Goal: Task Accomplishment & Management: Use online tool/utility

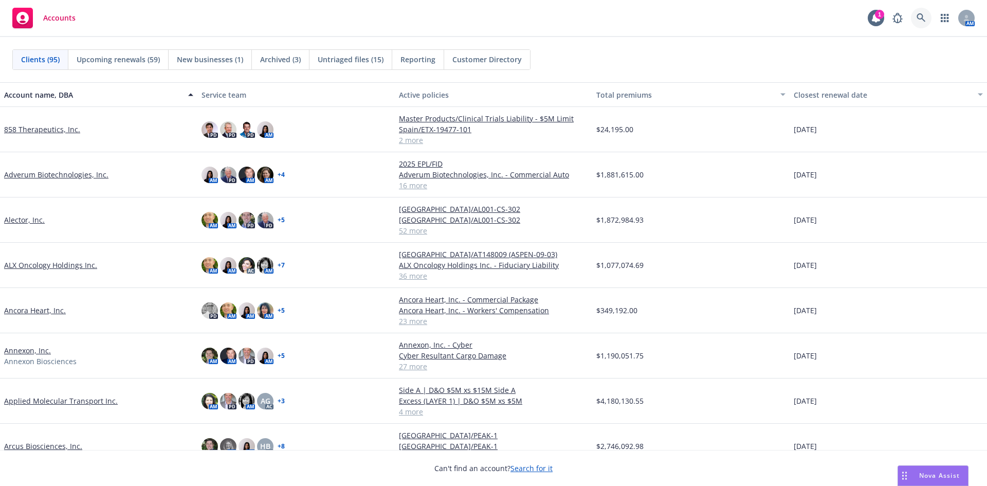
click at [924, 13] on link at bounding box center [920, 18] width 21 height 21
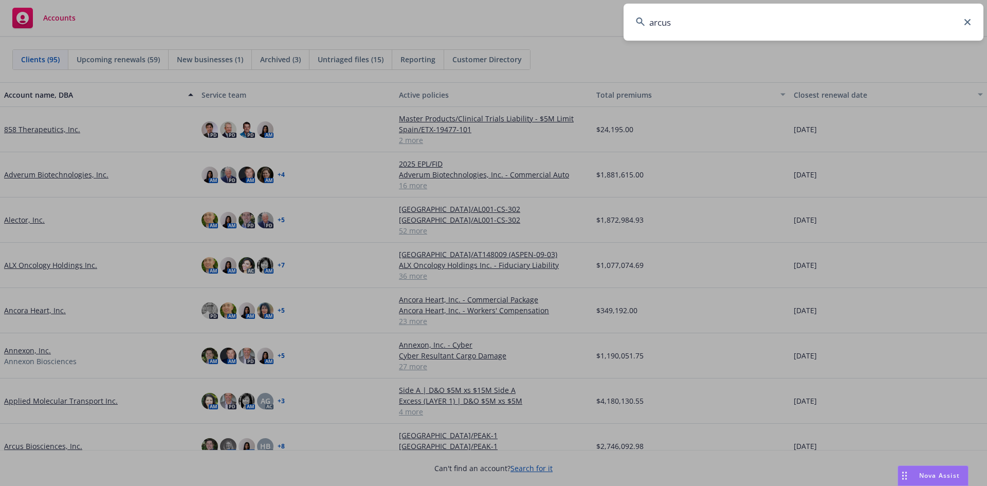
type input "arcus"
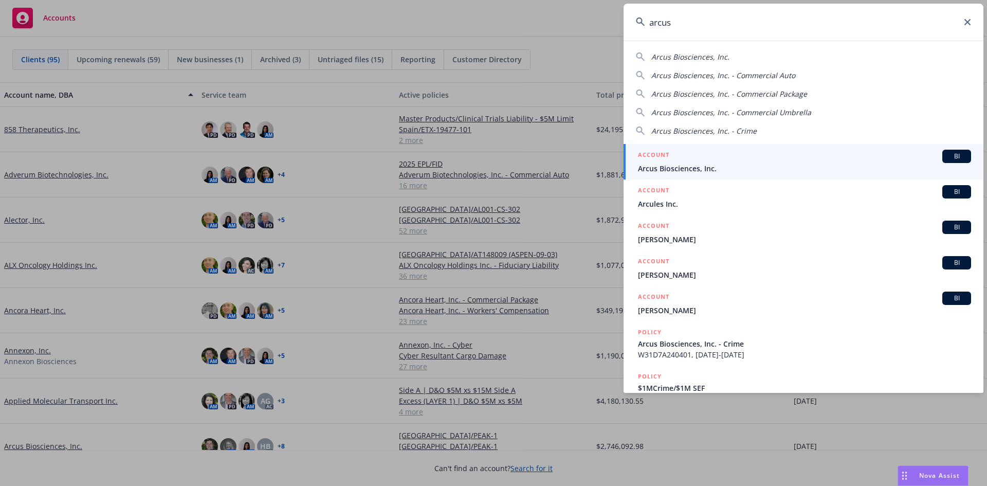
click at [709, 168] on span "Arcus Biosciences, Inc." at bounding box center [804, 168] width 333 height 11
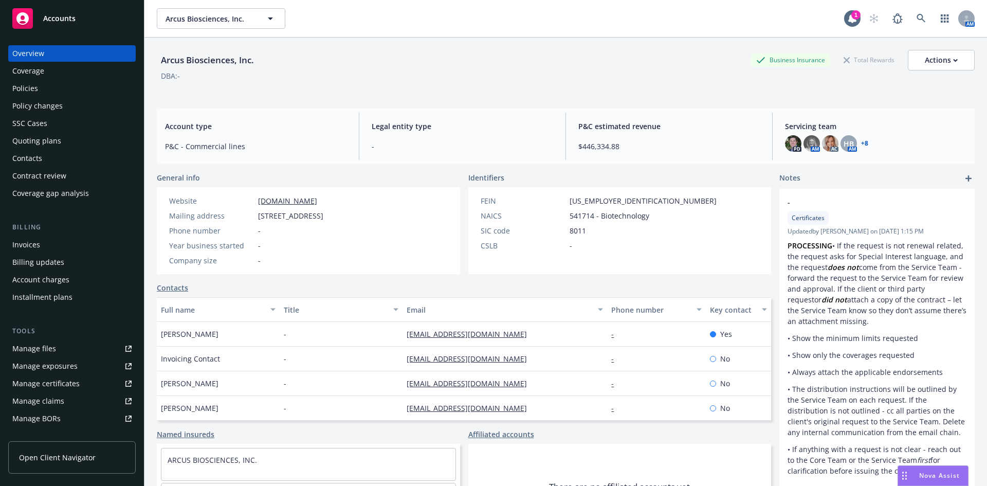
click at [52, 93] on div "Policies" at bounding box center [71, 88] width 119 height 16
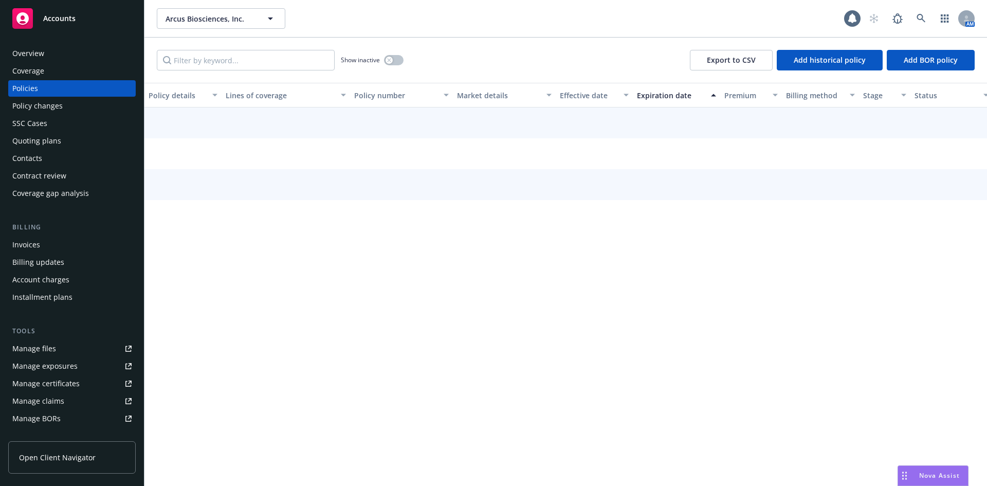
click at [53, 103] on div "Policy changes" at bounding box center [37, 106] width 50 height 16
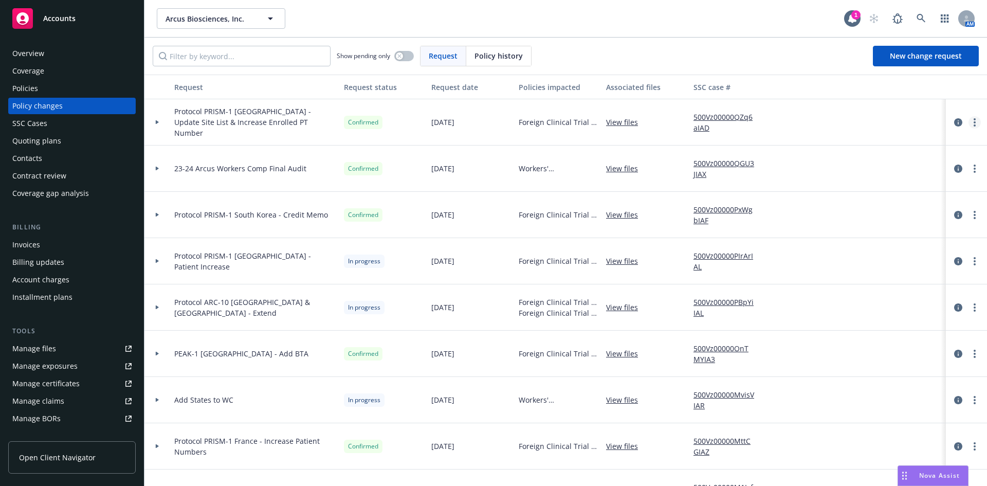
click at [973, 124] on icon "more" at bounding box center [974, 122] width 2 height 8
click at [926, 116] on div at bounding box center [897, 122] width 77 height 46
click at [152, 125] on div at bounding box center [157, 122] width 26 height 46
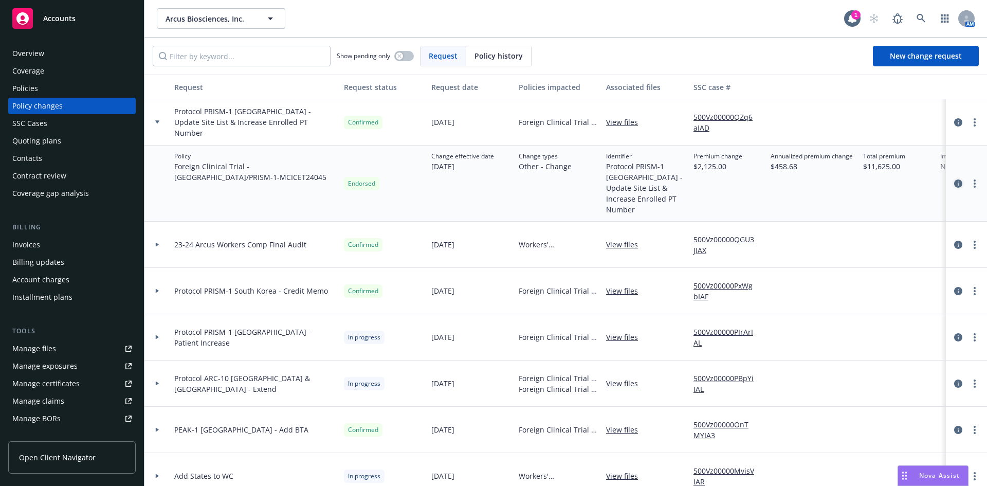
click at [954, 179] on icon "circleInformation" at bounding box center [958, 183] width 8 height 8
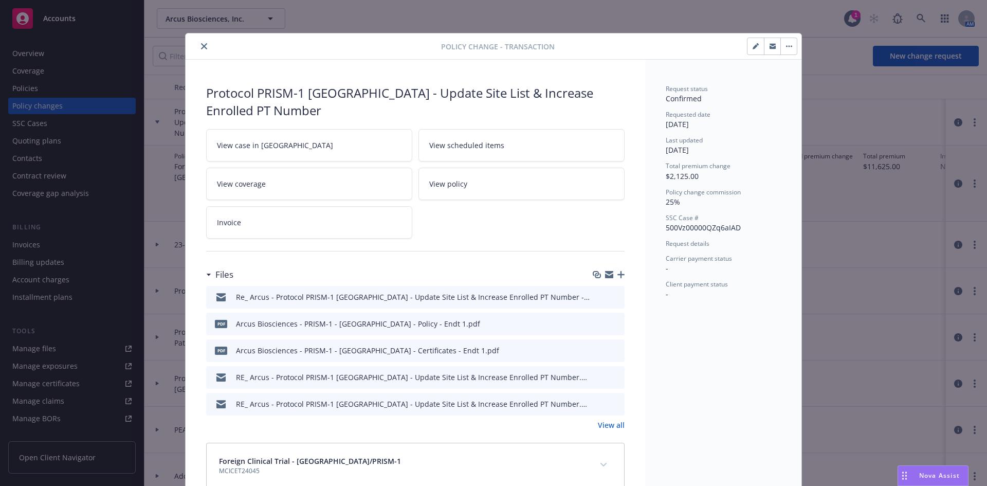
scroll to position [7, 0]
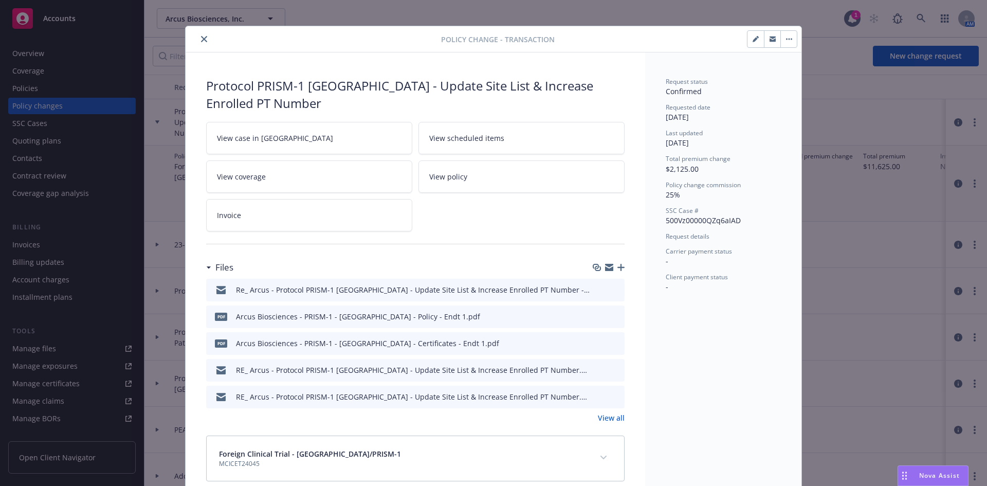
click at [788, 40] on icon "button" at bounding box center [789, 40] width 2 height 2
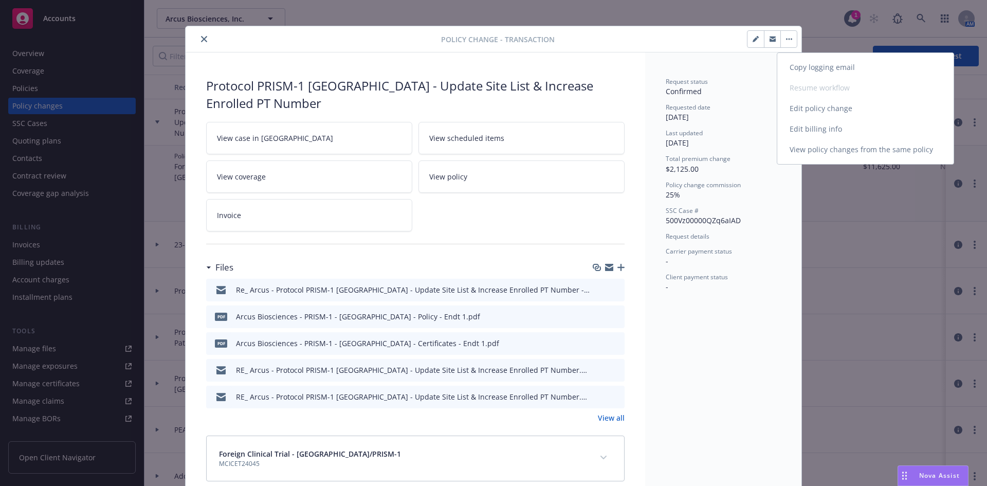
click at [834, 123] on link "Edit billing info" at bounding box center [865, 129] width 176 height 21
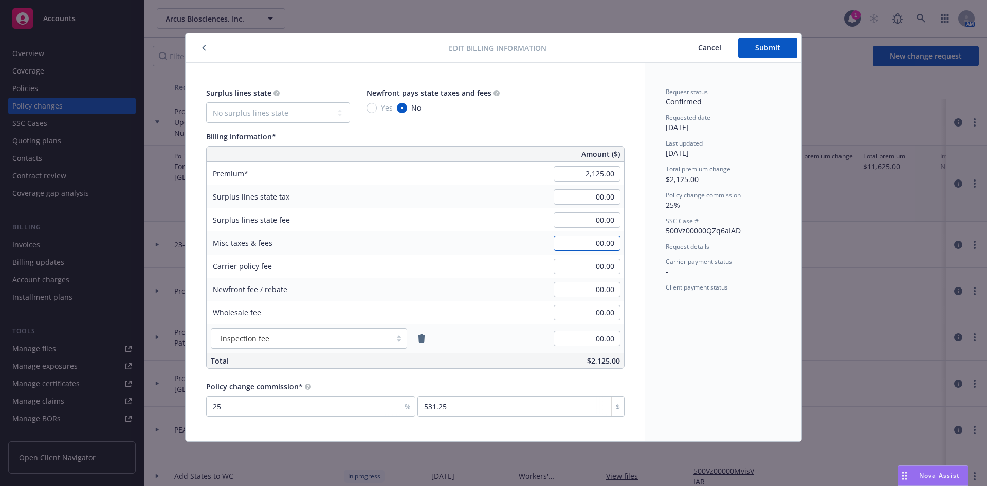
click at [598, 240] on input "00.00" at bounding box center [586, 242] width 67 height 15
type input "173.19"
click at [754, 49] on button "Submit" at bounding box center [767, 48] width 59 height 21
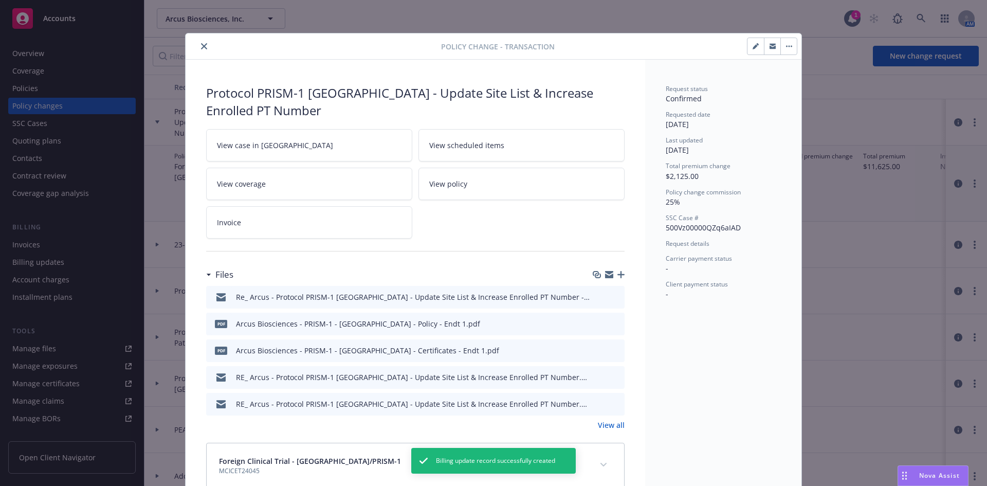
click at [617, 271] on icon "button" at bounding box center [620, 274] width 7 height 7
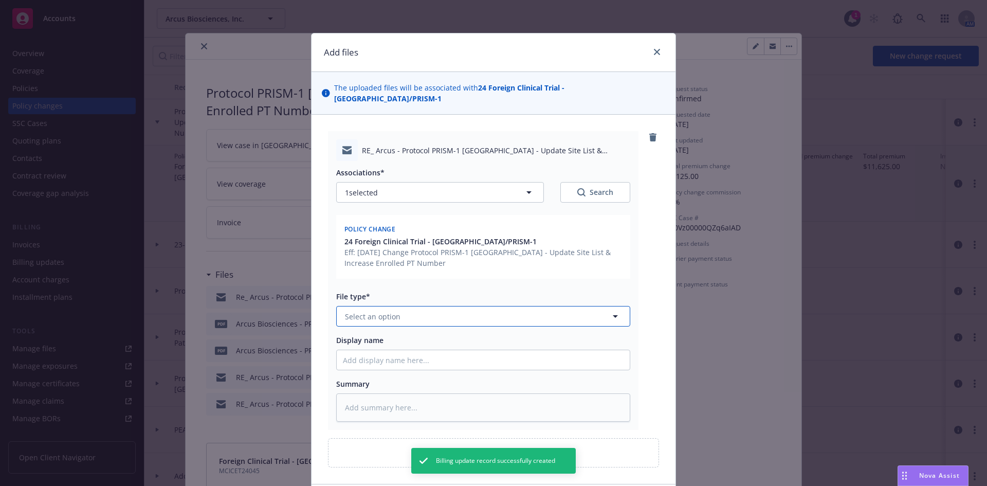
click at [388, 311] on span "Select an option" at bounding box center [372, 316] width 55 height 11
type input "em"
click at [377, 358] on div "Email" at bounding box center [477, 371] width 293 height 27
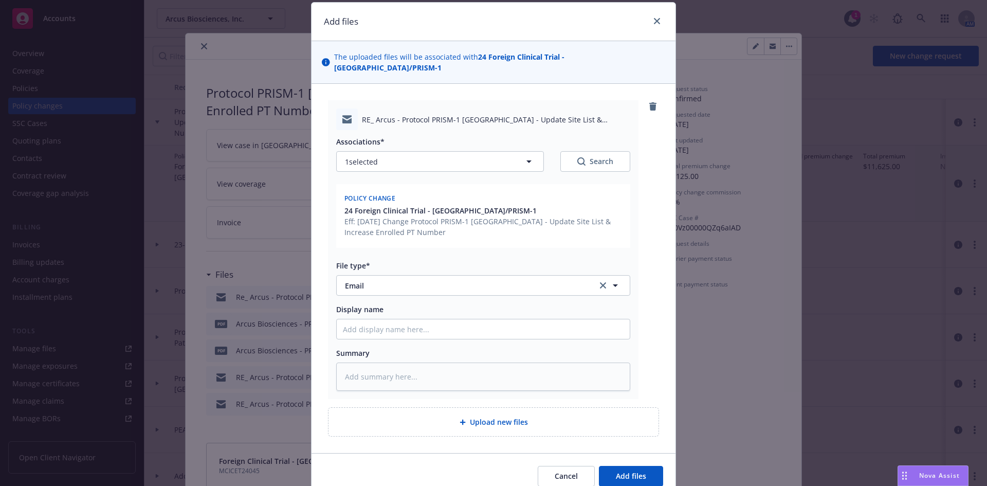
scroll to position [66, 0]
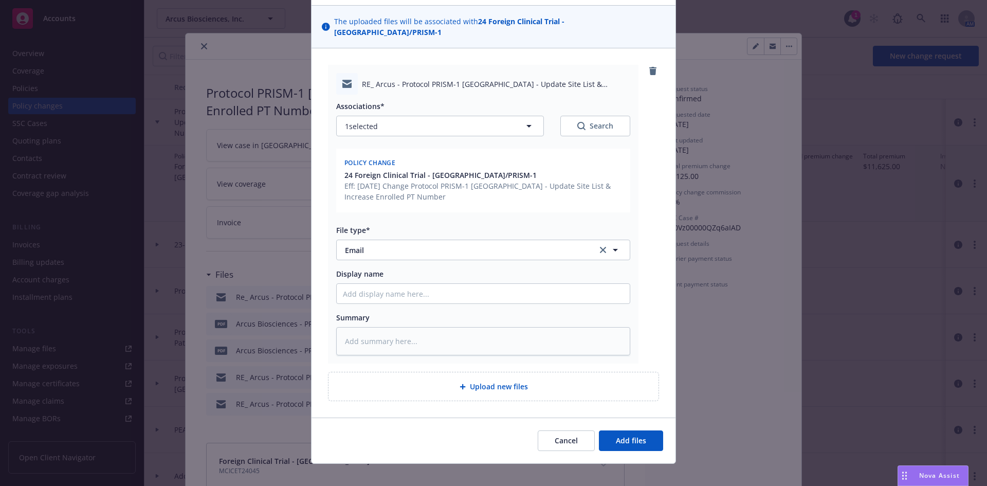
type textarea "x"
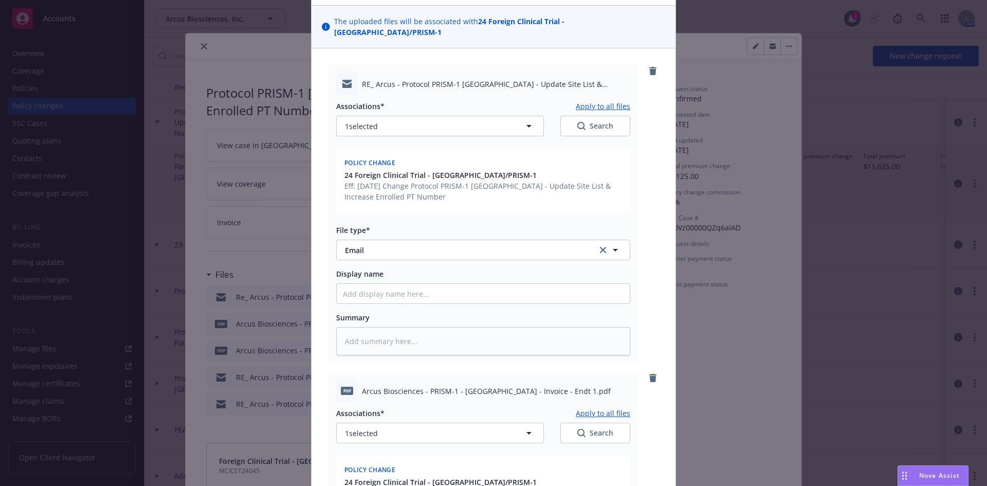
scroll to position [323, 0]
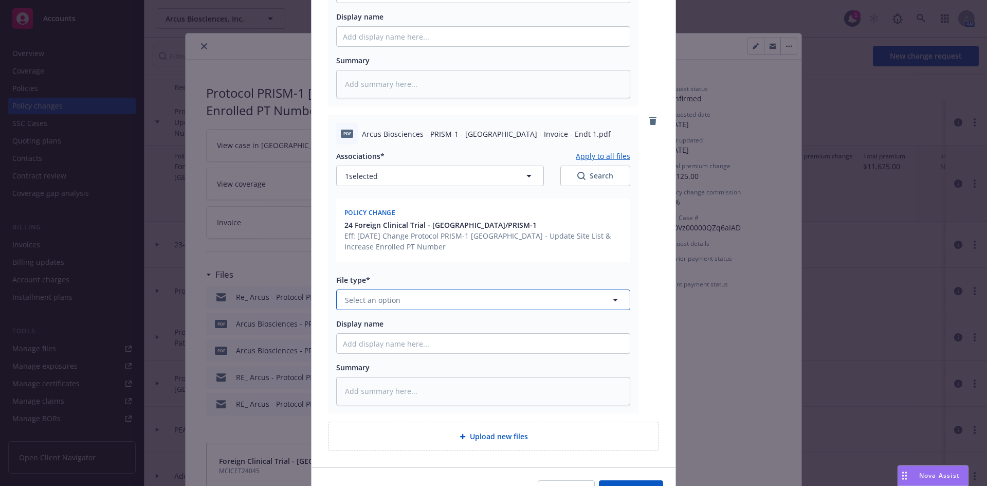
click at [393, 294] on span "Select an option" at bounding box center [372, 299] width 55 height 11
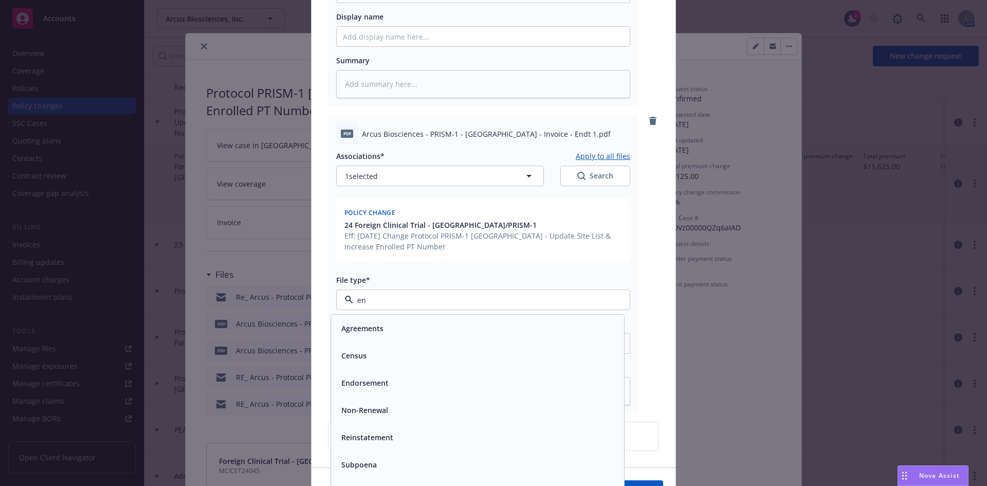
type input "end"
drag, startPoint x: 407, startPoint y: 325, endPoint x: 515, endPoint y: 336, distance: 108.0
click at [408, 325] on div "Endorsement" at bounding box center [477, 328] width 281 height 15
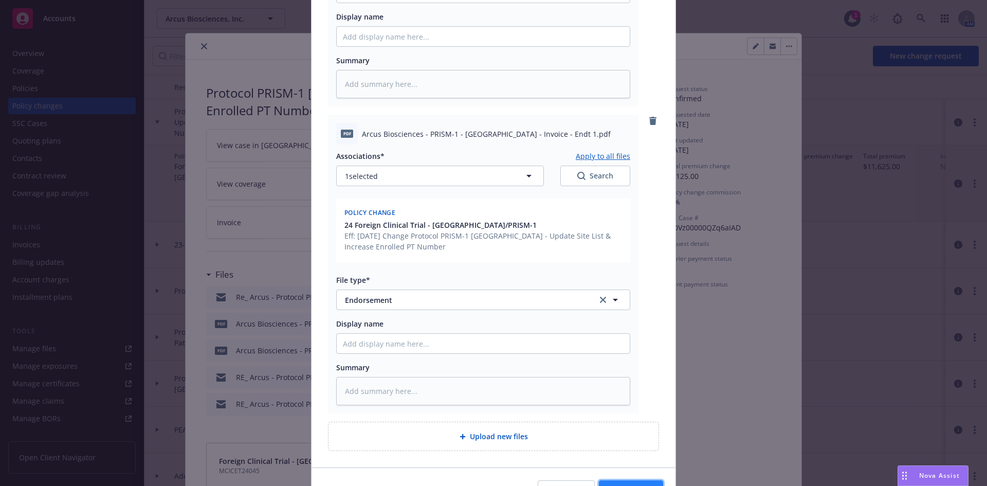
click at [625, 480] on button "Add files" at bounding box center [631, 490] width 64 height 21
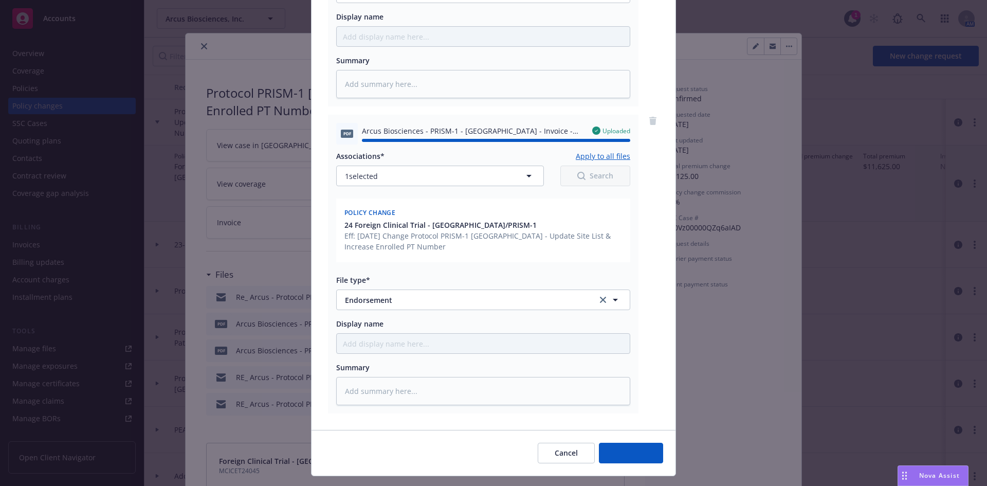
type textarea "x"
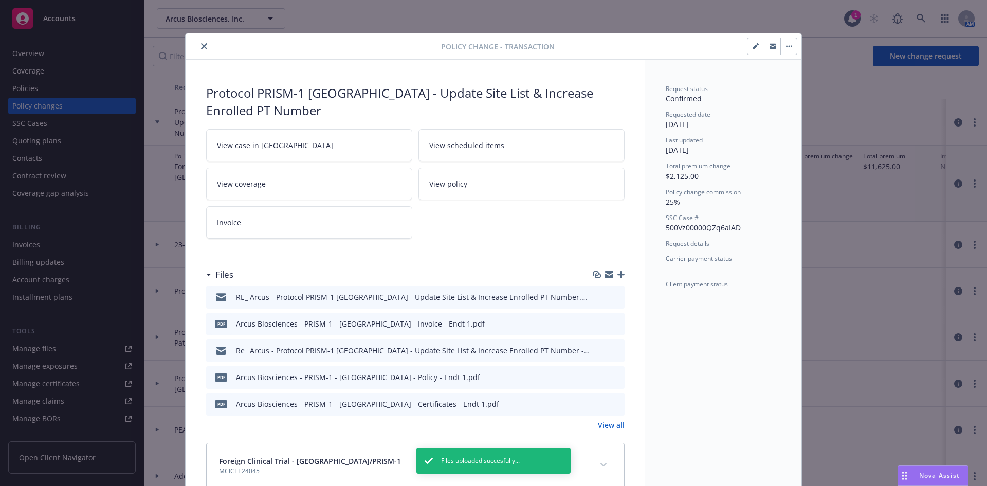
click at [606, 419] on link "View all" at bounding box center [611, 424] width 27 height 11
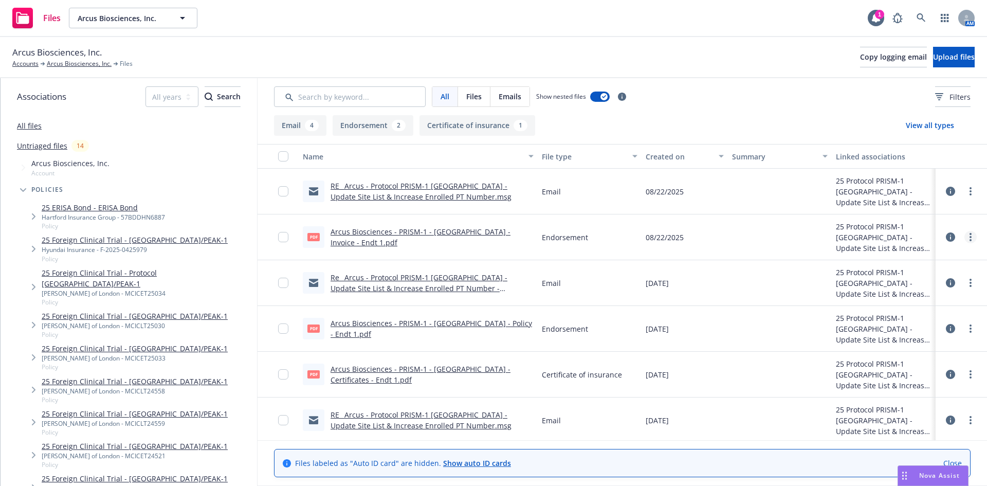
click at [964, 237] on link "more" at bounding box center [970, 237] width 12 height 12
click at [904, 297] on link "Edit" at bounding box center [917, 299] width 102 height 21
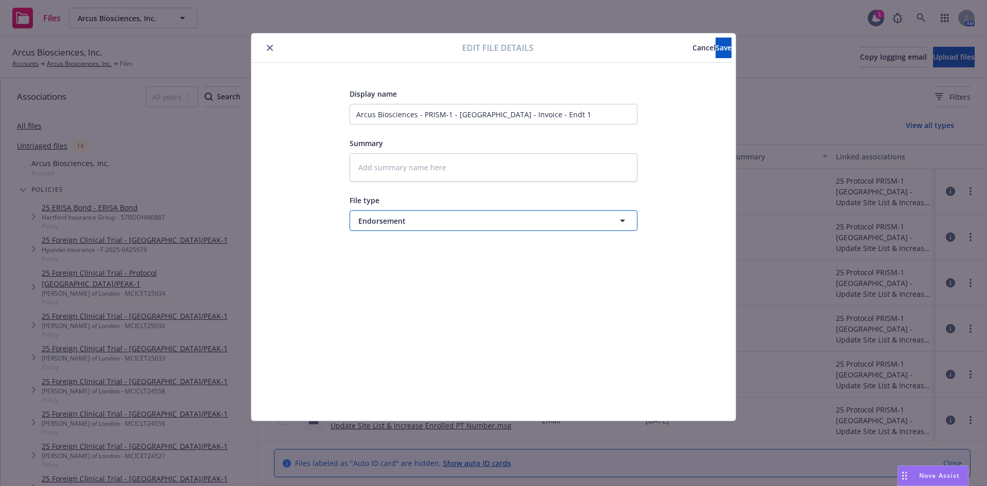
click at [433, 227] on button "Endorsement" at bounding box center [493, 220] width 288 height 21
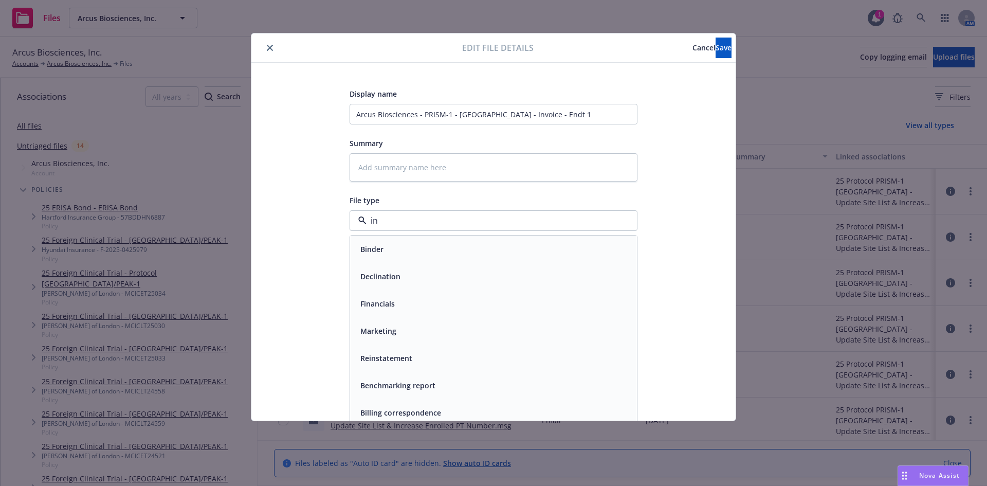
type input "inv"
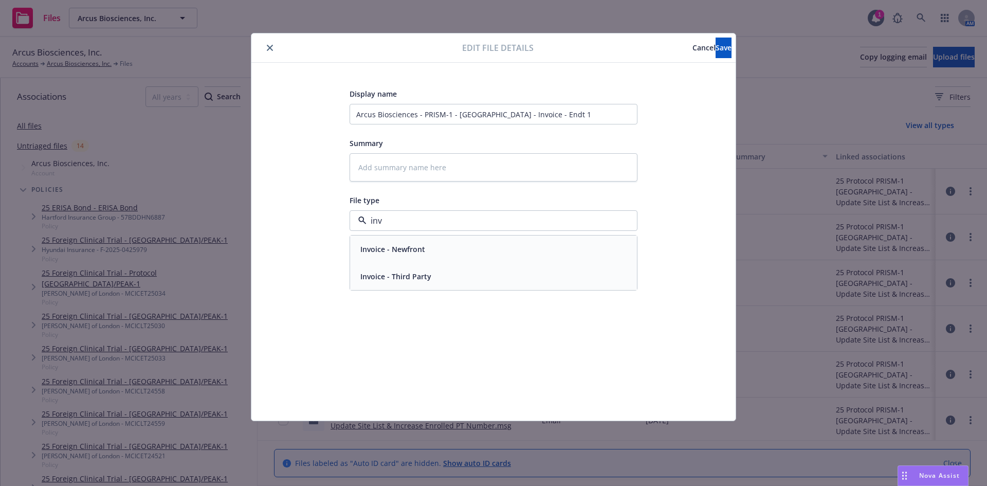
click at [397, 279] on span "Invoice - Third Party" at bounding box center [395, 276] width 71 height 11
click at [719, 51] on button "Save" at bounding box center [723, 48] width 16 height 21
type textarea "x"
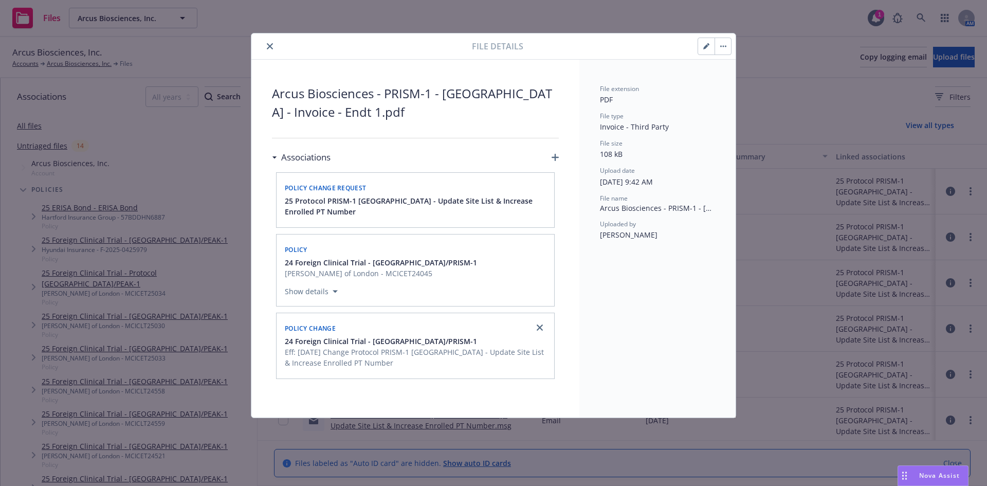
click at [274, 45] on button "close" at bounding box center [270, 46] width 12 height 12
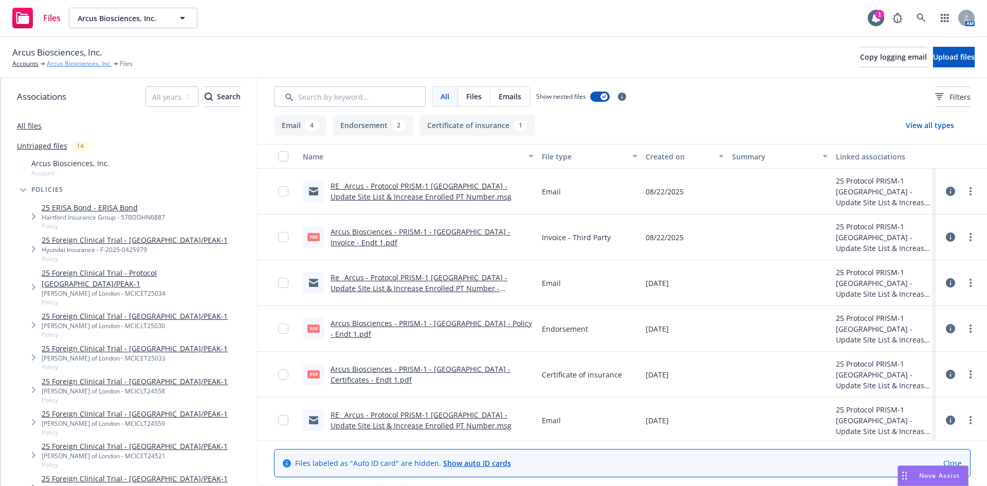
click at [74, 66] on link "Arcus Biosciences, Inc." at bounding box center [79, 63] width 65 height 9
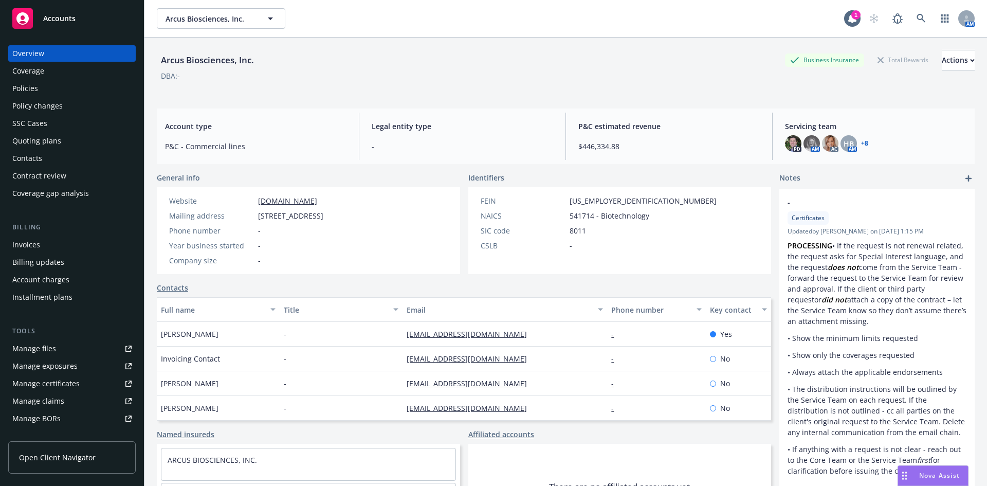
click at [64, 248] on div "Invoices" at bounding box center [71, 244] width 119 height 16
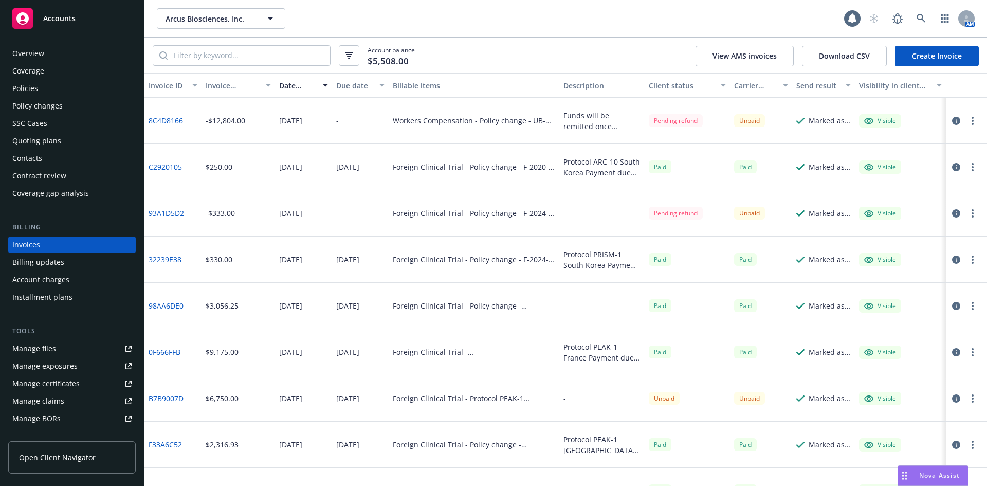
click at [923, 52] on link "Create Invoice" at bounding box center [937, 56] width 84 height 21
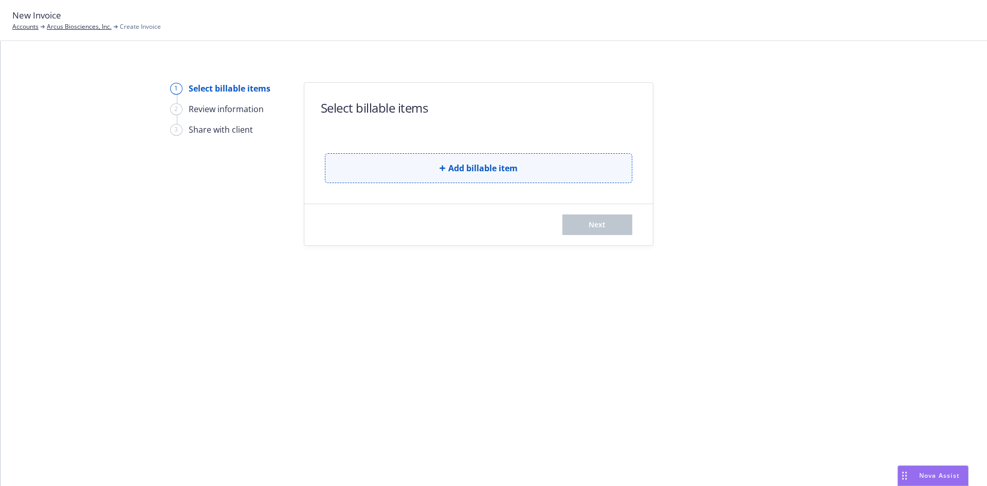
click at [419, 166] on button "Add billable item" at bounding box center [478, 168] width 307 height 30
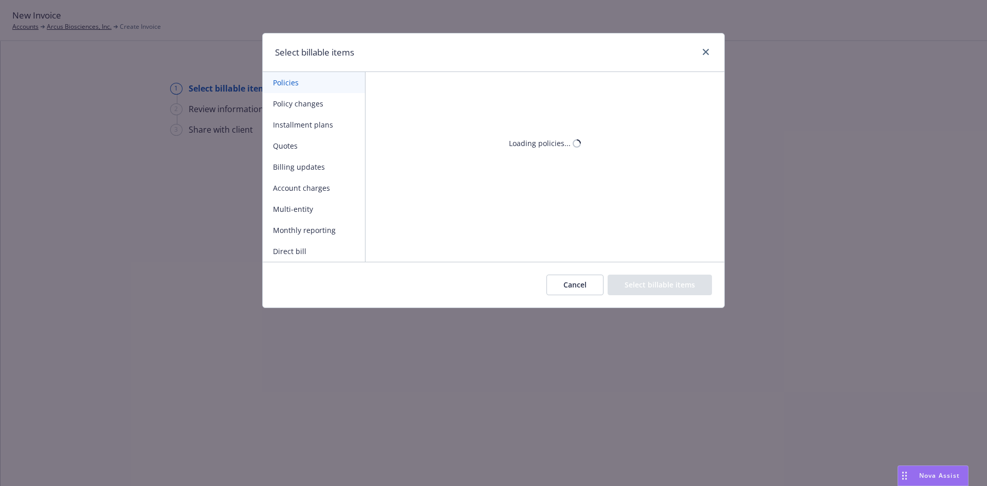
click at [309, 106] on button "Policy changes" at bounding box center [314, 103] width 102 height 21
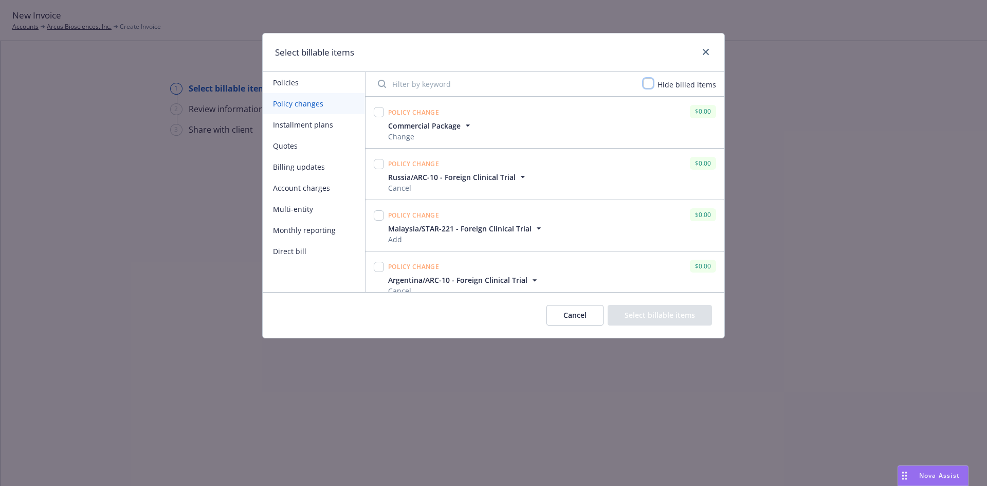
click at [649, 88] on input "checkbox" at bounding box center [648, 83] width 10 height 10
checkbox input "true"
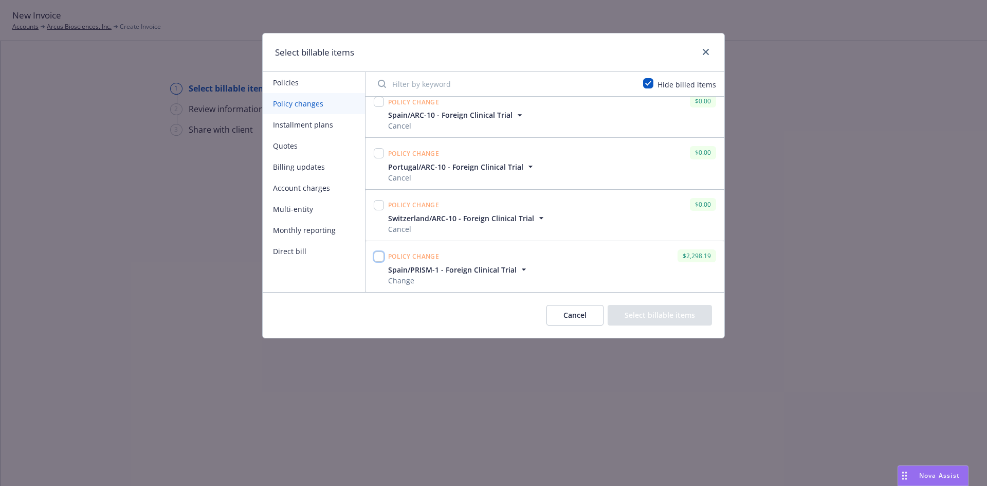
click at [377, 256] on input "checkbox" at bounding box center [379, 256] width 10 height 10
checkbox input "true"
click at [642, 310] on button "Select billable items" at bounding box center [659, 315] width 104 height 21
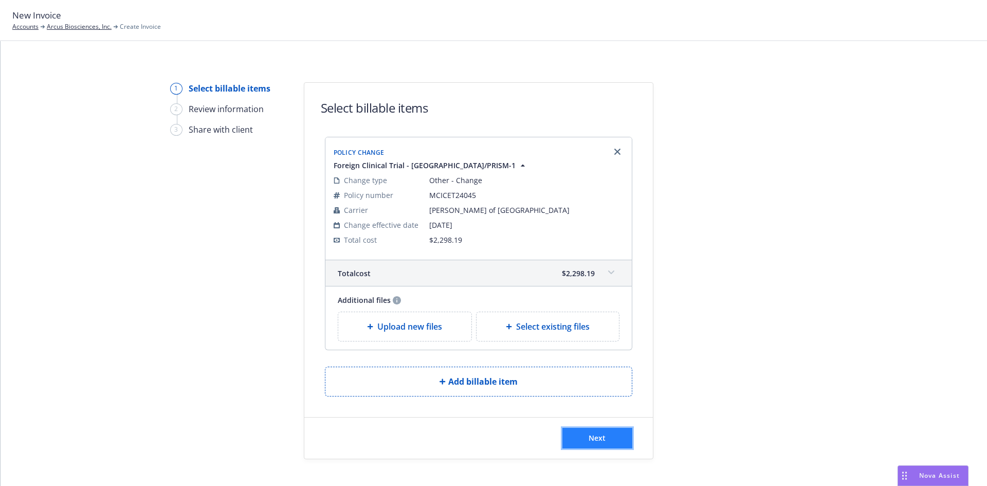
click at [591, 439] on span "Next" at bounding box center [596, 438] width 17 height 10
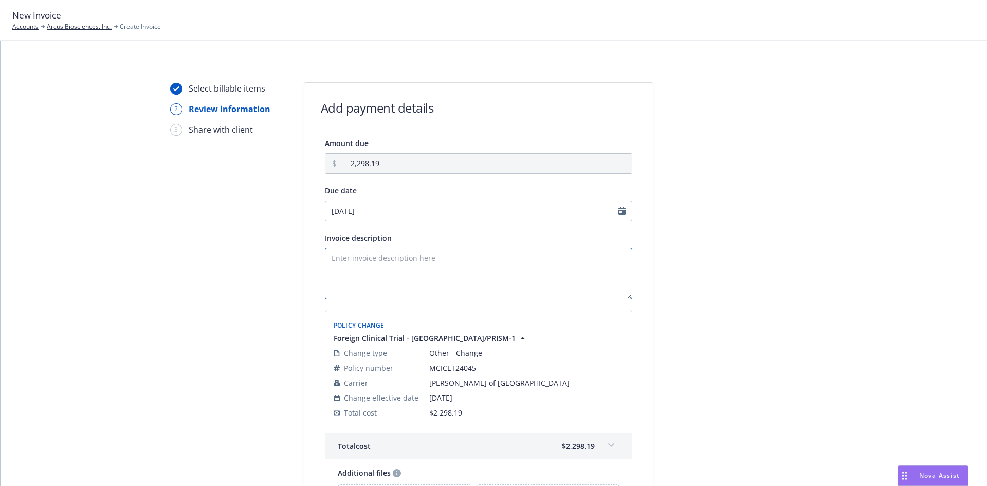
click at [385, 264] on textarea "Invoice description" at bounding box center [478, 273] width 307 height 51
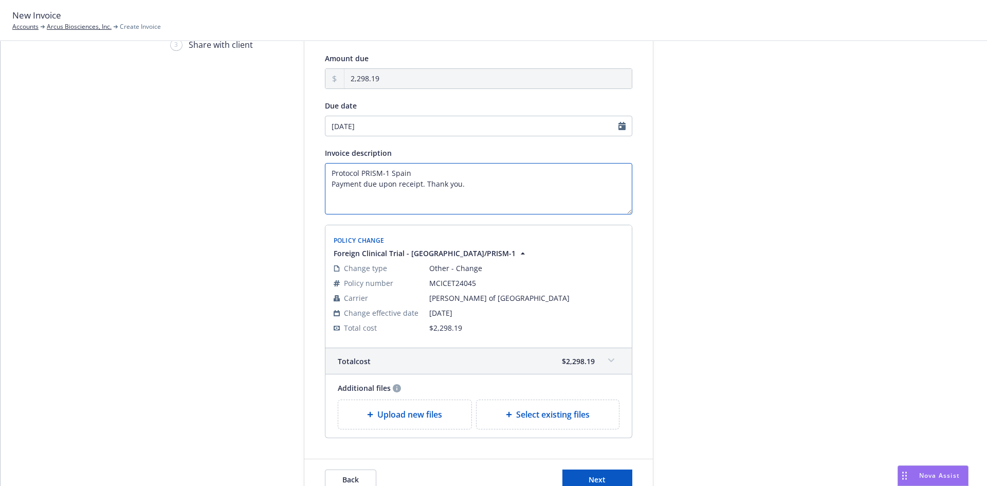
scroll to position [141, 0]
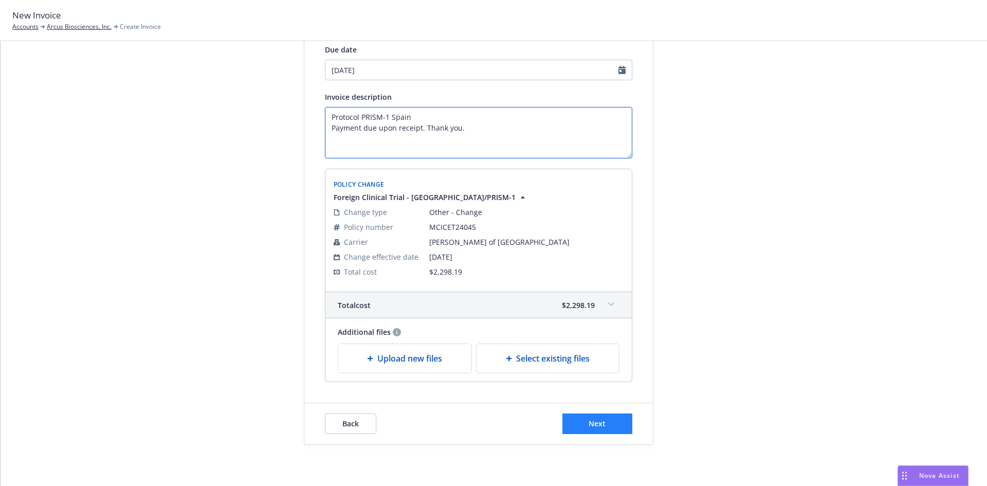
type textarea "Protocol PRISM-1 Spain Payment due upon receipt. Thank you."
click at [607, 421] on button "Next" at bounding box center [597, 423] width 70 height 21
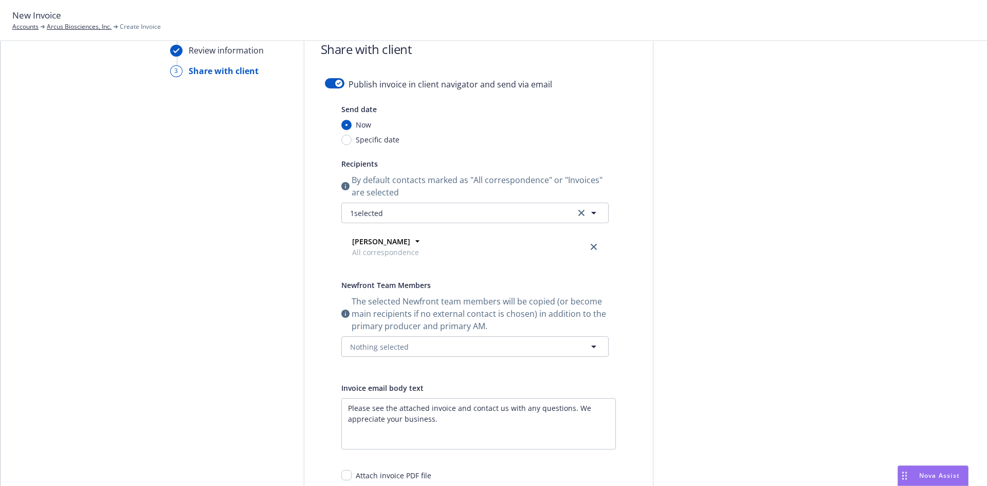
scroll to position [0, 0]
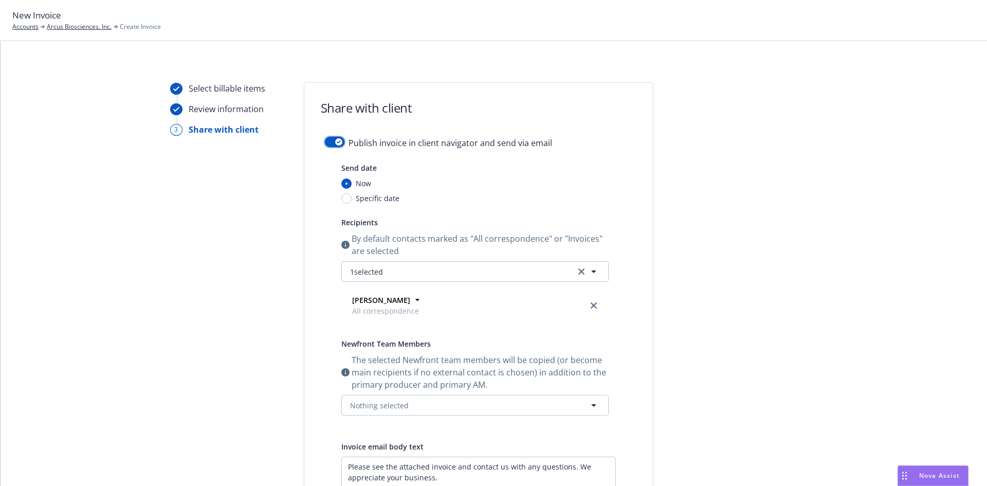
click at [337, 146] on button "button" at bounding box center [335, 142] width 20 height 10
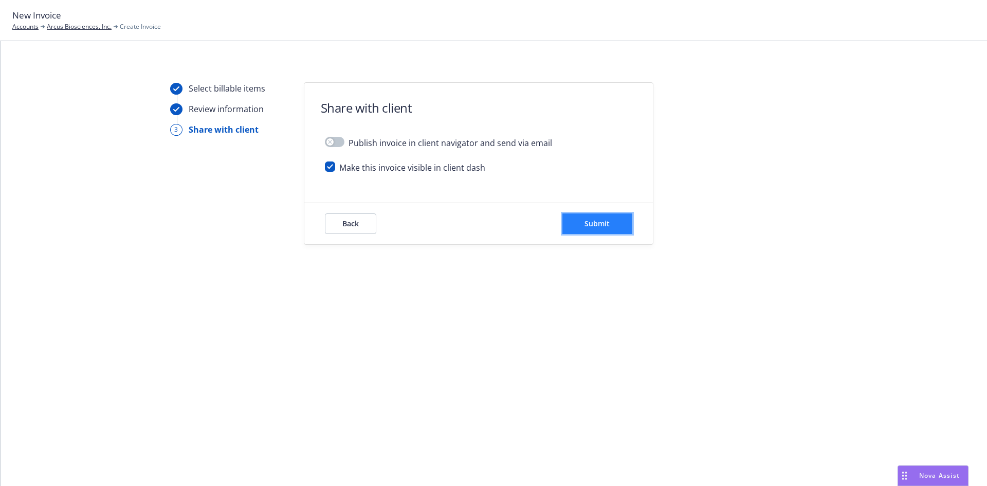
click at [586, 222] on span "Submit" at bounding box center [596, 223] width 25 height 10
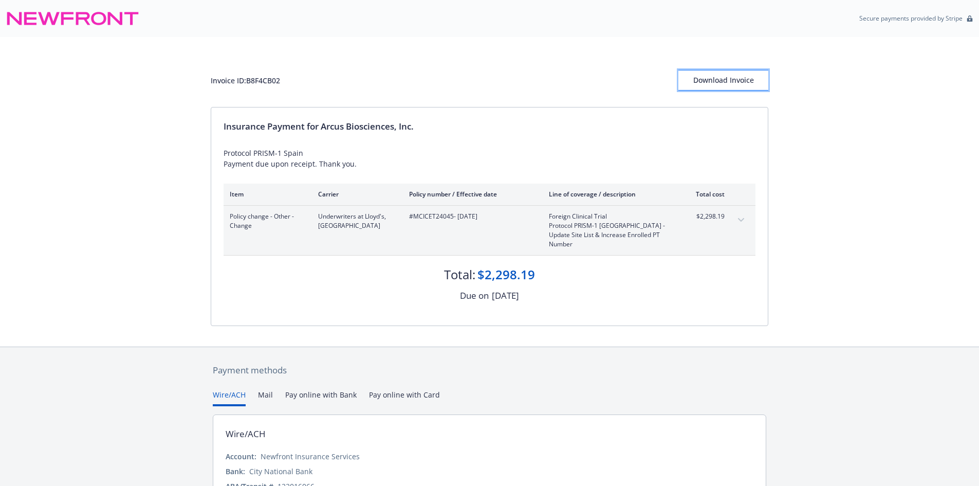
click at [727, 83] on div "Download Invoice" at bounding box center [723, 80] width 90 height 20
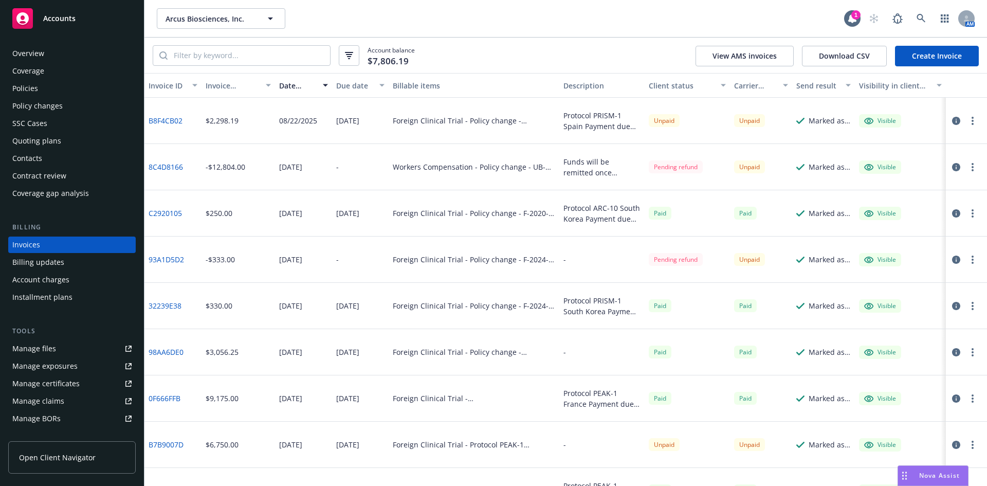
click at [77, 103] on div "Policy changes" at bounding box center [71, 106] width 119 height 16
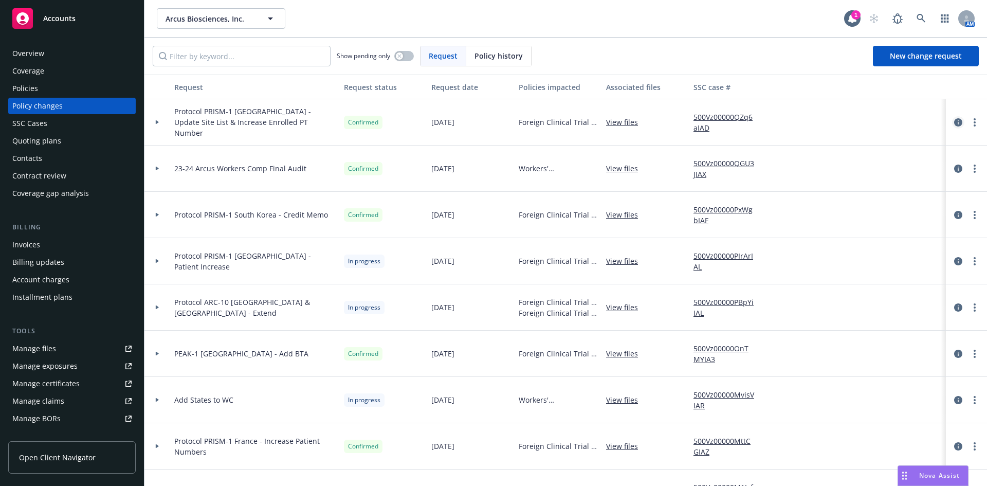
click at [954, 126] on icon "circleInformation" at bounding box center [958, 122] width 8 height 8
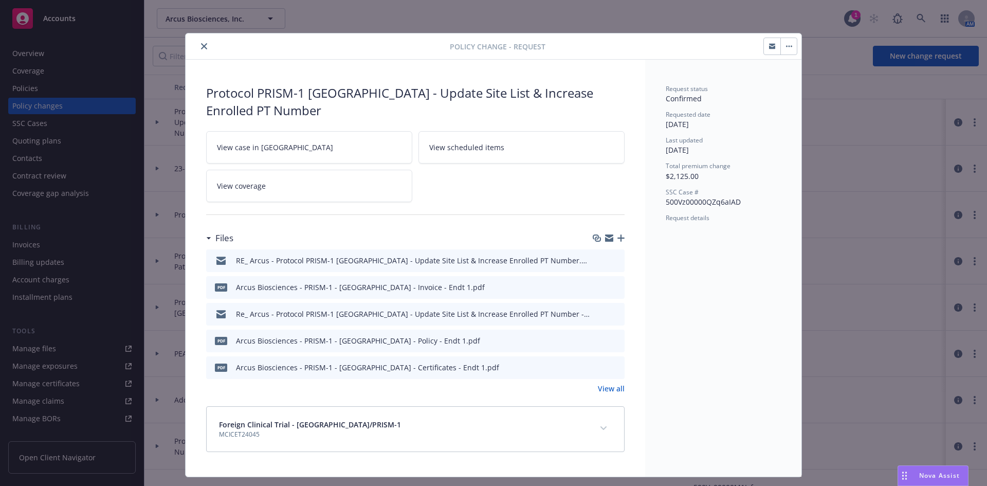
click at [617, 234] on icon "button" at bounding box center [620, 237] width 7 height 7
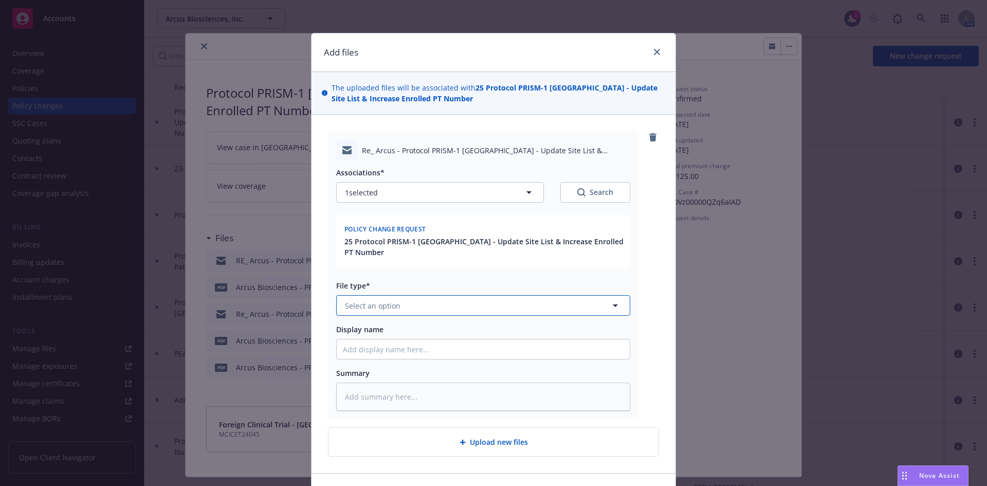
click at [463, 297] on button "Select an option" at bounding box center [483, 305] width 294 height 21
type input "em"
click at [426, 354] on div "Email" at bounding box center [477, 361] width 281 height 15
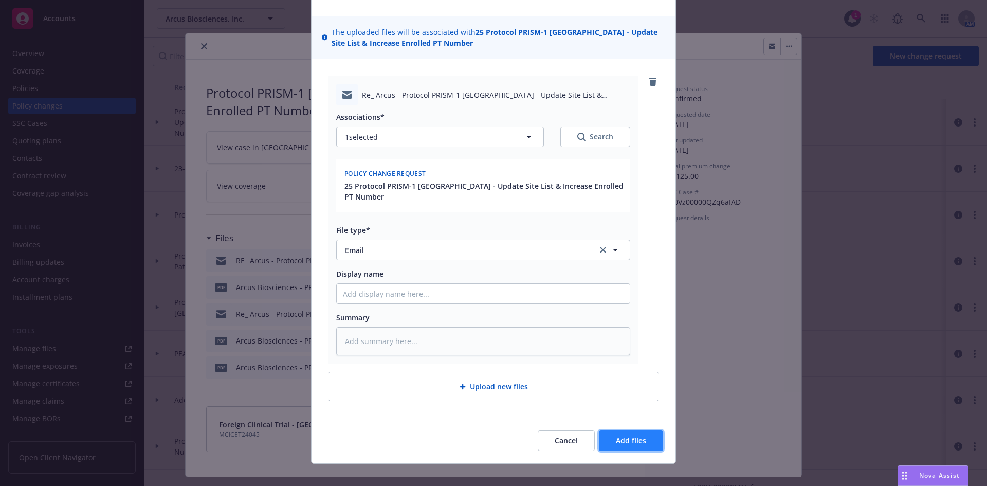
click at [627, 435] on button "Add files" at bounding box center [631, 440] width 64 height 21
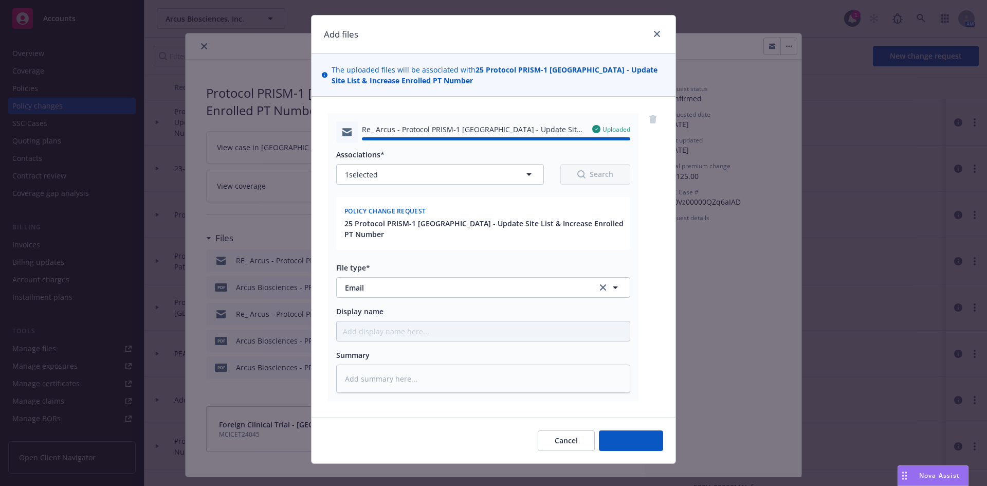
type textarea "x"
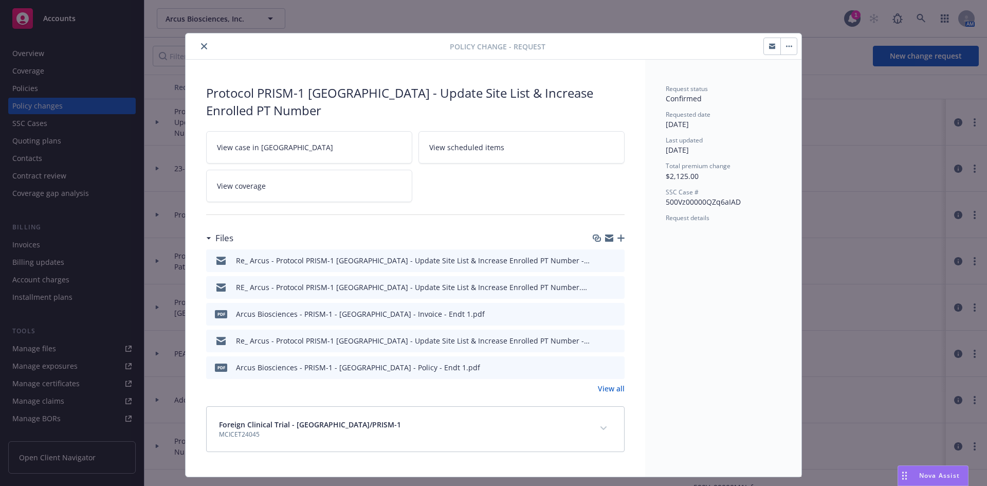
click at [202, 47] on icon "close" at bounding box center [204, 46] width 6 height 6
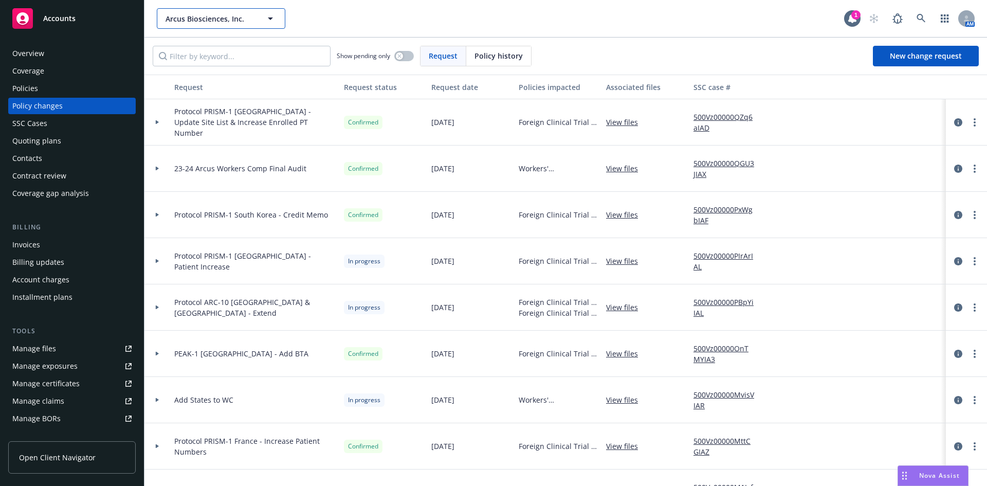
click at [205, 22] on span "Arcus Biosciences, Inc." at bounding box center [209, 18] width 89 height 11
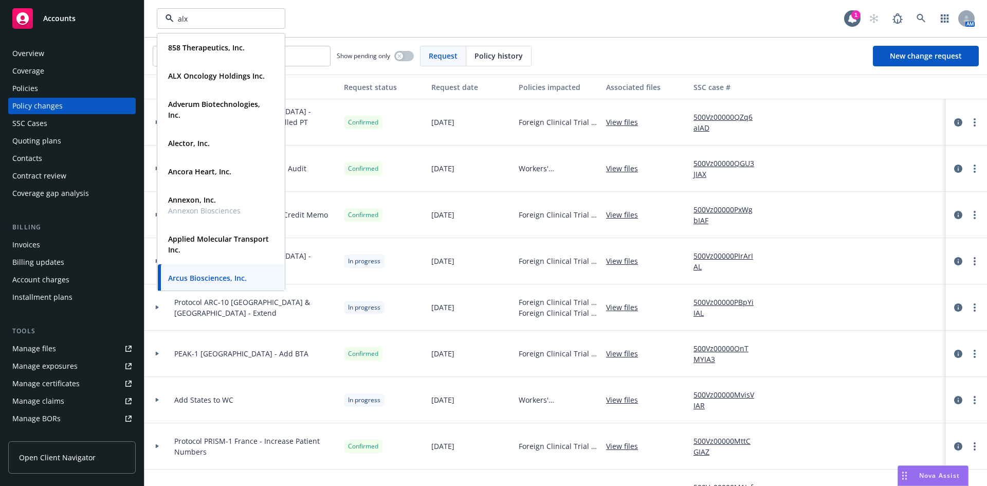
type input "alx"
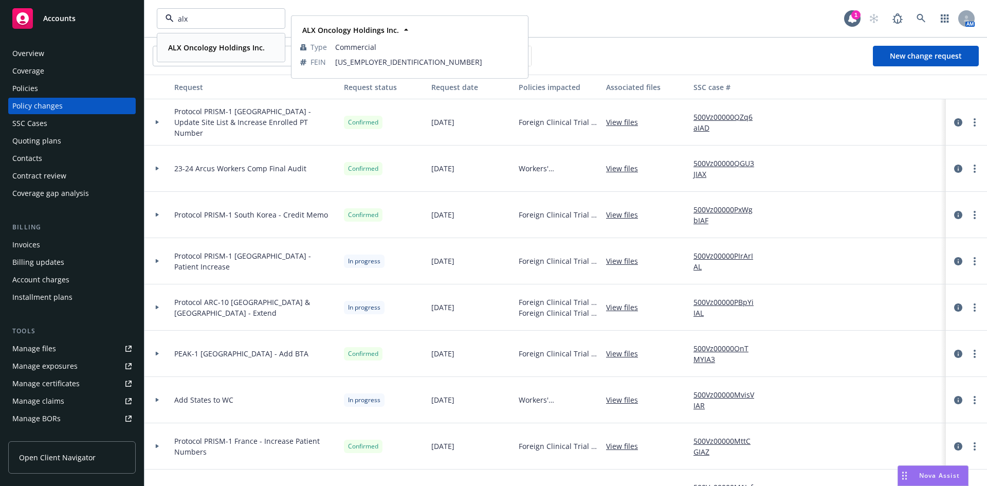
click at [214, 44] on strong "ALX Oncology Holdings Inc." at bounding box center [216, 48] width 97 height 10
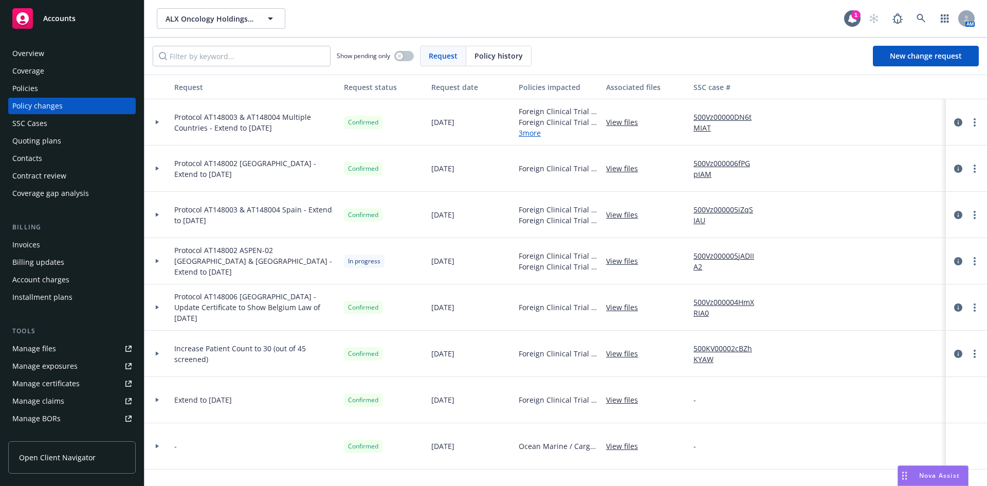
click at [55, 140] on div "Quoting plans" at bounding box center [36, 141] width 49 height 16
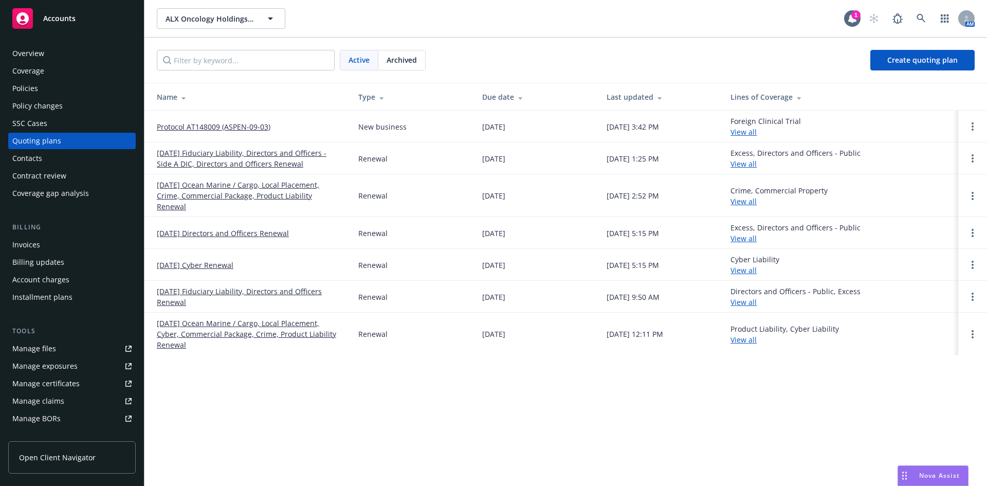
click at [228, 127] on link "Protocol AT148009 (ASPEN-09-03)" at bounding box center [214, 126] width 114 height 11
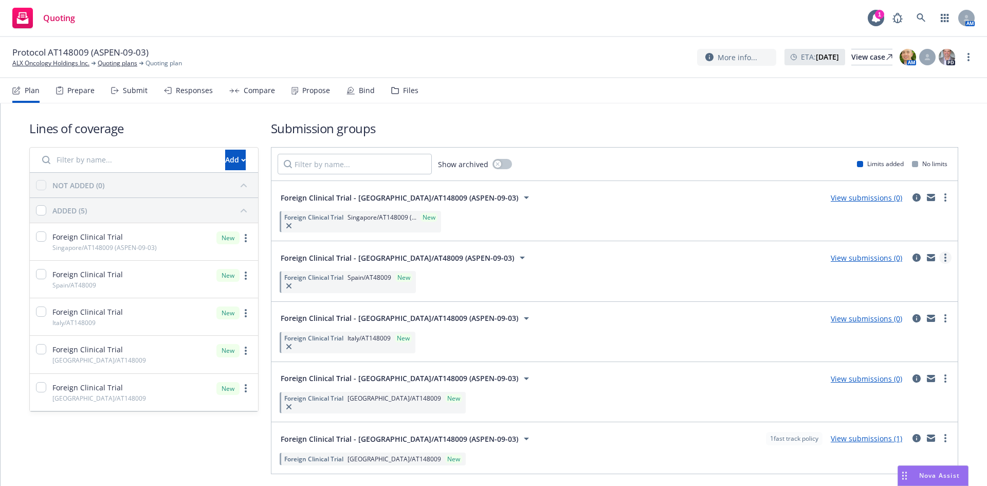
click at [940, 256] on link "more" at bounding box center [945, 257] width 12 height 12
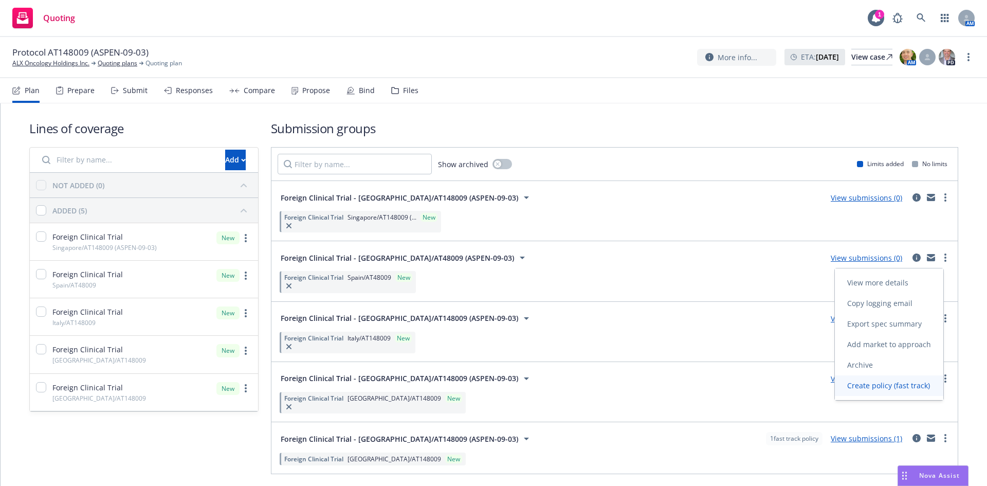
click at [902, 389] on span "Create policy (fast track)" at bounding box center [887, 385] width 107 height 10
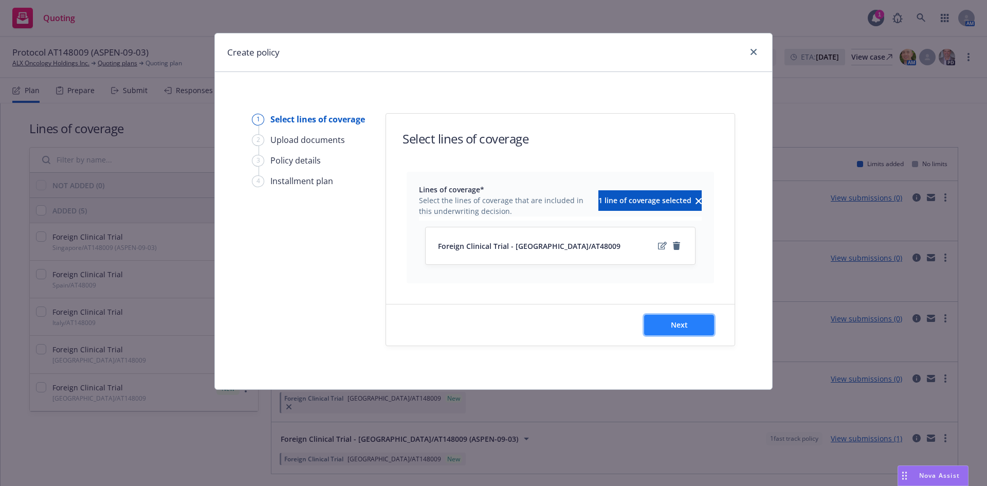
click at [671, 329] on span "Next" at bounding box center [679, 325] width 17 height 10
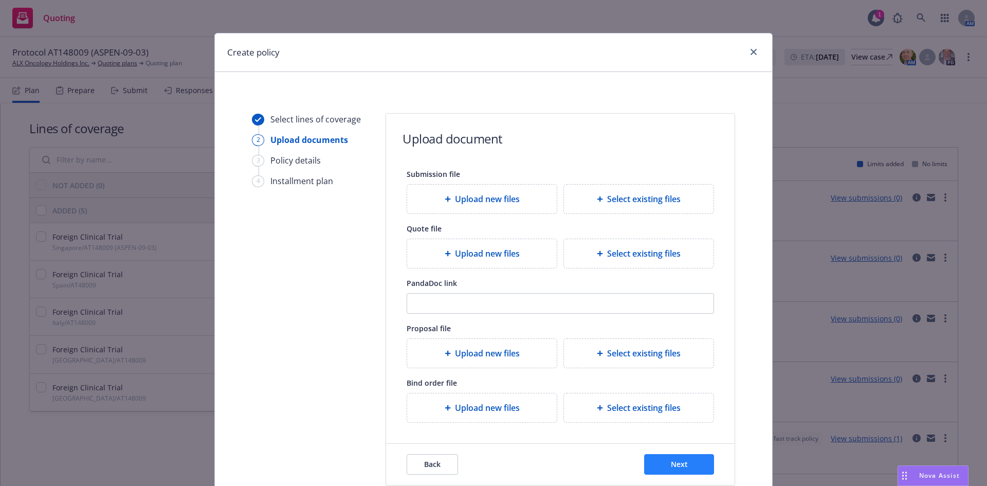
scroll to position [76, 0]
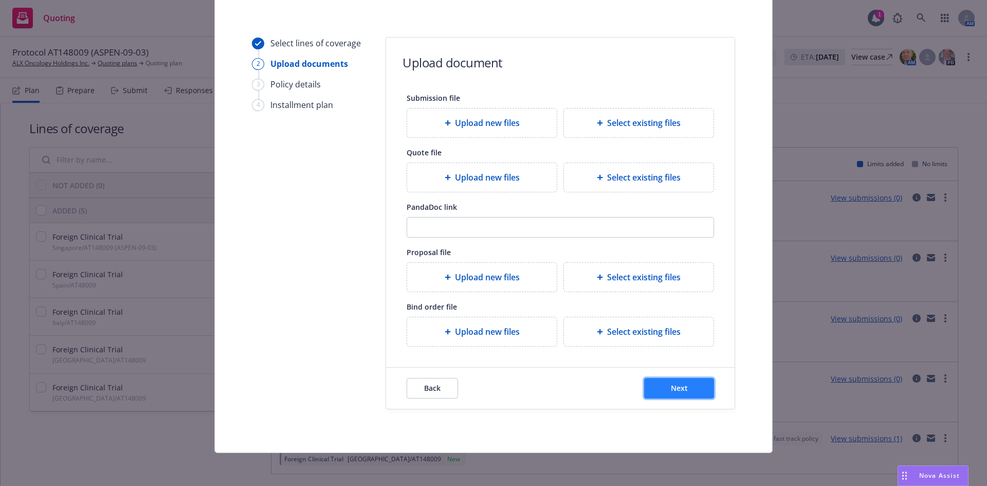
click at [689, 389] on button "Next" at bounding box center [679, 388] width 70 height 21
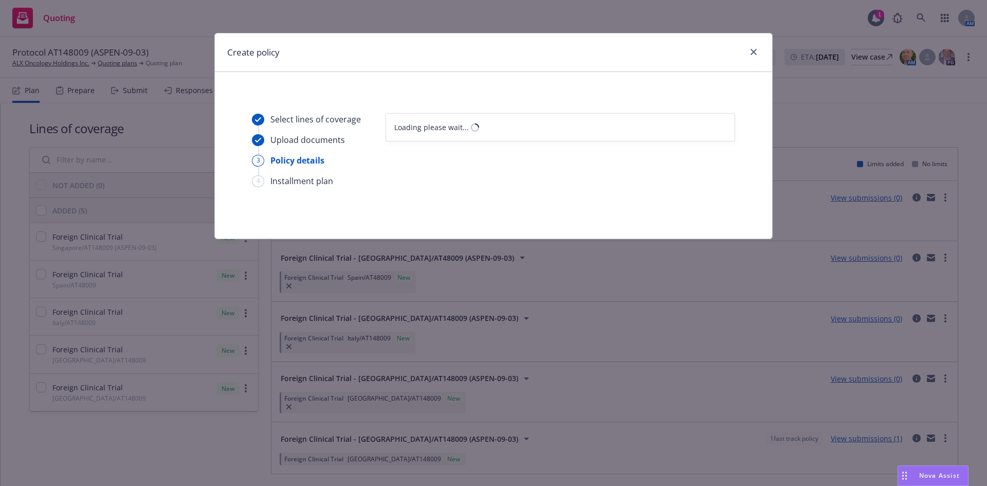
select select "12"
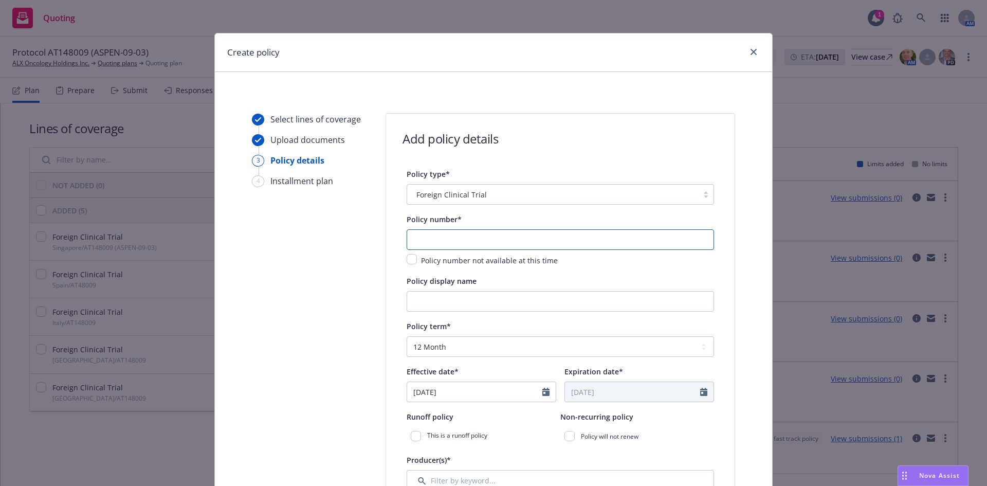
click at [463, 242] on input "text" at bounding box center [559, 239] width 307 height 21
type input "MCICET25116"
click at [486, 303] on input "Policy display name" at bounding box center [559, 301] width 307 height 21
click at [462, 299] on input "Spain/" at bounding box center [559, 301] width 307 height 21
paste input "AT148009 (ASPEN-09-03)"
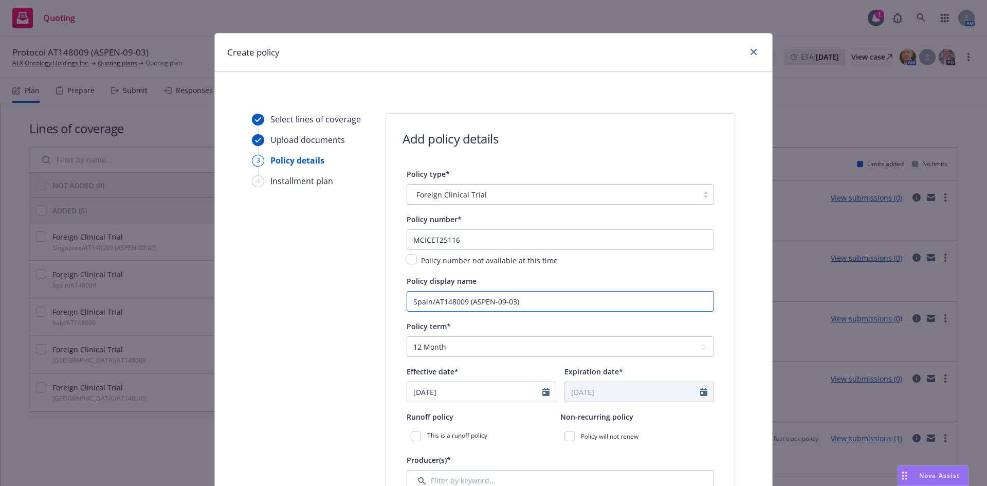
type input "Spain/AT148009 (ASPEN-09-03)"
click at [511, 350] on select "Select policy term 12 Month 6 Month 4 Month 3 Month 2 Month 1 Month 36 Month (3…" at bounding box center [559, 346] width 307 height 21
select select "other"
click at [406, 336] on select "Select policy term 12 Month 6 Month 4 Month 3 Month 2 Month 1 Month 36 Month (3…" at bounding box center [559, 346] width 307 height 21
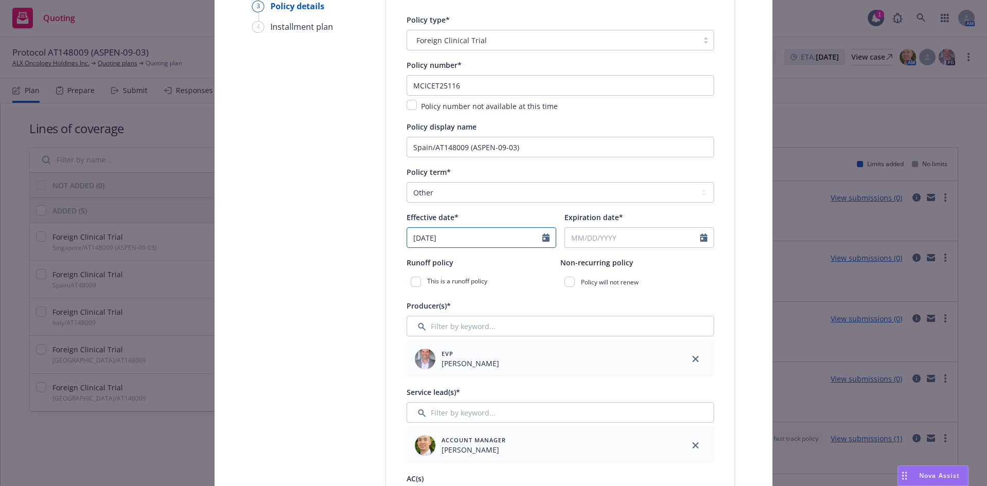
click at [462, 241] on input "08/20/2025" at bounding box center [474, 238] width 135 height 20
select select "8"
click at [486, 344] on span "21" at bounding box center [486, 344] width 14 height 13
type input "[DATE]"
select select "8"
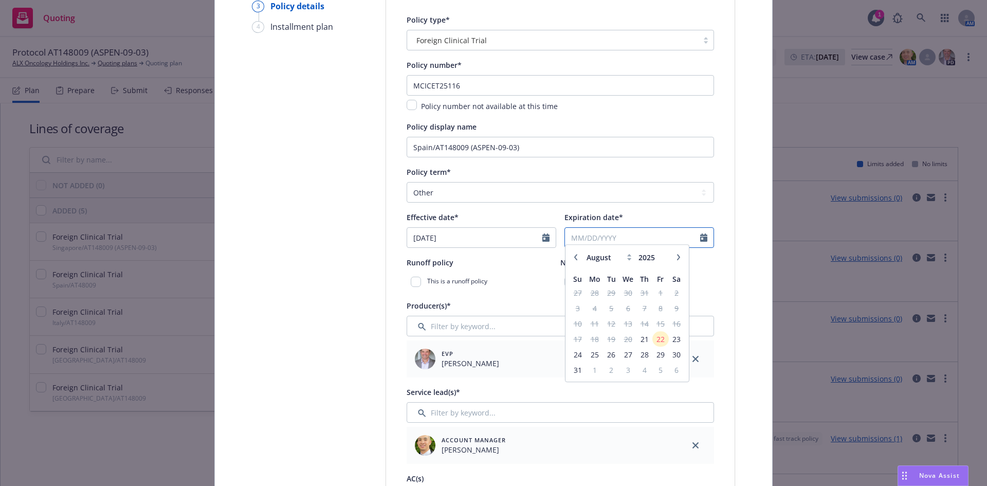
click at [624, 237] on input "Expiration date*" at bounding box center [632, 238] width 135 height 20
type input "[DATE]"
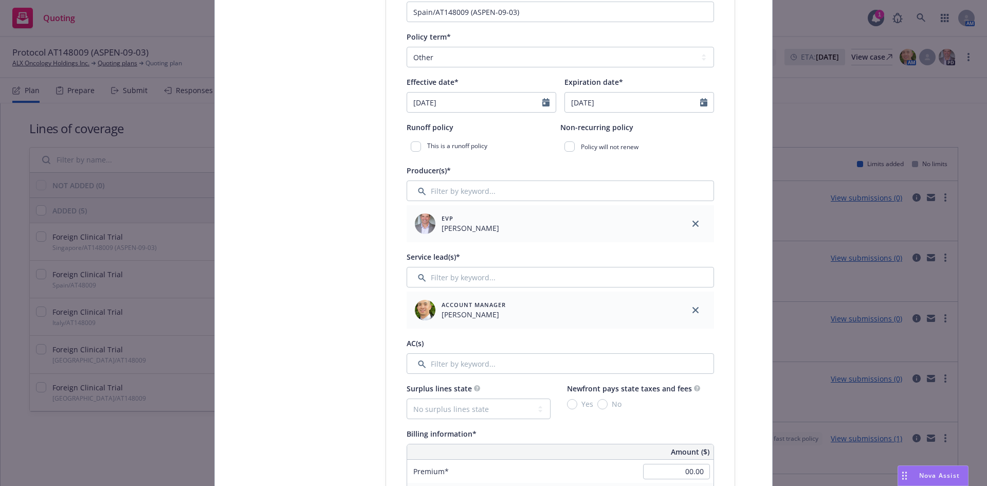
scroll to position [308, 0]
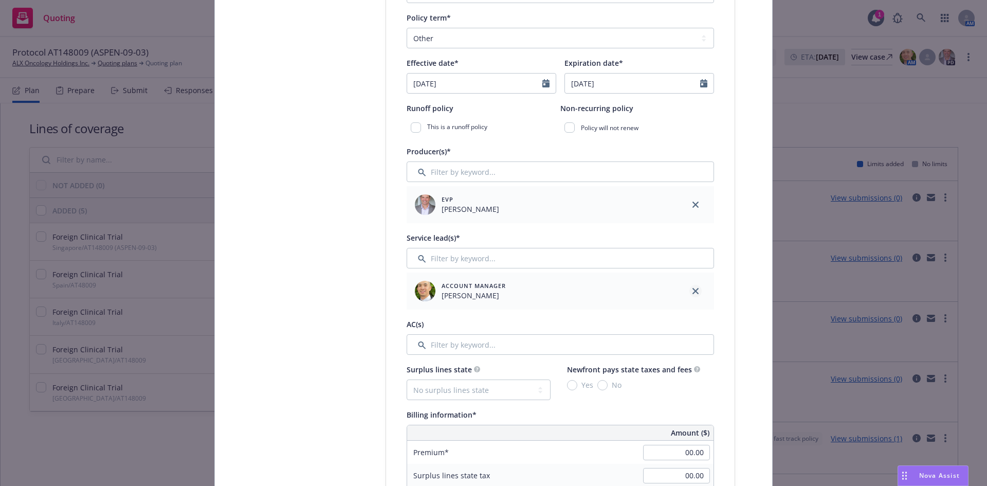
click at [693, 289] on icon "close" at bounding box center [695, 291] width 6 height 6
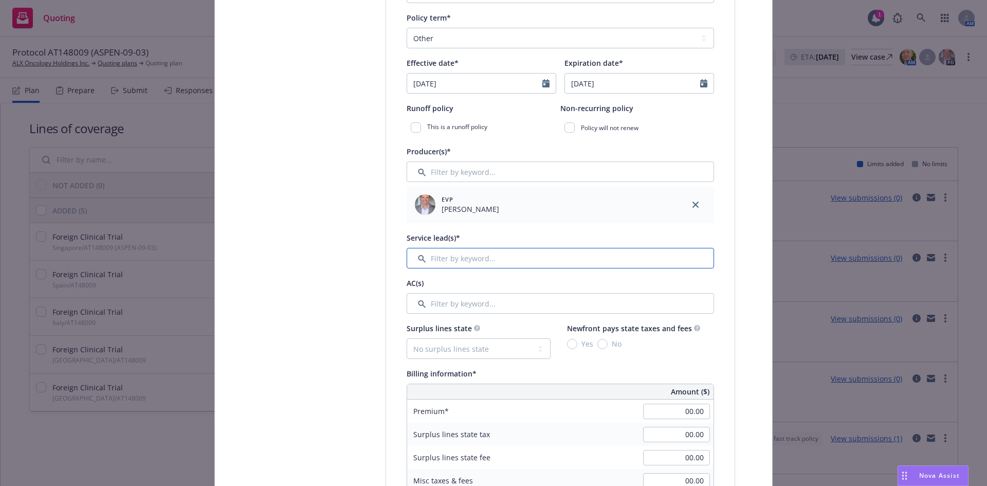
click at [448, 259] on input "Filter by keyword..." at bounding box center [559, 258] width 307 height 21
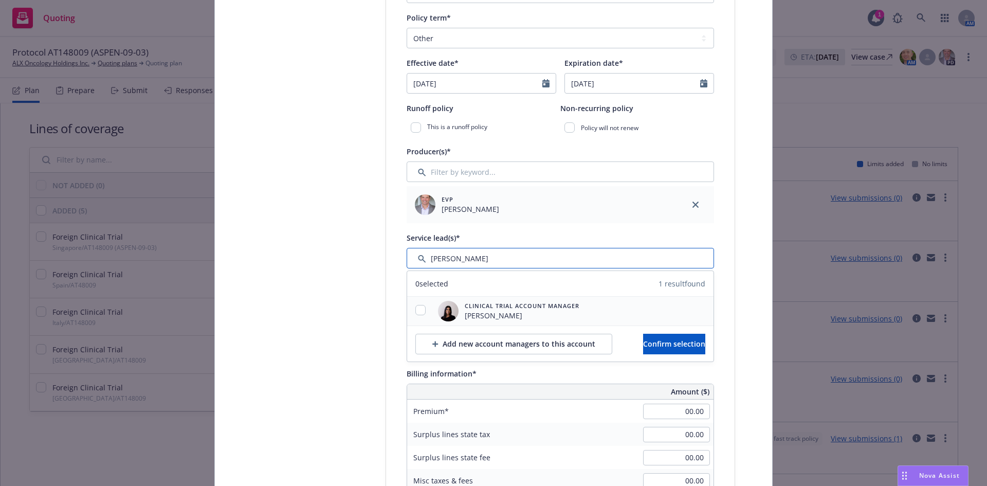
type input "ravee"
click at [419, 309] on input "checkbox" at bounding box center [420, 310] width 10 height 10
checkbox input "true"
click at [687, 339] on button "Confirm selection" at bounding box center [674, 343] width 62 height 21
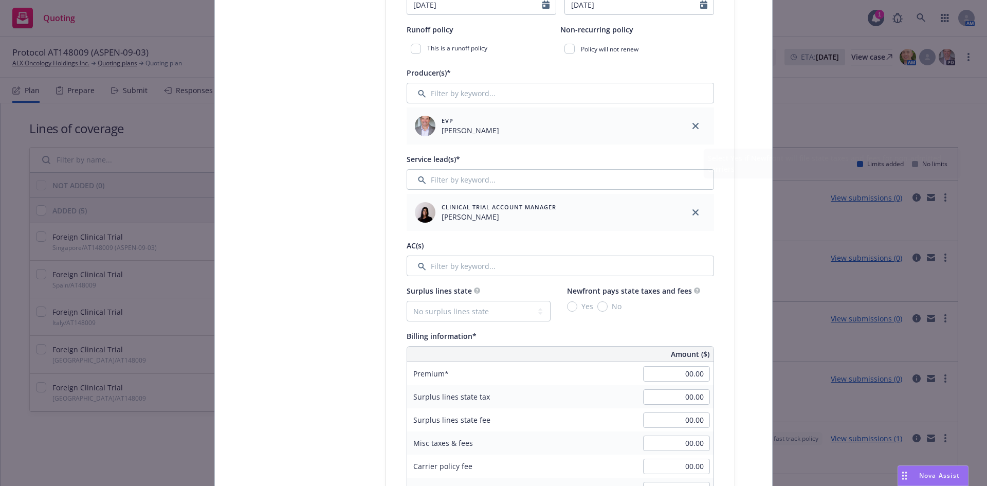
scroll to position [514, 0]
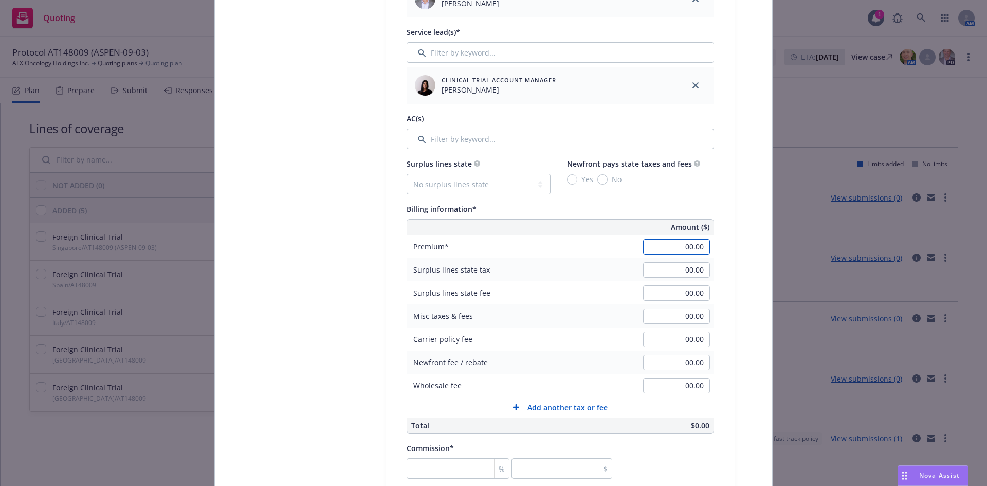
click at [680, 249] on input "00.00" at bounding box center [676, 246] width 67 height 15
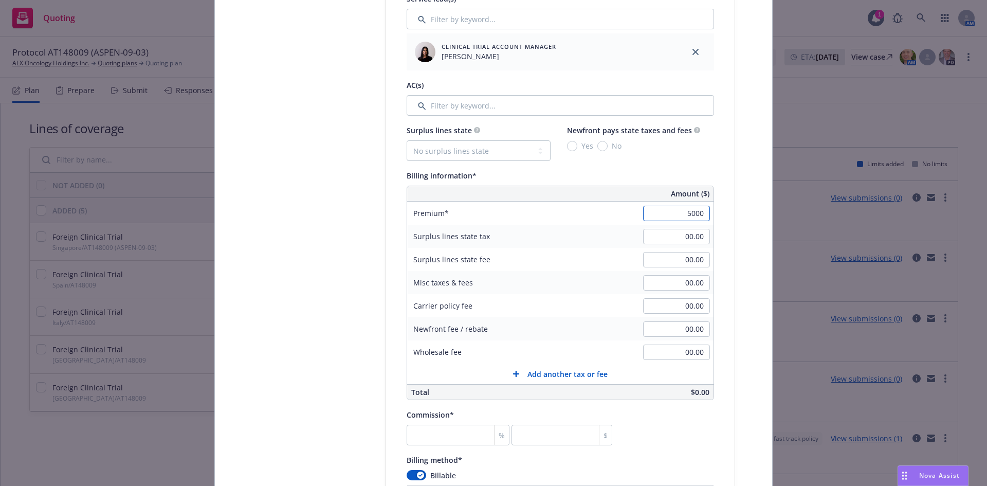
scroll to position [565, 0]
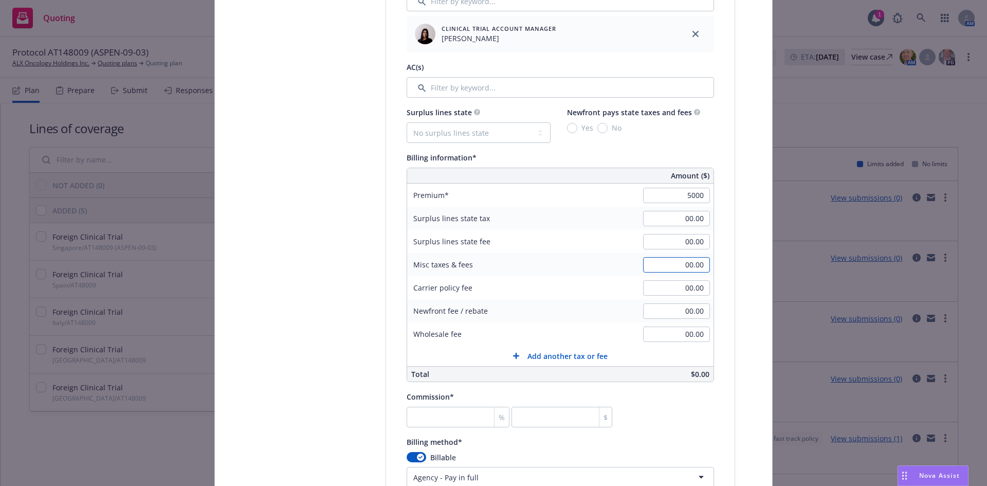
type input "5,000.00"
click at [692, 261] on input "00.00" at bounding box center [676, 264] width 67 height 15
type input "407.50"
click at [406, 412] on input "number" at bounding box center [457, 416] width 103 height 21
type input "2"
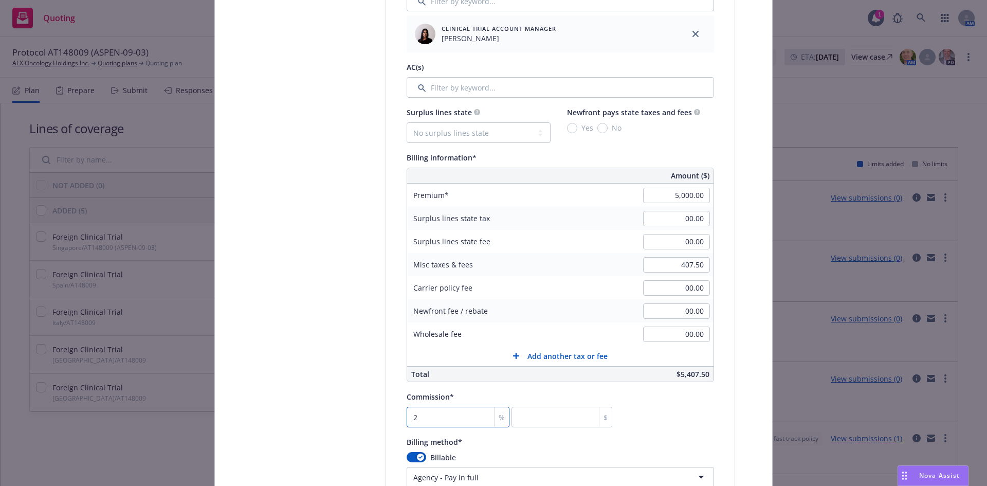
type input "100"
type input "27"
type input "1350"
type input "27.5"
type input "1375"
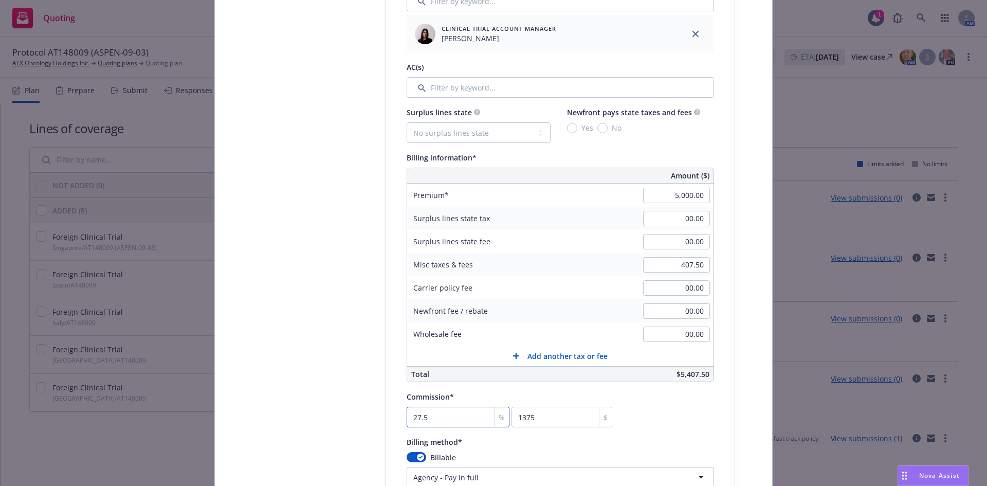
type input "27.5"
click at [686, 340] on input "00.00" at bounding box center [676, 333] width 67 height 15
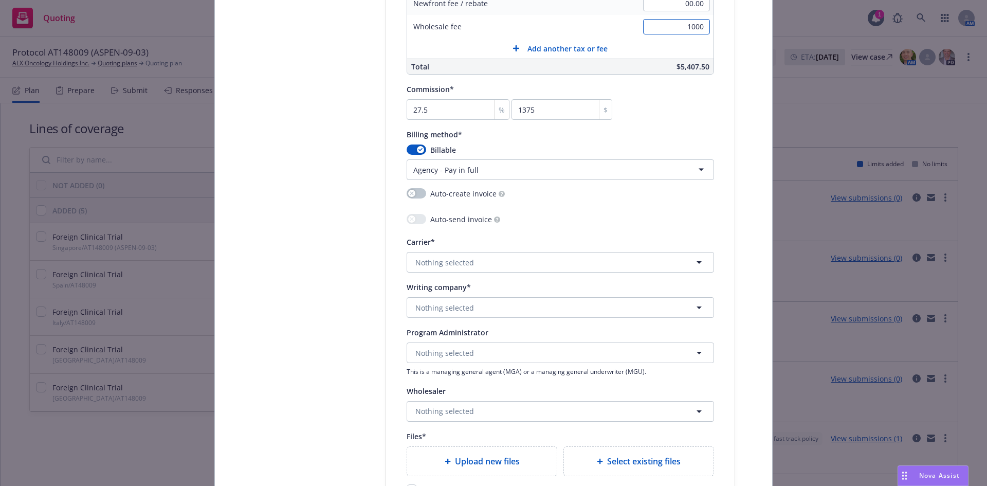
scroll to position [873, 0]
type input "1,000.00"
click at [429, 256] on span "Nothing selected" at bounding box center [444, 261] width 59 height 11
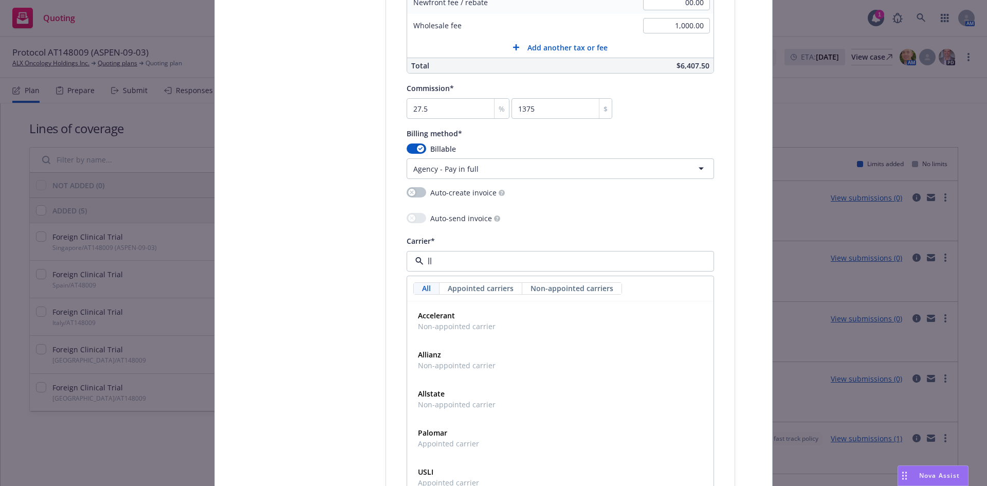
type input "llo"
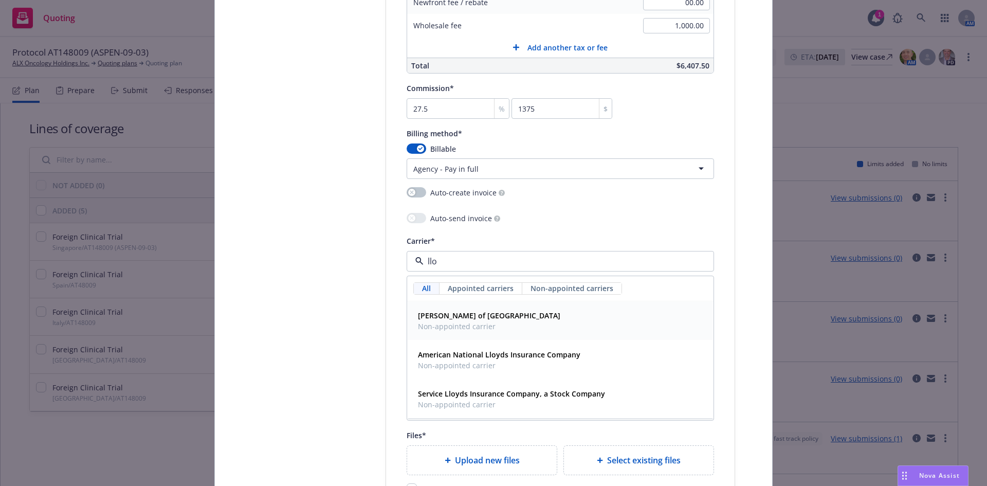
click at [503, 318] on div "Lloyd's of London Non-appointed carrier" at bounding box center [560, 321] width 293 height 26
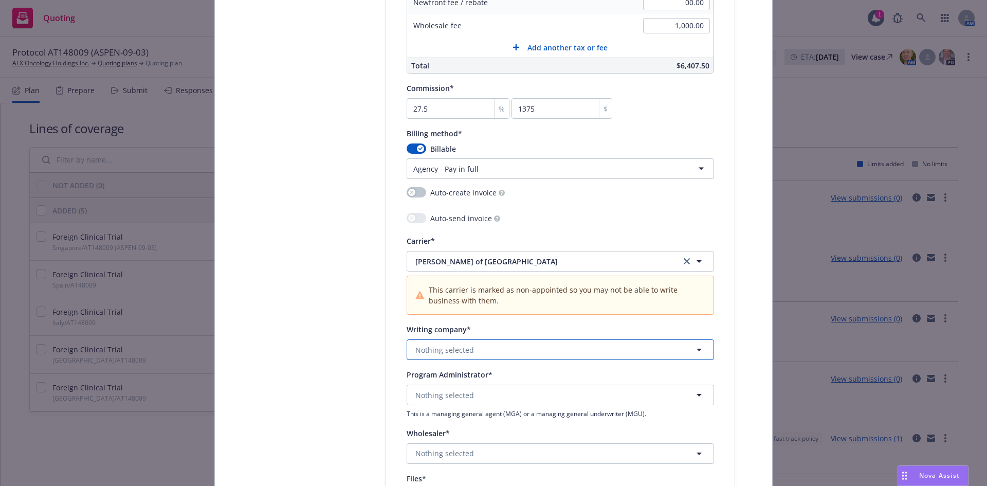
click at [456, 341] on button "Nothing selected" at bounding box center [559, 349] width 307 height 21
click at [489, 377] on strong "Lloyd's Insurance Company S.A." at bounding box center [473, 379] width 111 height 10
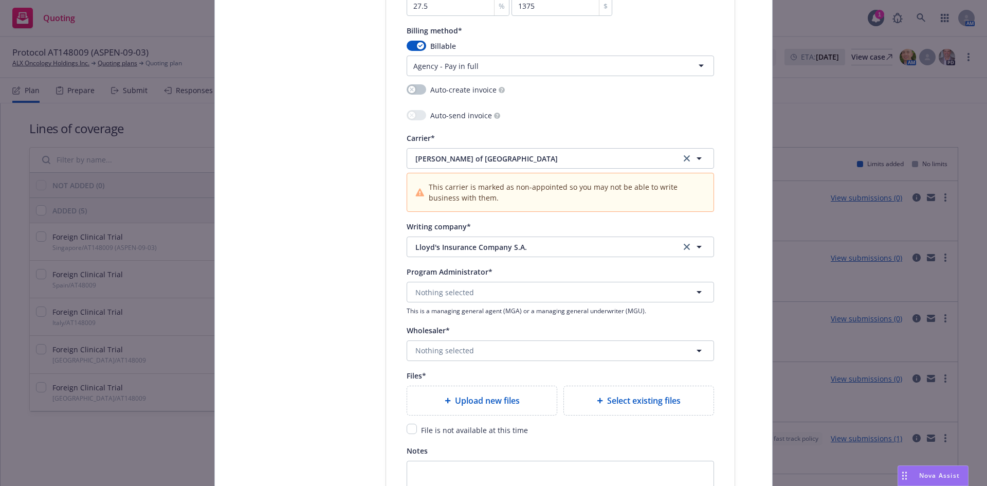
scroll to position [1028, 0]
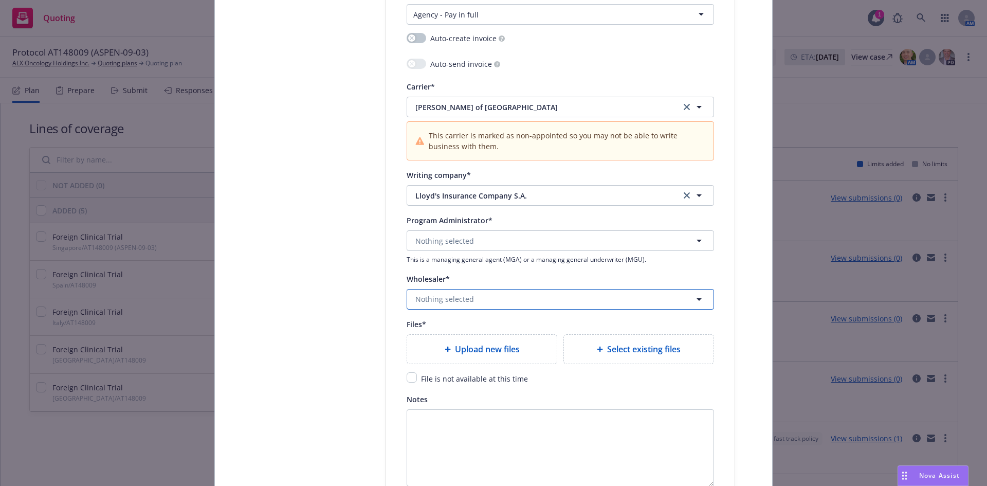
click at [505, 292] on button "Nothing selected" at bounding box center [559, 299] width 307 height 21
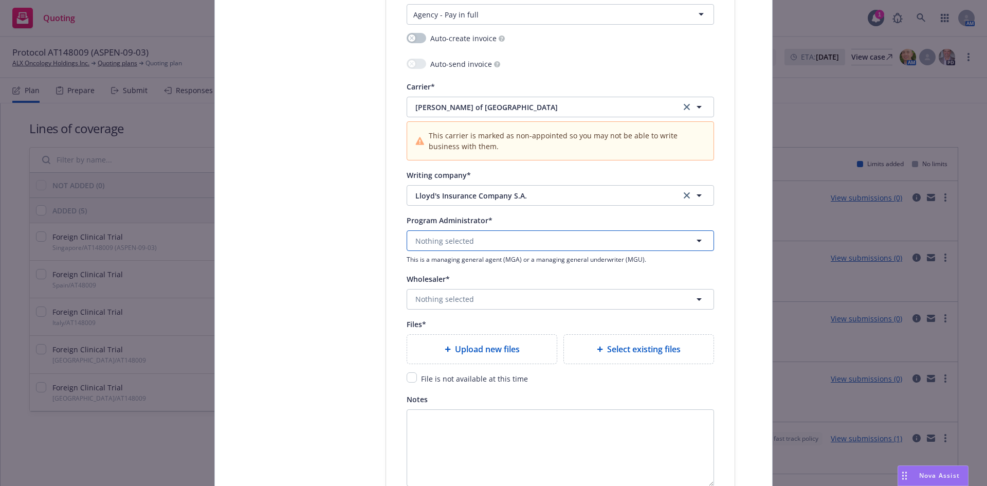
click at [495, 236] on button "Nothing selected" at bounding box center [559, 240] width 307 height 21
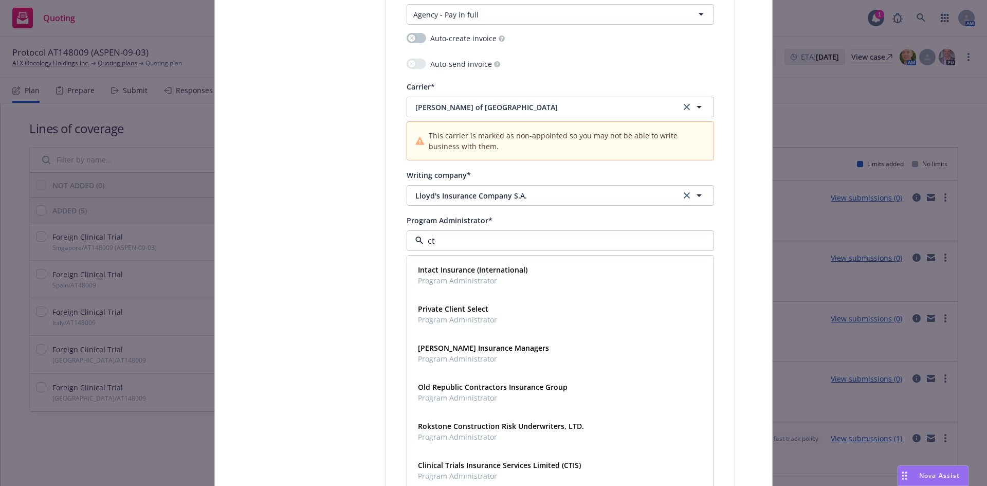
type input "cti"
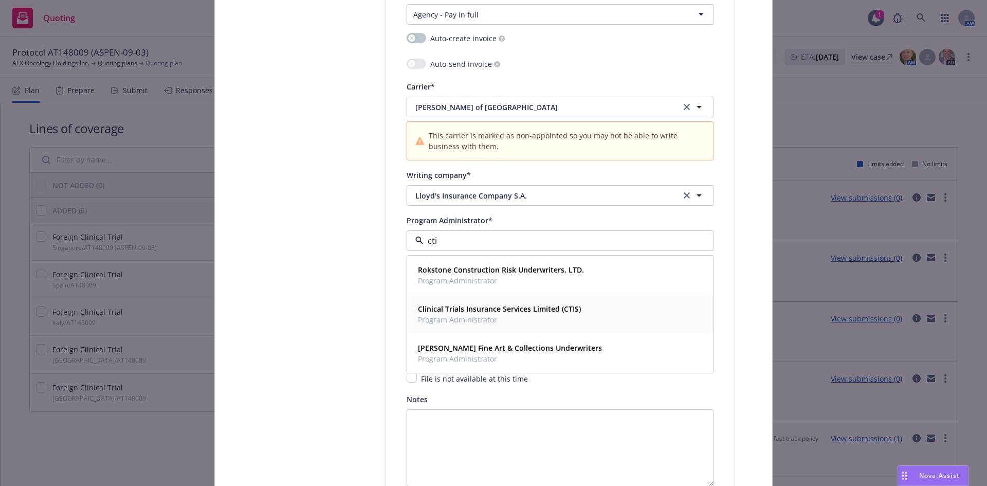
click at [563, 314] on span "Program Administrator" at bounding box center [499, 319] width 163 height 11
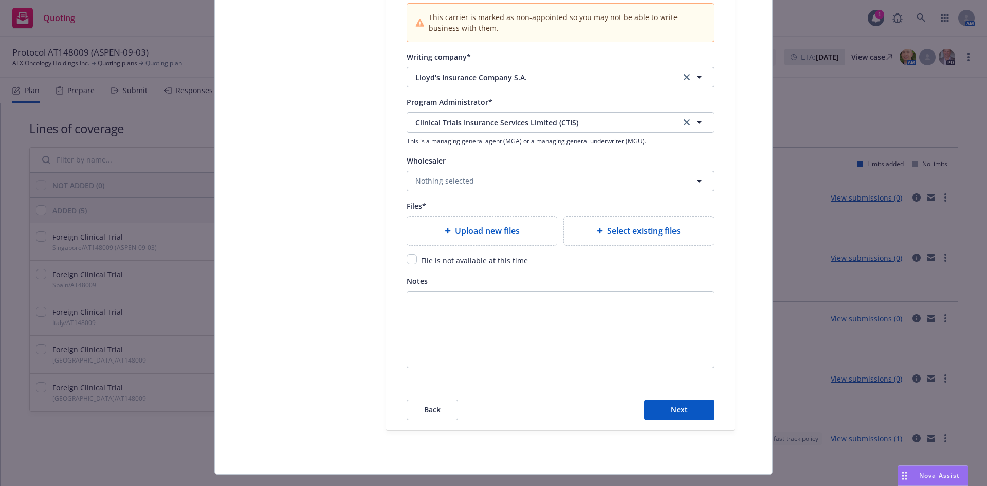
scroll to position [1167, 0]
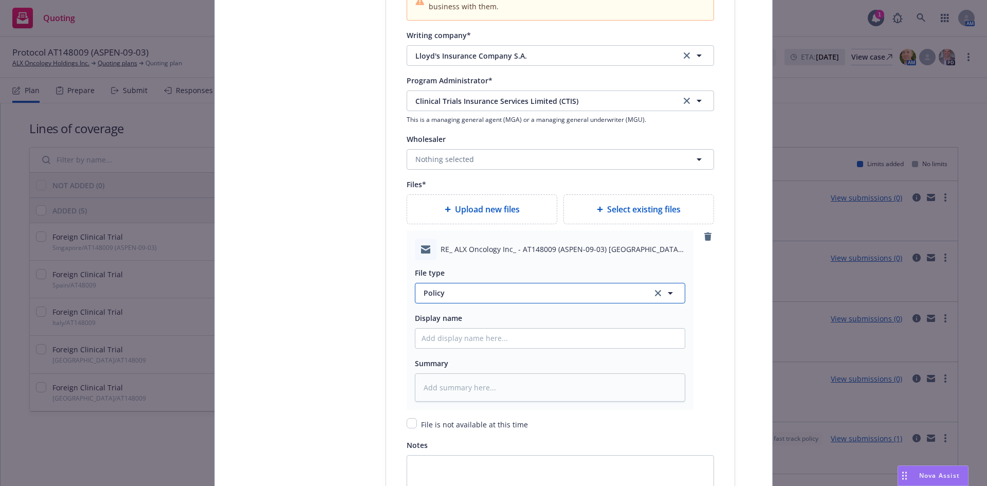
click at [482, 293] on span "Policy" at bounding box center [531, 292] width 216 height 11
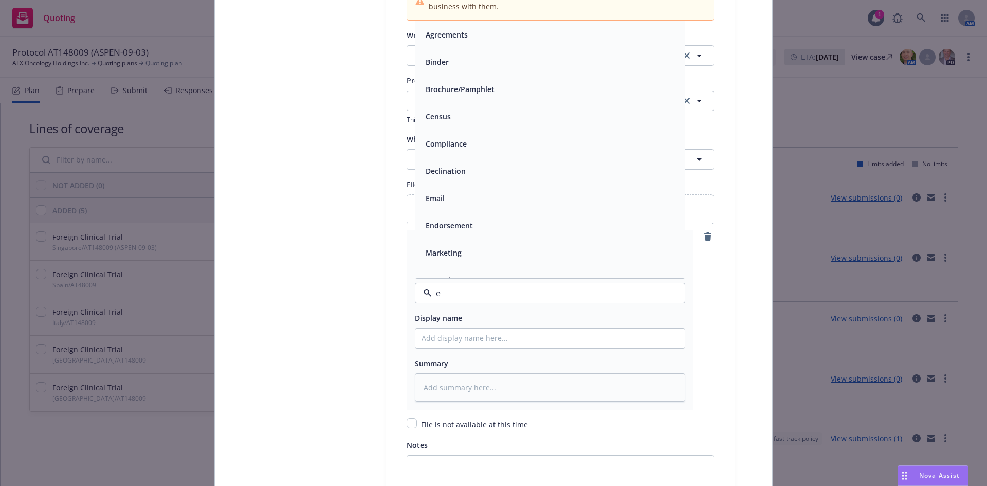
type input "em"
click at [448, 59] on div "Email" at bounding box center [549, 61] width 257 height 15
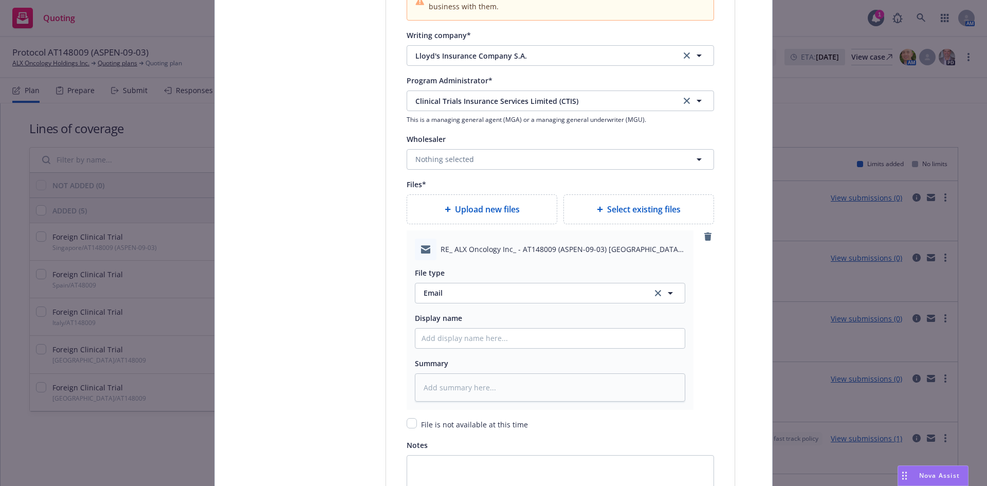
scroll to position [1270, 0]
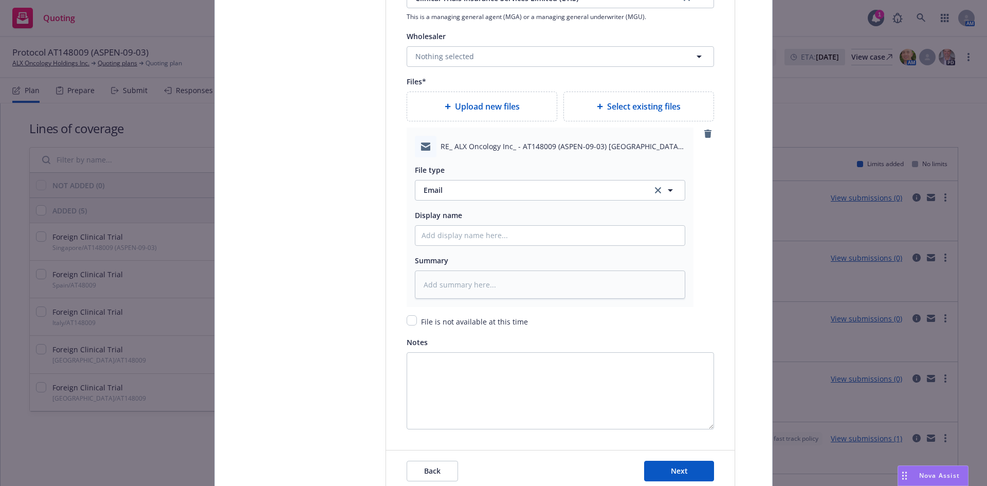
type textarea "x"
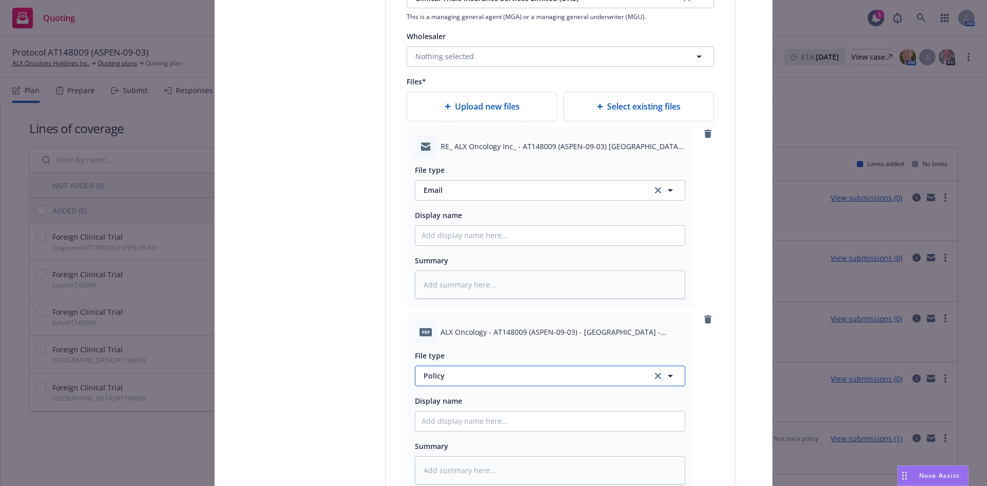
click at [509, 381] on span "Policy" at bounding box center [531, 375] width 216 height 11
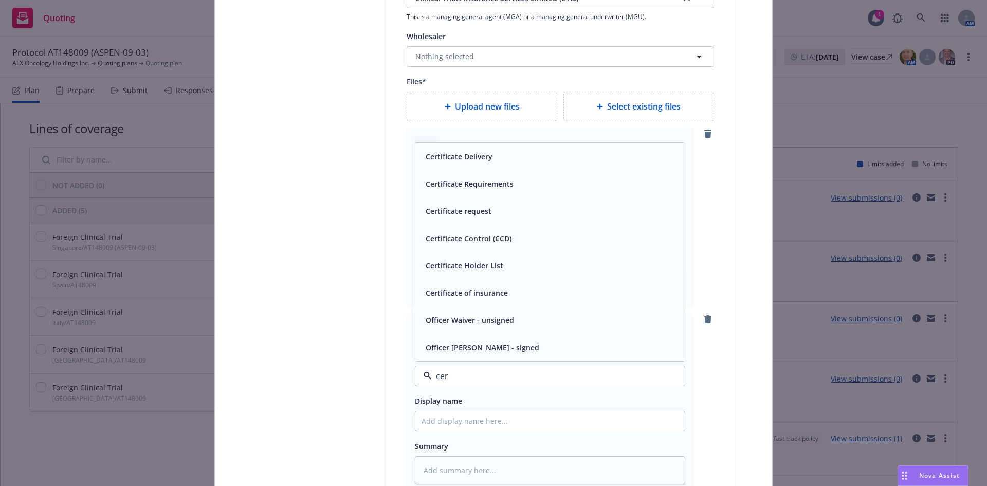
type input "cert"
click at [508, 349] on div "Certificate of insurance" at bounding box center [549, 347] width 257 height 15
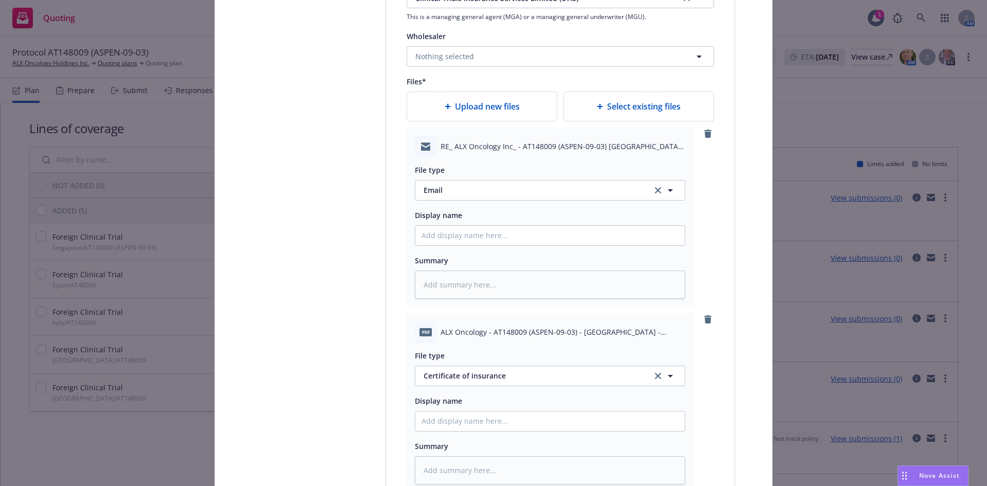
type textarea "x"
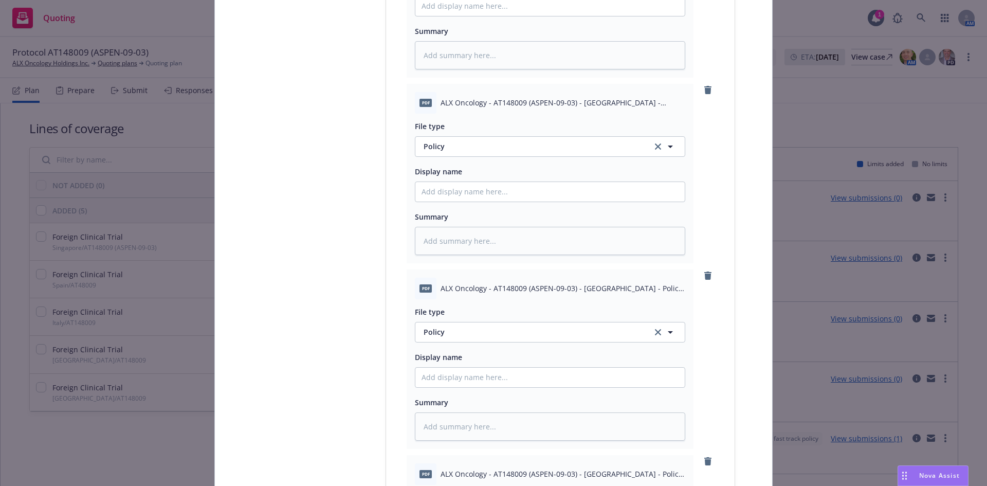
scroll to position [1630, 0]
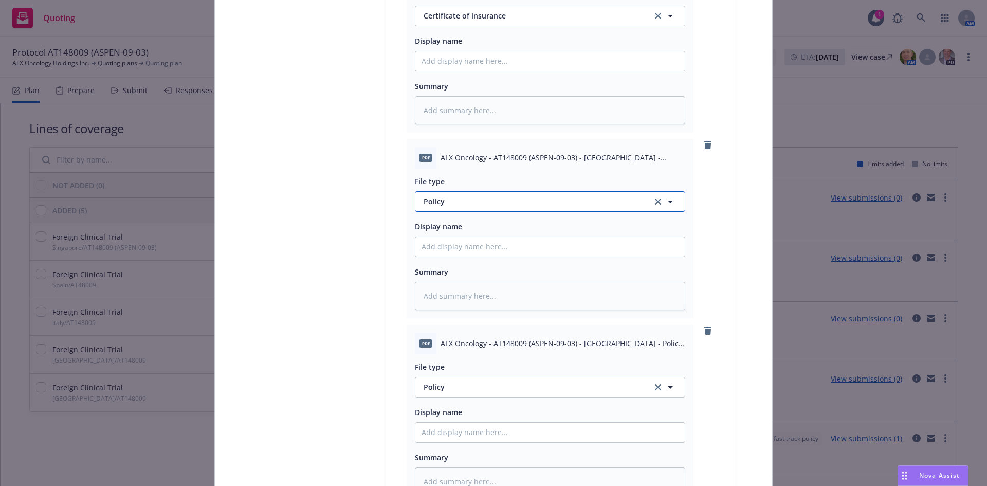
click at [540, 197] on span "Policy" at bounding box center [531, 201] width 216 height 11
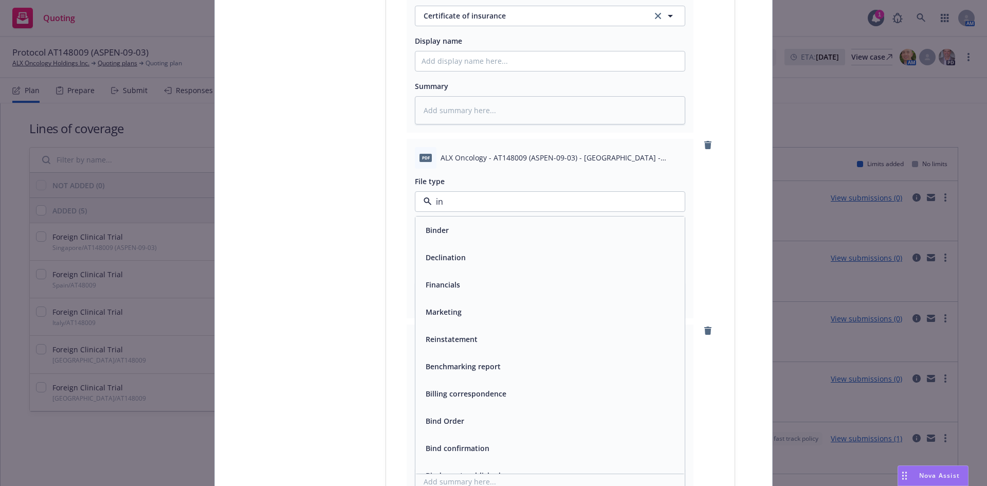
type input "inv"
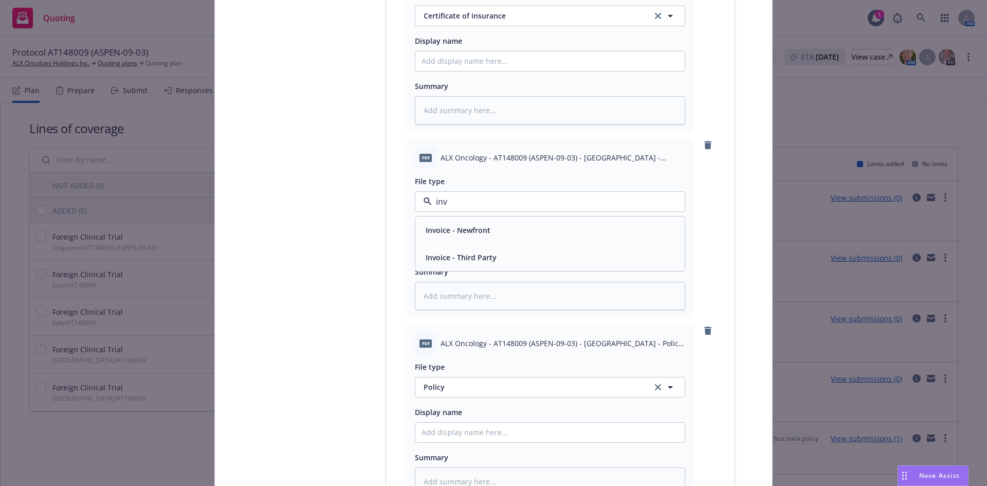
click at [541, 255] on div "Invoice - Third Party" at bounding box center [549, 257] width 257 height 15
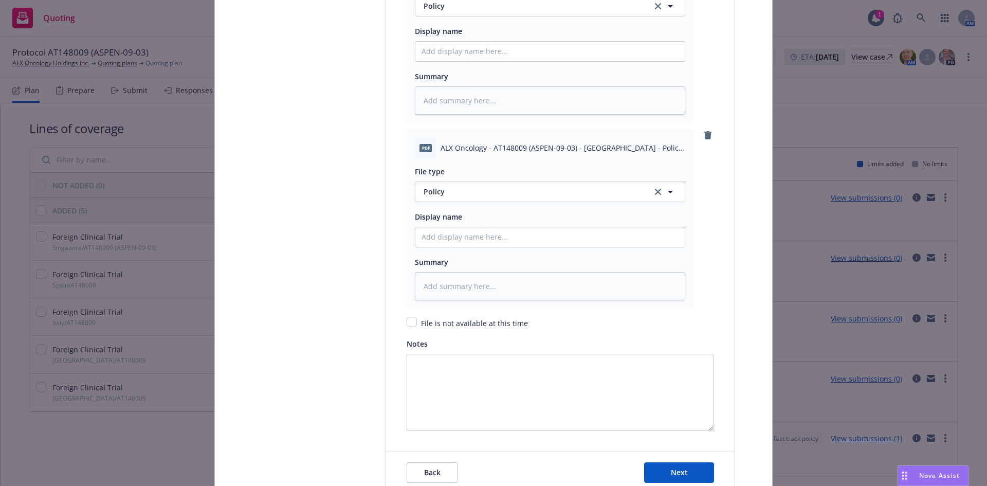
scroll to position [2095, 0]
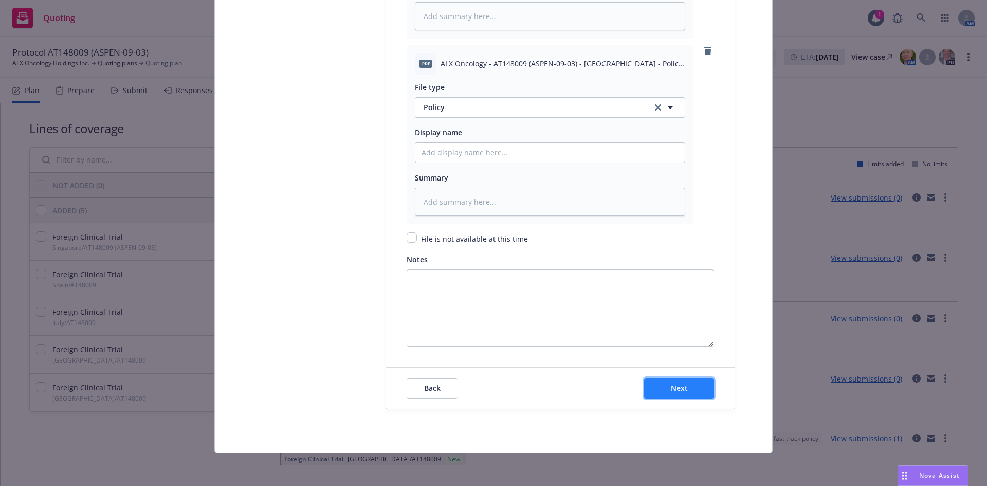
click at [695, 385] on button "Next" at bounding box center [679, 388] width 70 height 21
type textarea "x"
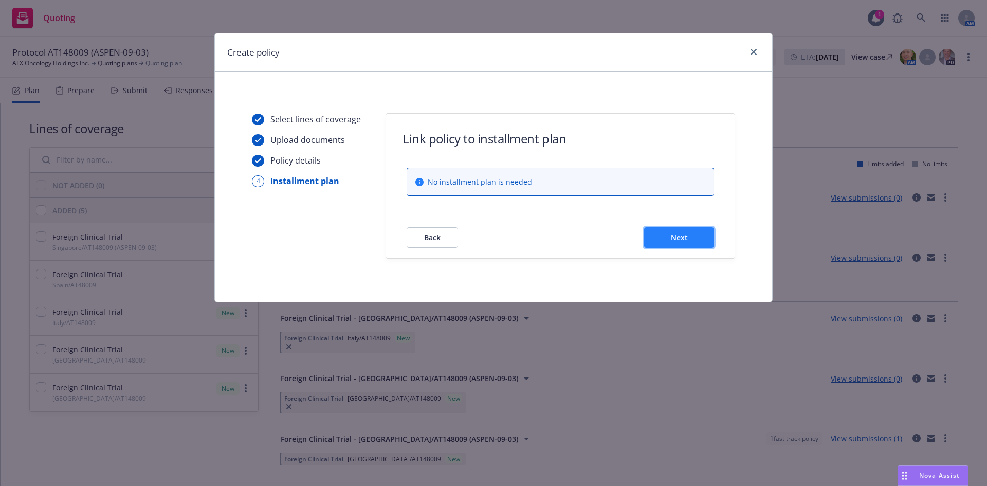
click at [686, 240] on span "Next" at bounding box center [679, 237] width 17 height 10
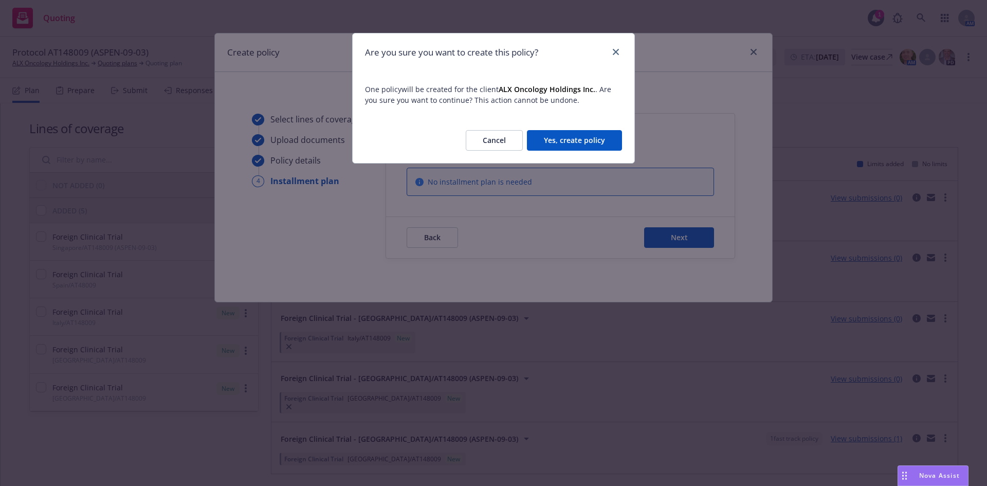
click at [569, 140] on button "Yes, create policy" at bounding box center [574, 140] width 95 height 21
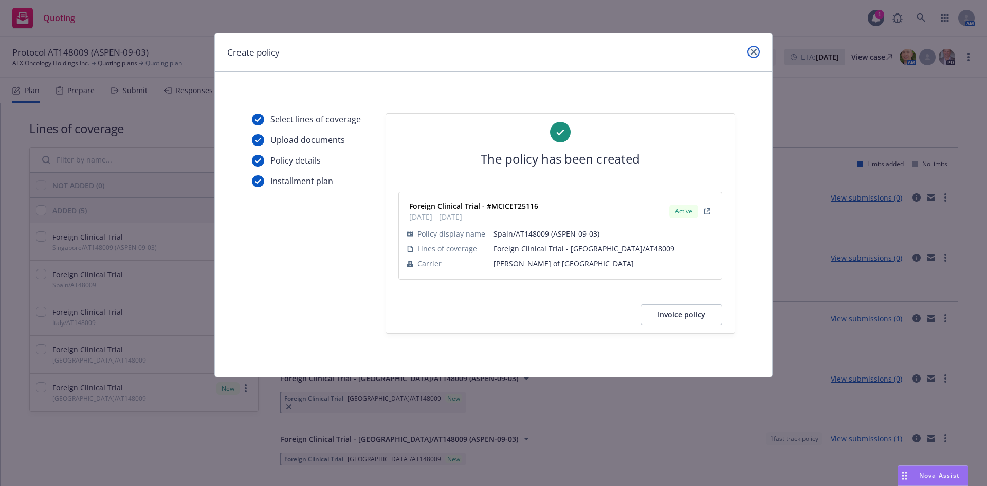
click at [755, 52] on icon "close" at bounding box center [753, 52] width 6 height 6
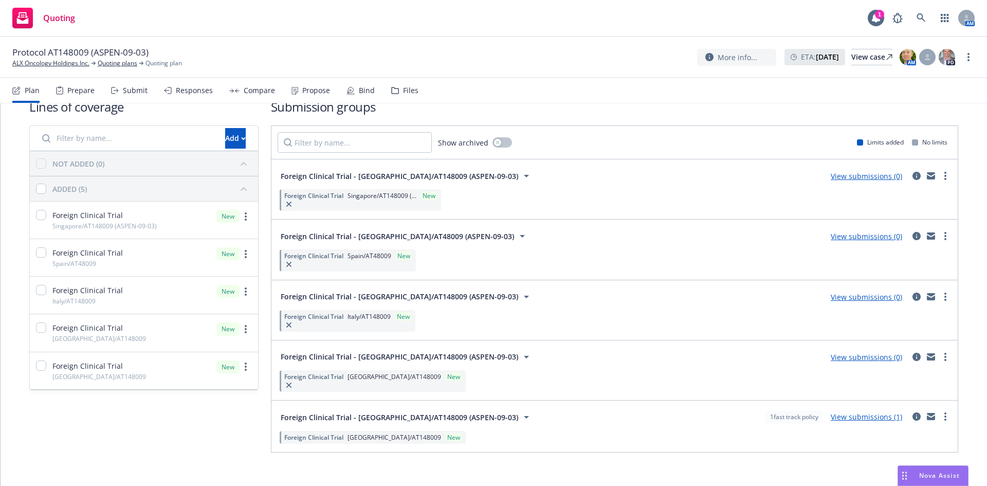
scroll to position [33, 0]
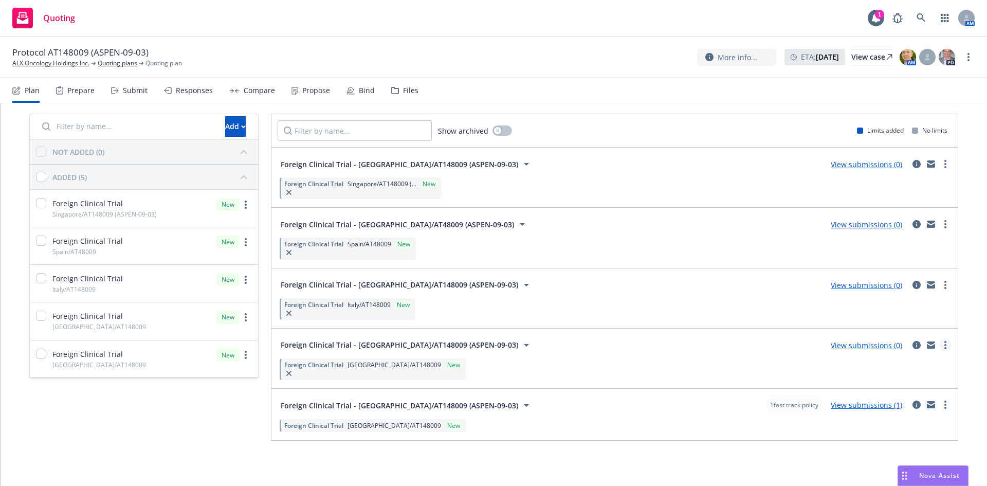
click at [939, 343] on link "more" at bounding box center [945, 345] width 12 height 12
click at [878, 326] on span "Create policy (fast track)" at bounding box center [895, 327] width 107 height 10
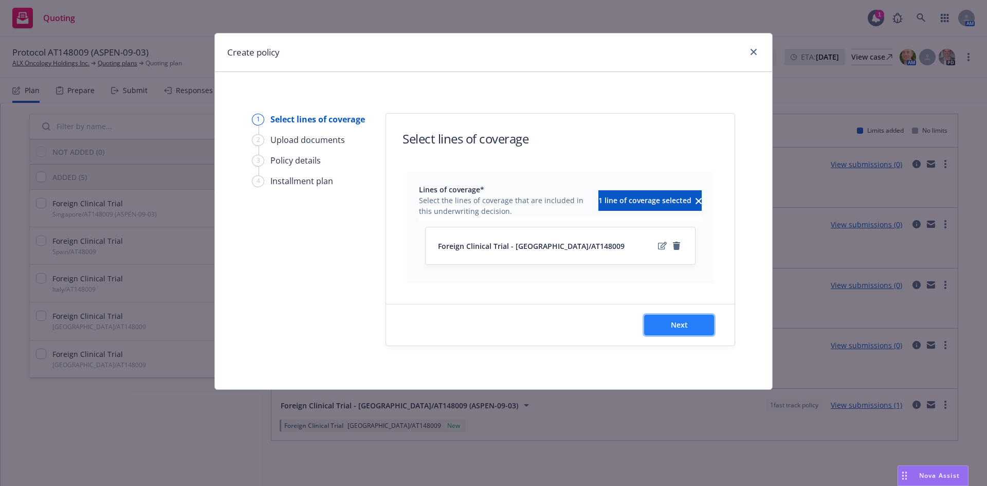
click at [677, 332] on button "Next" at bounding box center [679, 324] width 70 height 21
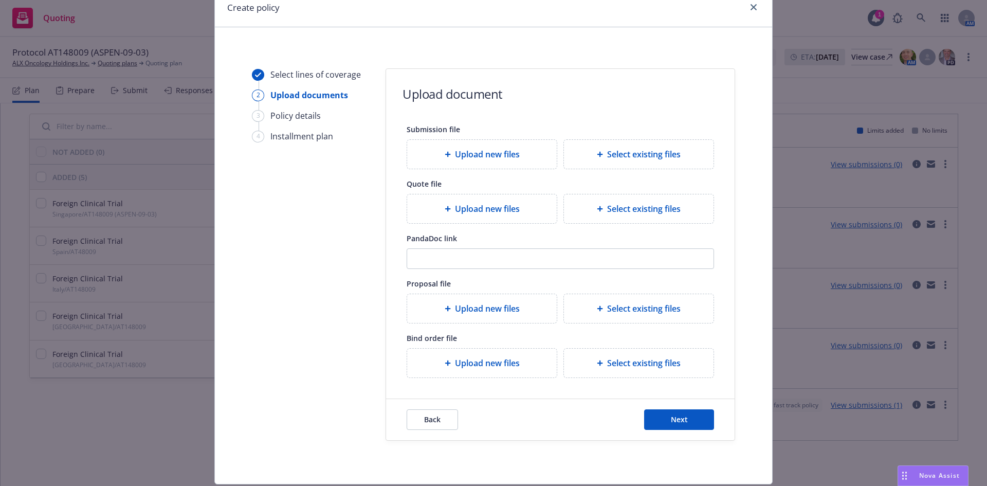
scroll to position [76, 0]
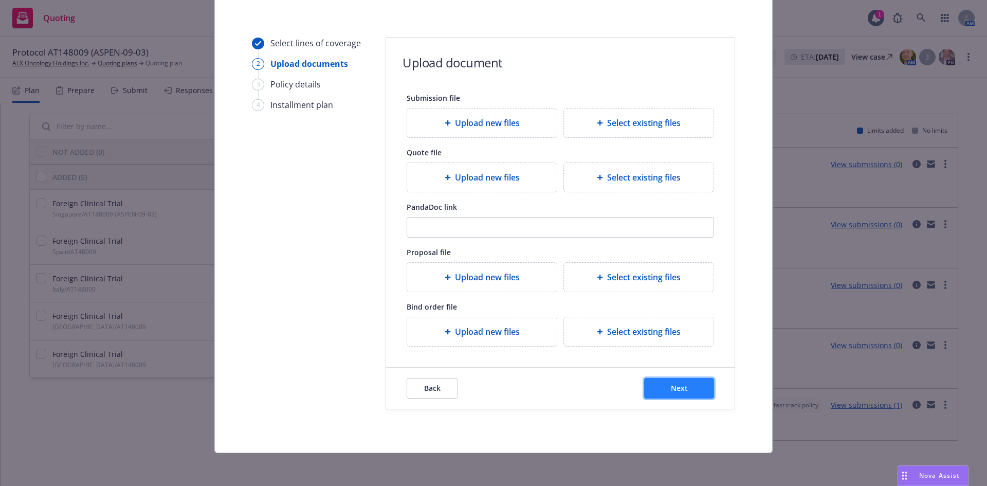
click at [664, 381] on button "Next" at bounding box center [679, 388] width 70 height 21
select select "12"
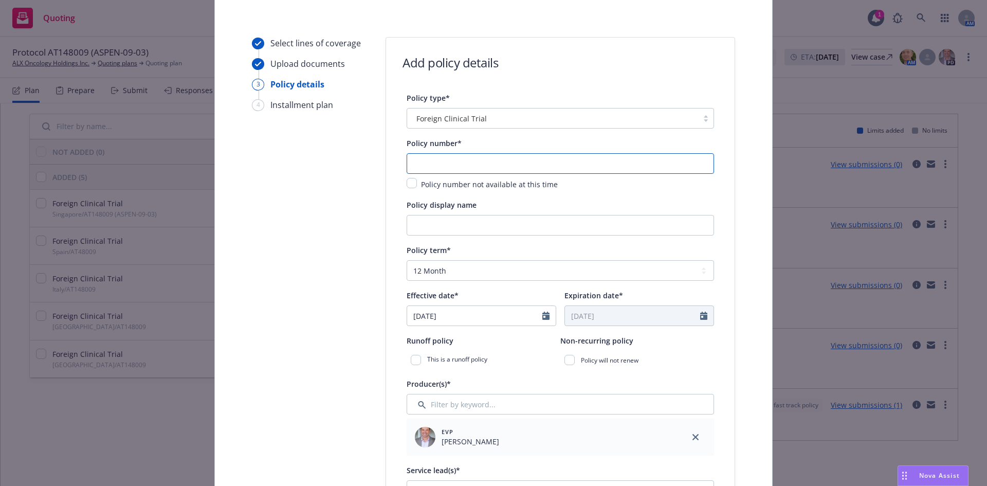
click at [436, 158] on input "text" at bounding box center [559, 163] width 307 height 21
type input "MCICET25114"
click at [539, 220] on input "Policy display name" at bounding box center [559, 225] width 307 height 21
paste input "AT148009 (ASPEN-09-03)"
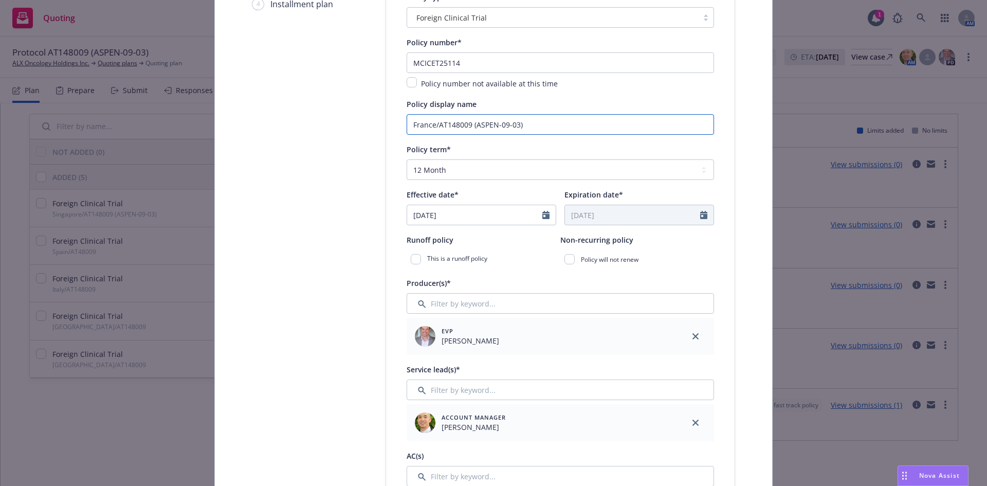
scroll to position [179, 0]
type input "France/AT148009 (ASPEN-09-03)"
click at [473, 176] on select "Select policy term 12 Month 6 Month 4 Month 3 Month 2 Month 1 Month 36 Month (3…" at bounding box center [559, 167] width 307 height 21
select select "other"
click at [406, 157] on select "Select policy term 12 Month 6 Month 4 Month 3 Month 2 Month 1 Month 36 Month (3…" at bounding box center [559, 167] width 307 height 21
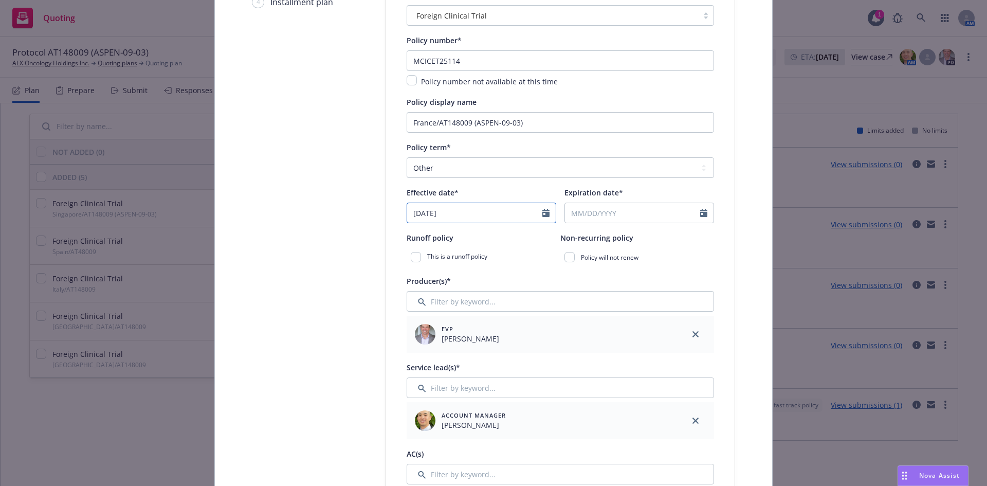
click at [456, 213] on input "08/20/2025" at bounding box center [474, 213] width 135 height 20
select select "8"
click at [494, 321] on td "22" at bounding box center [502, 318] width 16 height 15
type input "08/22/2025"
select select "8"
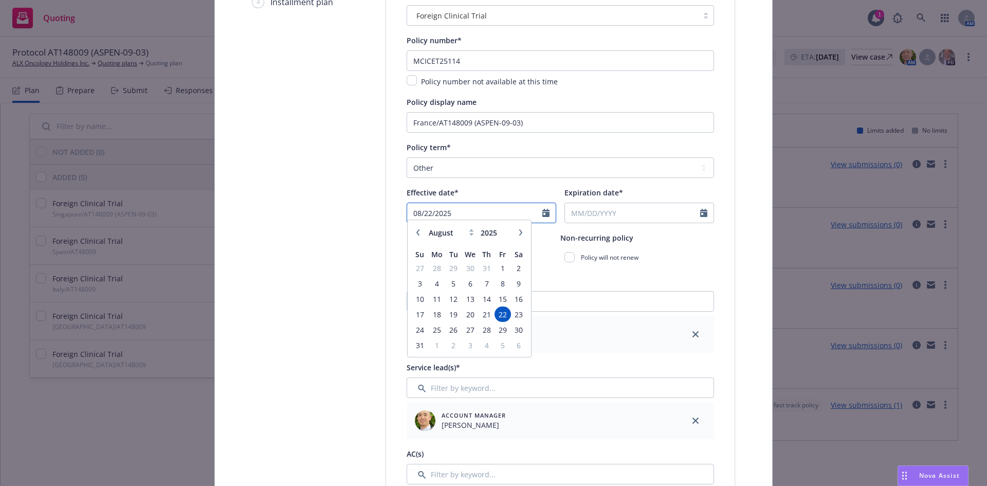
click at [459, 203] on input "08/22/2025" at bounding box center [474, 213] width 135 height 20
click at [481, 318] on span "21" at bounding box center [486, 319] width 14 height 13
type input "[DATE]"
select select "8"
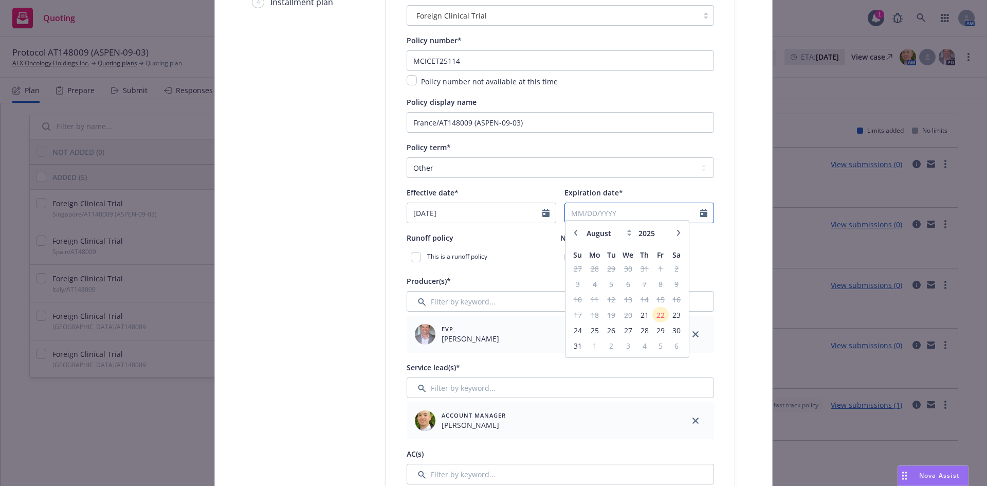
click at [635, 212] on input "Expiration date*" at bounding box center [632, 213] width 135 height 20
type input "[DATE]"
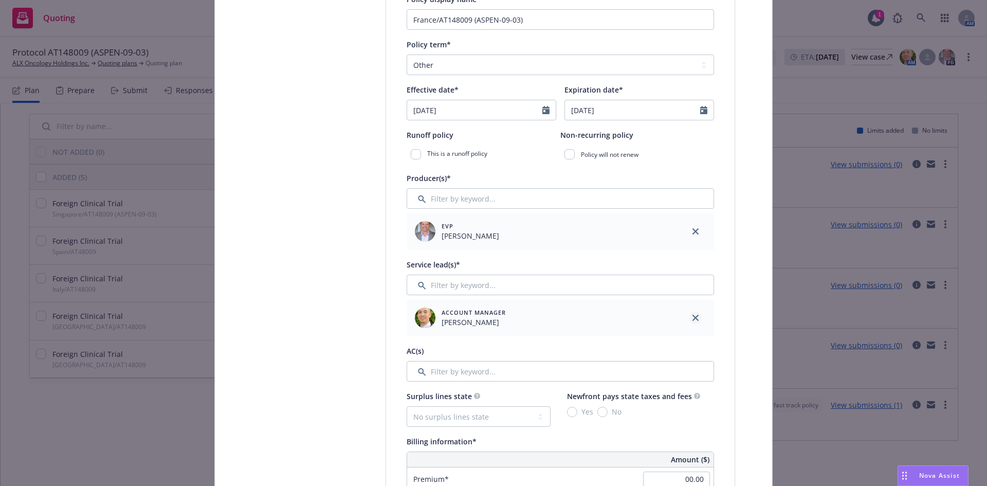
click at [694, 318] on icon "close" at bounding box center [695, 317] width 6 height 6
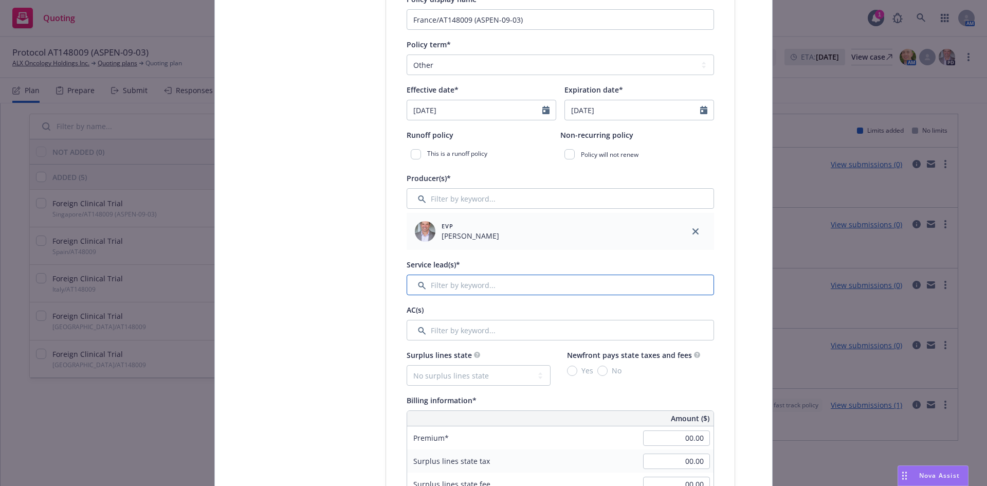
click at [557, 294] on input "Filter by keyword..." at bounding box center [559, 284] width 307 height 21
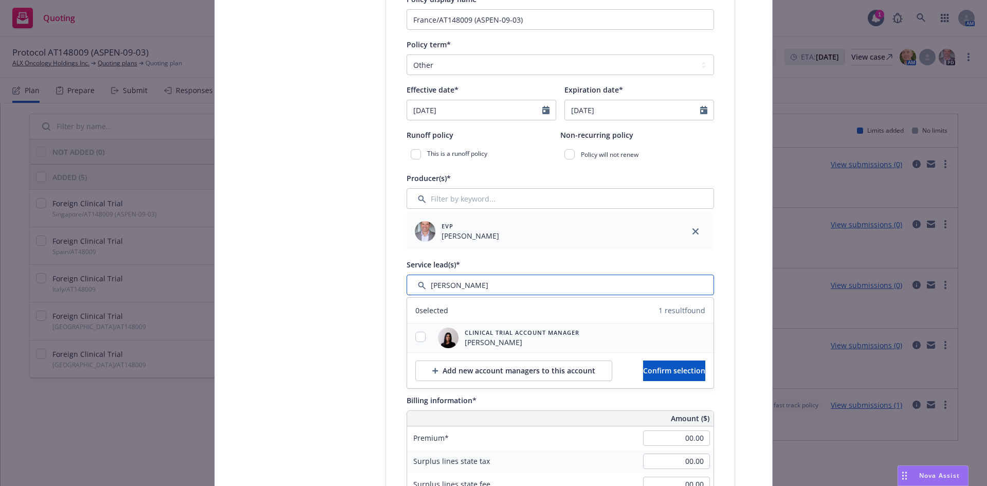
type input "ravee"
click at [415, 337] on input "checkbox" at bounding box center [420, 336] width 10 height 10
checkbox input "true"
click at [643, 364] on button "Confirm selection" at bounding box center [674, 370] width 62 height 21
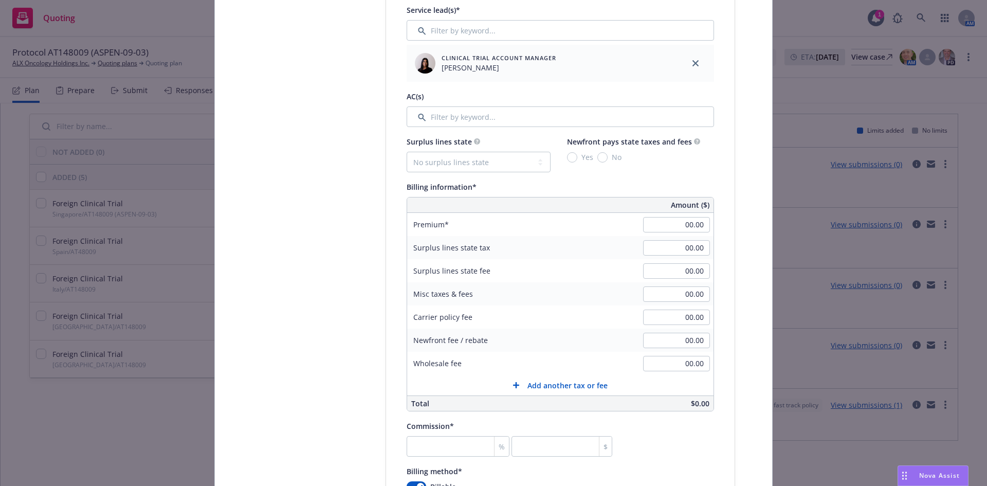
scroll to position [538, 0]
click at [687, 224] on input "00.00" at bounding box center [676, 221] width 67 height 15
type input "5,000.00"
click at [682, 321] on input "00.00" at bounding box center [676, 314] width 67 height 15
click at [682, 290] on input "00.00" at bounding box center [676, 291] width 67 height 15
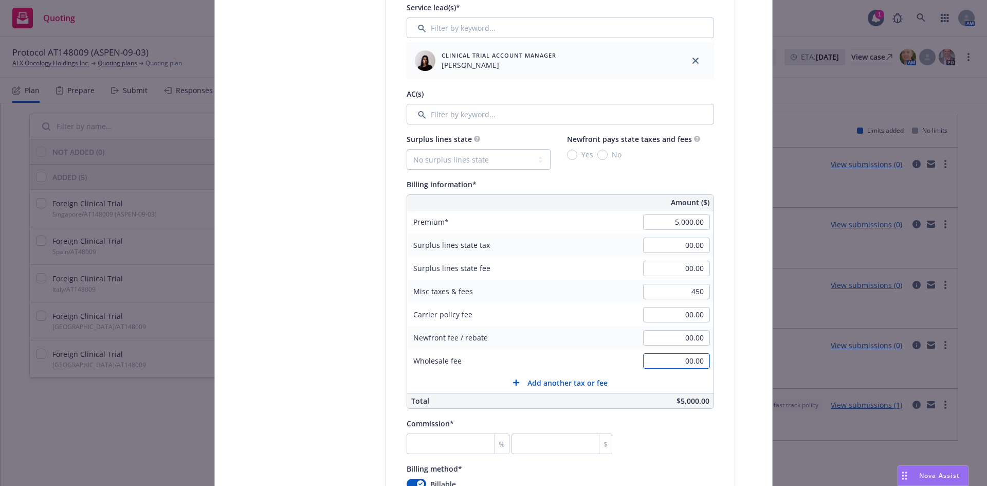
type input "450.00"
click at [689, 359] on input "00.00" at bounding box center [676, 360] width 67 height 15
type input "1,000.00"
click at [434, 437] on input "number" at bounding box center [457, 443] width 103 height 21
type input "2"
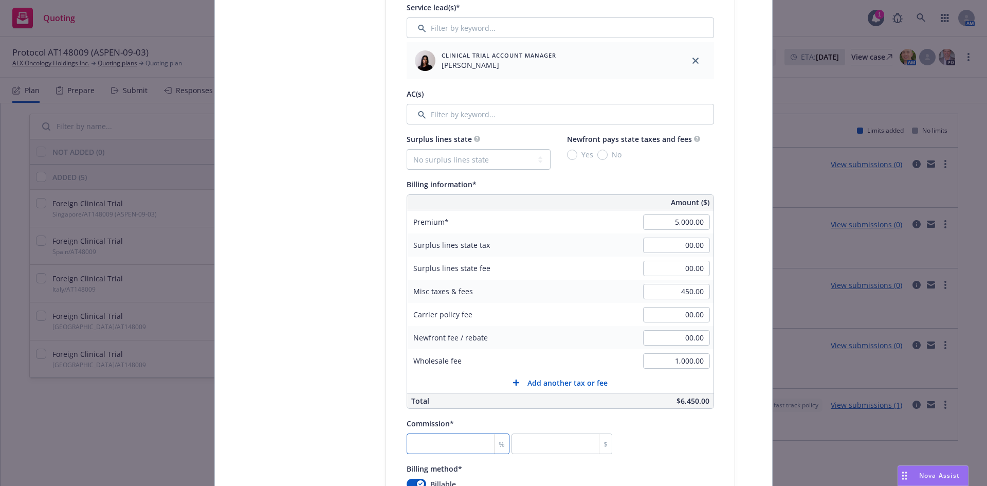
type input "100"
type input "27"
type input "1350"
type input "27.5"
type input "1375"
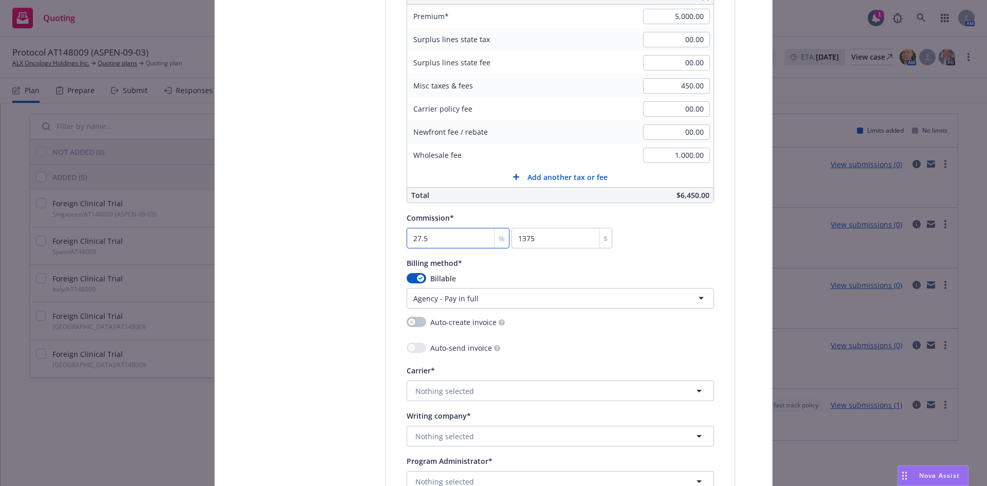
scroll to position [795, 0]
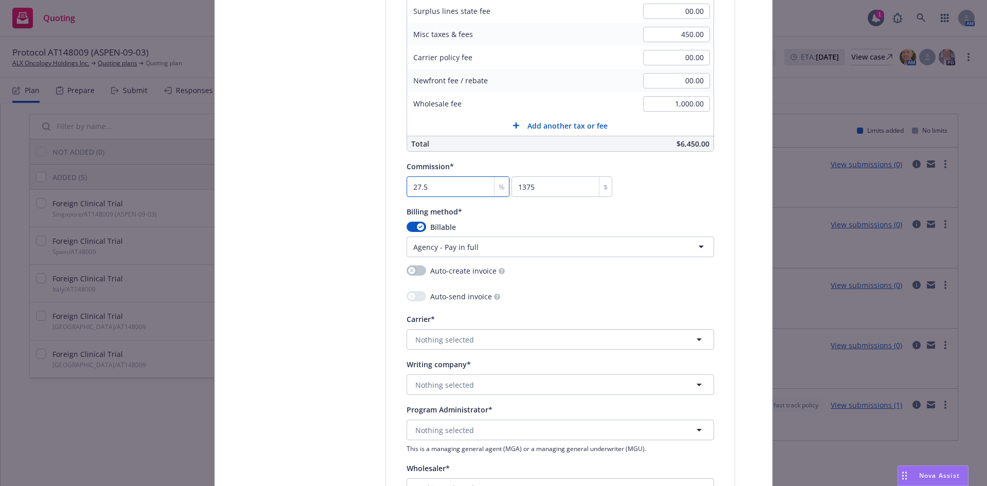
type input "27.5"
click at [500, 333] on button "Nothing selected" at bounding box center [559, 339] width 307 height 21
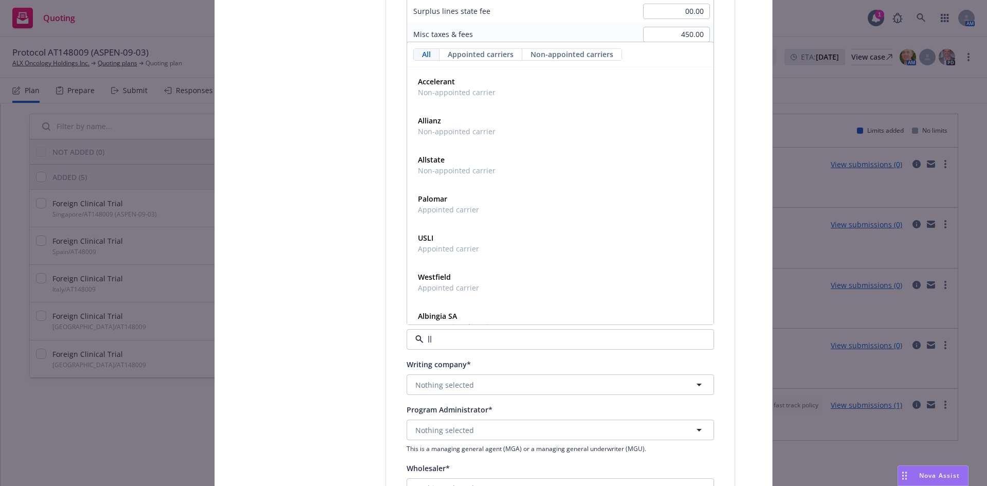
type input "llo"
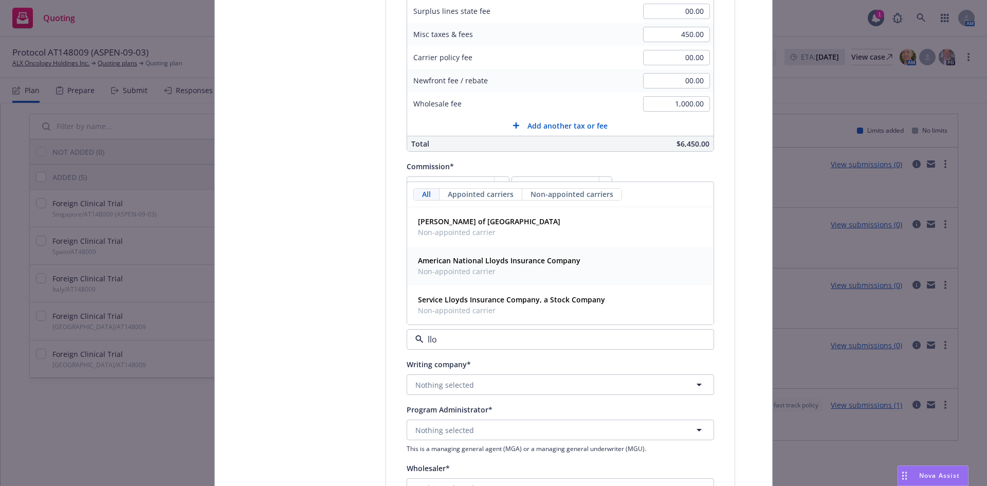
click at [510, 221] on div "Lloyd's of London Non-appointed carrier" at bounding box center [560, 227] width 293 height 26
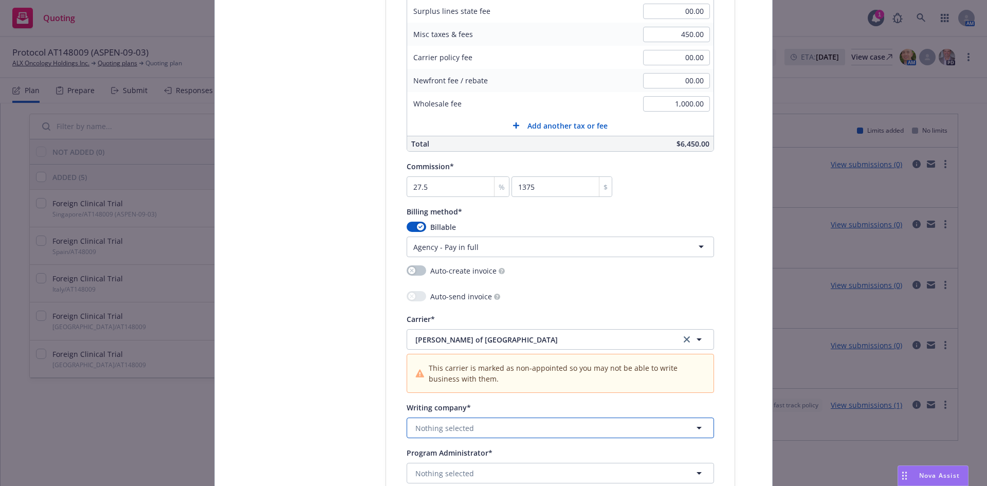
click at [447, 427] on span "Nothing selected" at bounding box center [444, 427] width 59 height 11
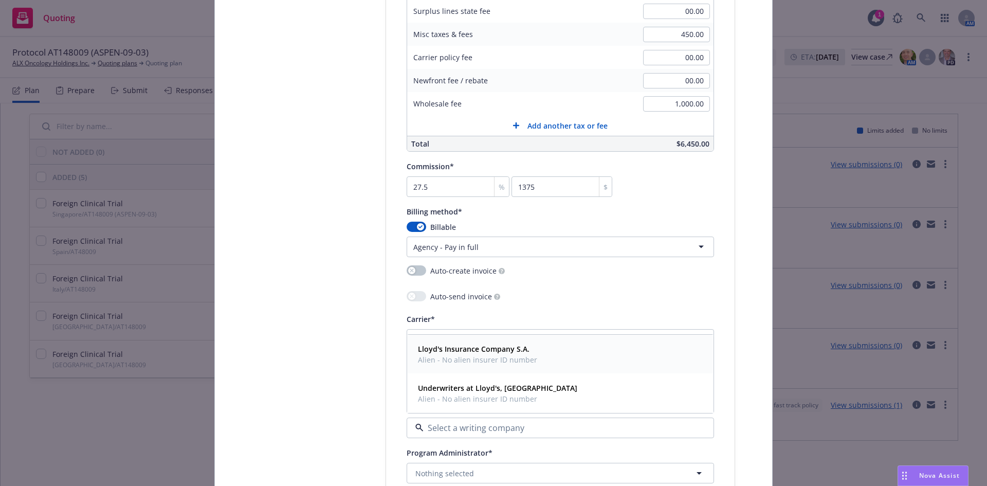
click at [514, 358] on span "Alien - No alien insurer ID number" at bounding box center [477, 359] width 119 height 11
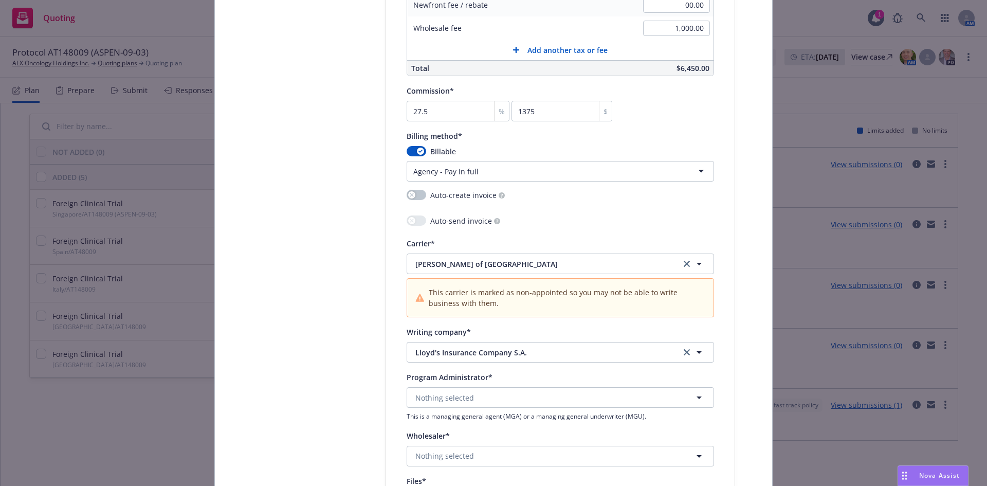
scroll to position [950, 0]
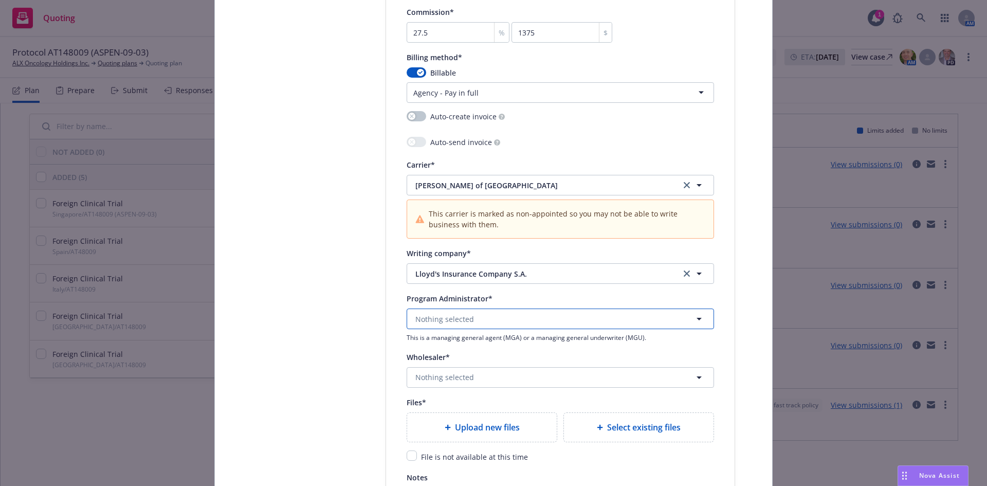
click at [550, 322] on button "Nothing selected" at bounding box center [559, 318] width 307 height 21
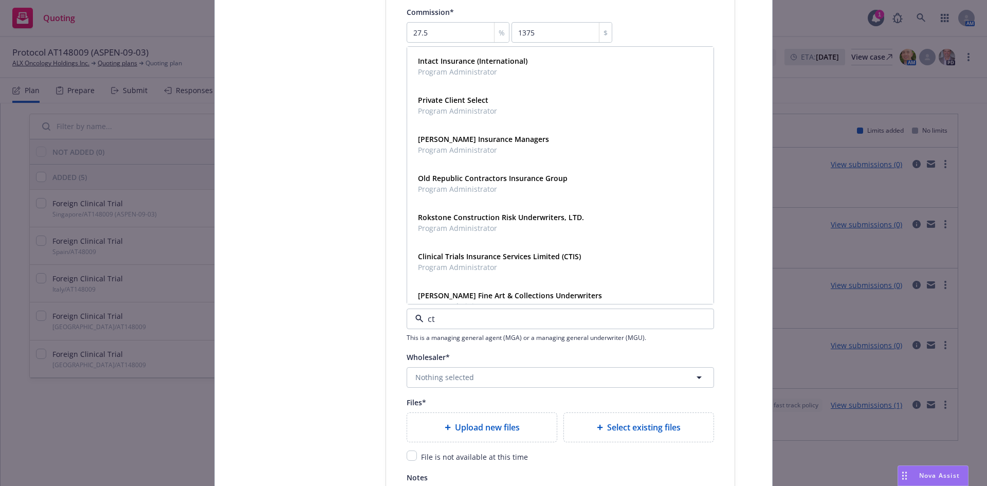
type input "cti"
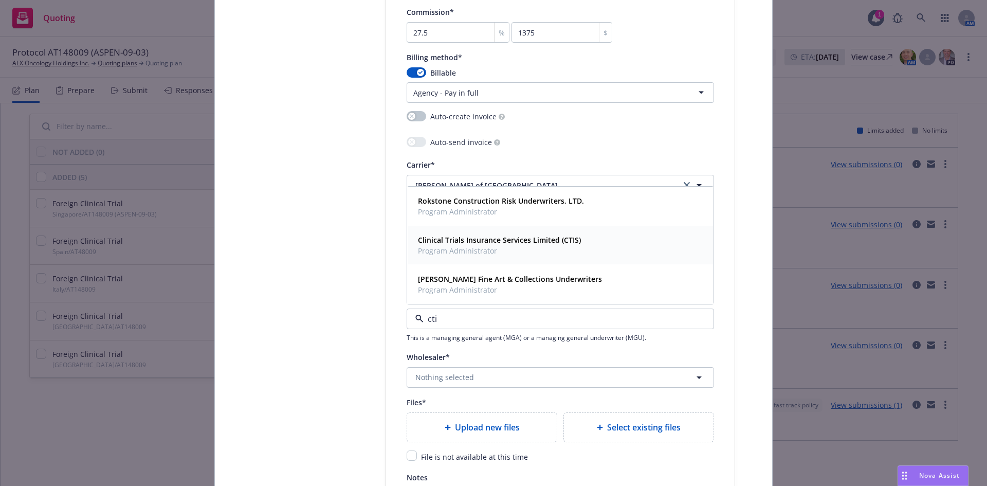
click at [565, 244] on strong "Clinical Trials Insurance Services Limited (CTIS)" at bounding box center [499, 240] width 163 height 10
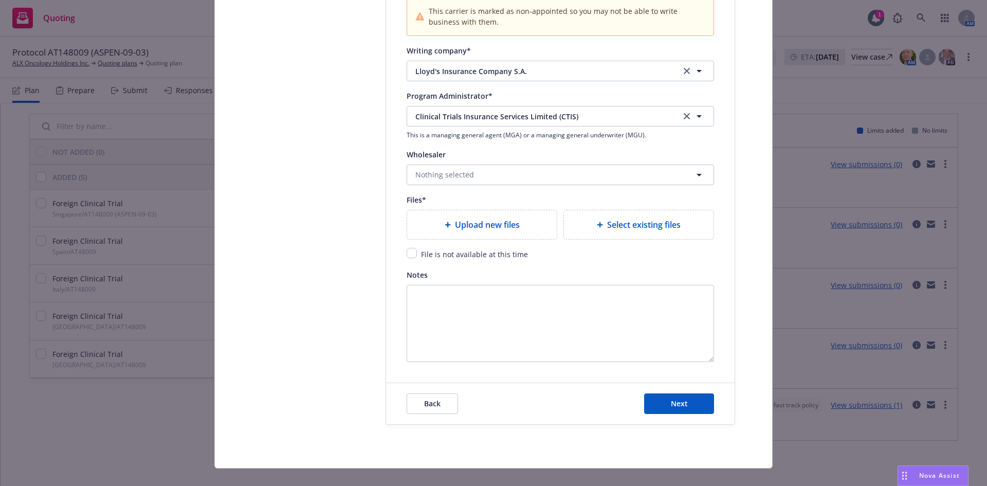
scroll to position [1155, 0]
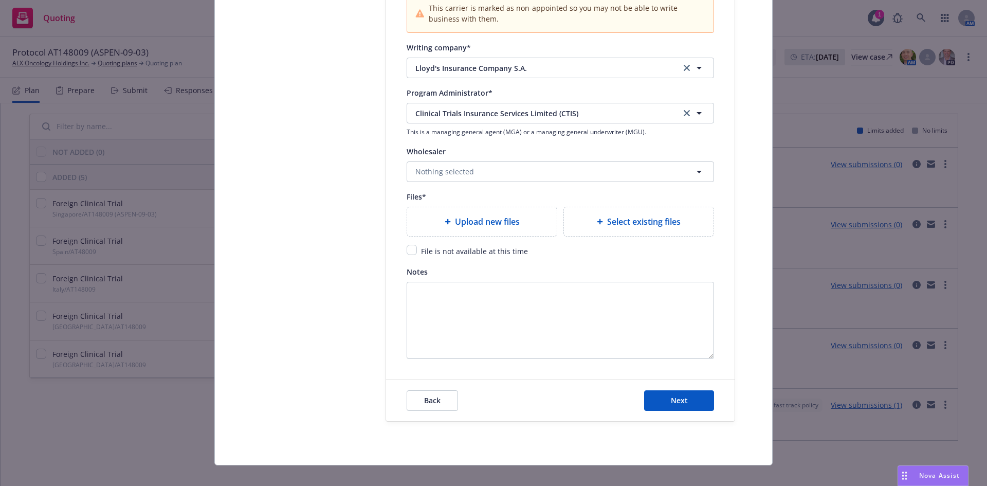
type textarea "x"
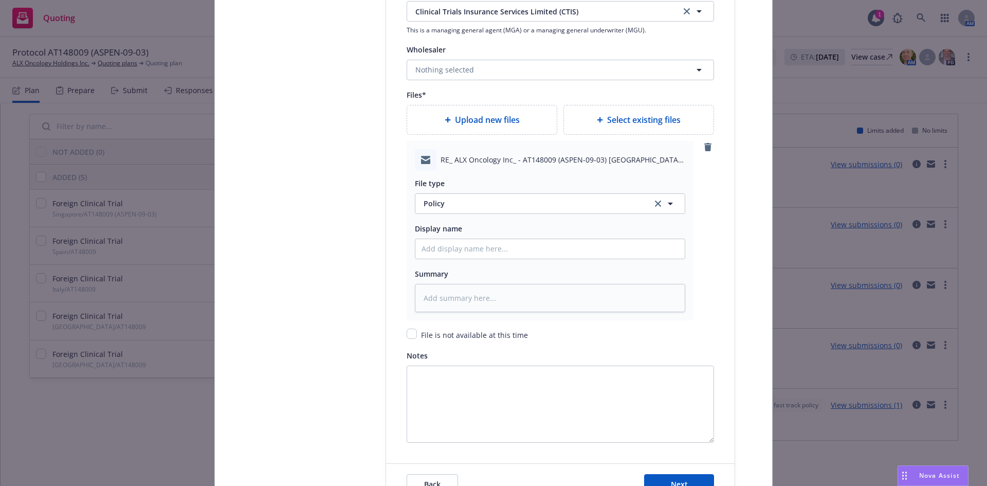
scroll to position [1309, 0]
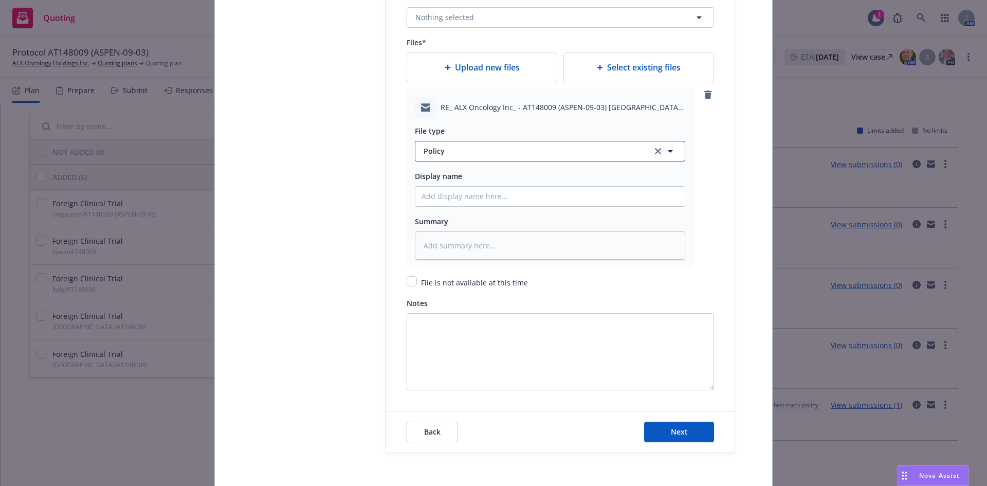
click at [500, 149] on span "Policy" at bounding box center [531, 150] width 216 height 11
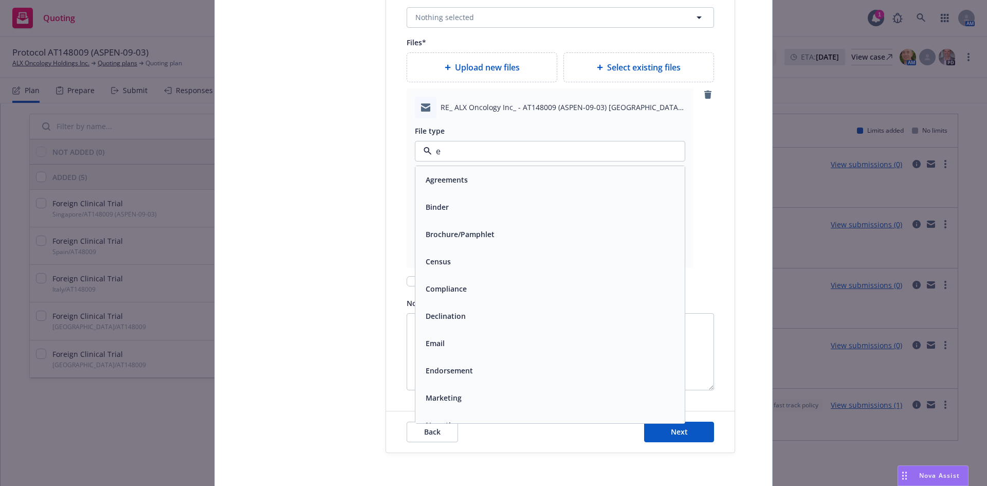
type input "em"
click at [546, 206] on div "Email" at bounding box center [549, 206] width 257 height 15
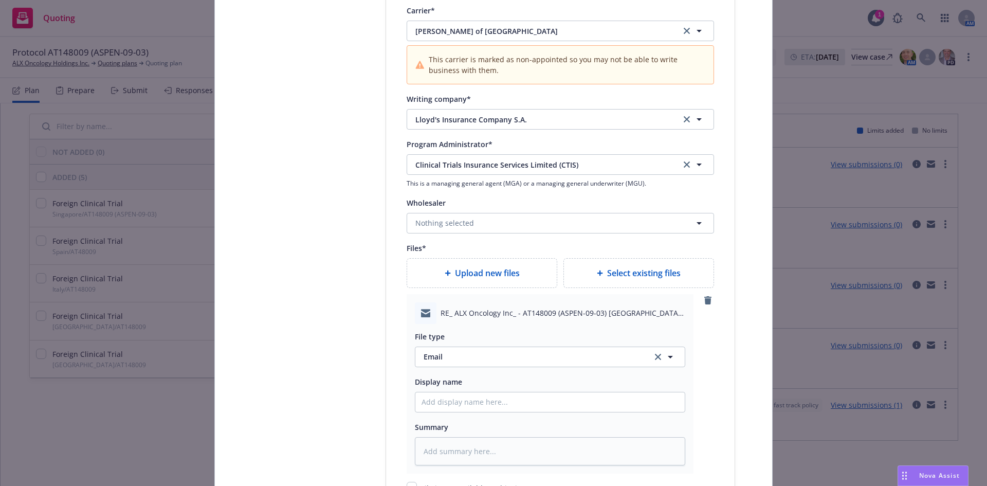
scroll to position [1155, 0]
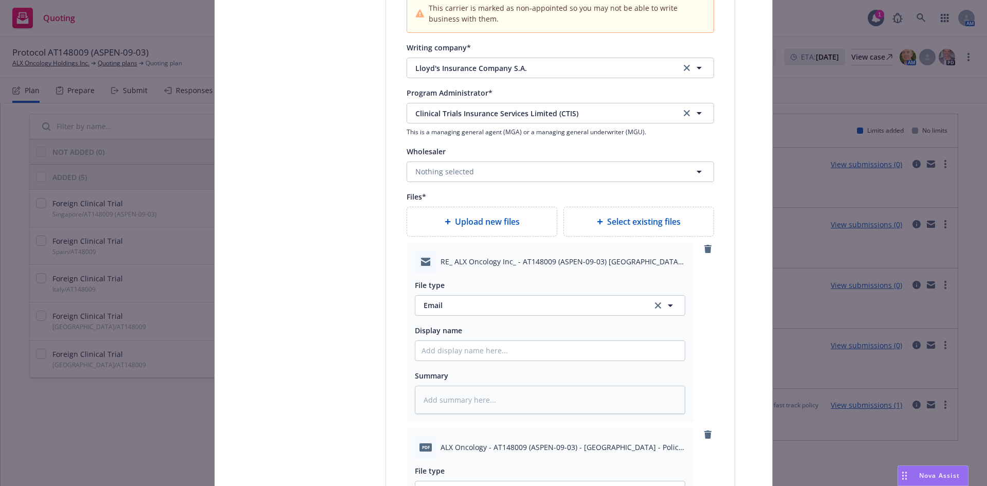
type textarea "x"
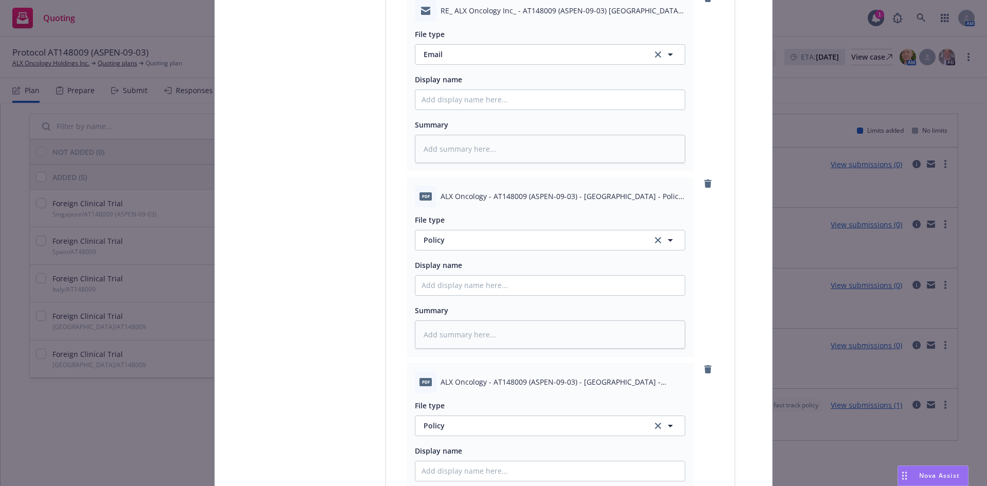
scroll to position [1412, 0]
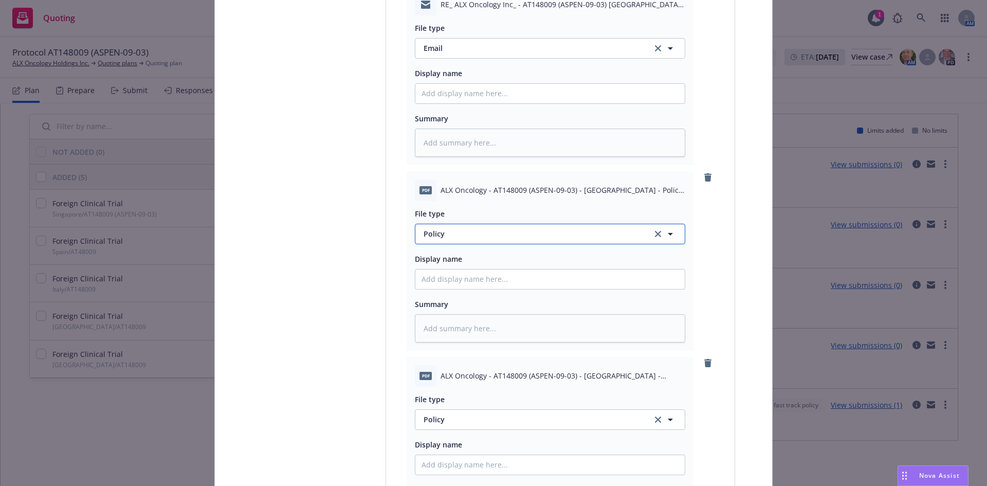
click at [520, 234] on span "Policy" at bounding box center [531, 233] width 216 height 11
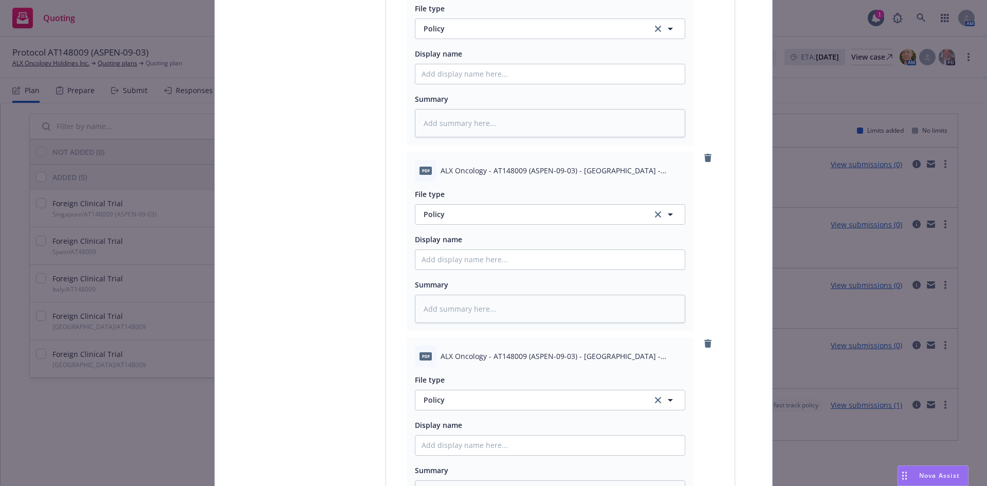
scroll to position [1617, 0]
click at [478, 217] on span "Policy" at bounding box center [531, 213] width 216 height 11
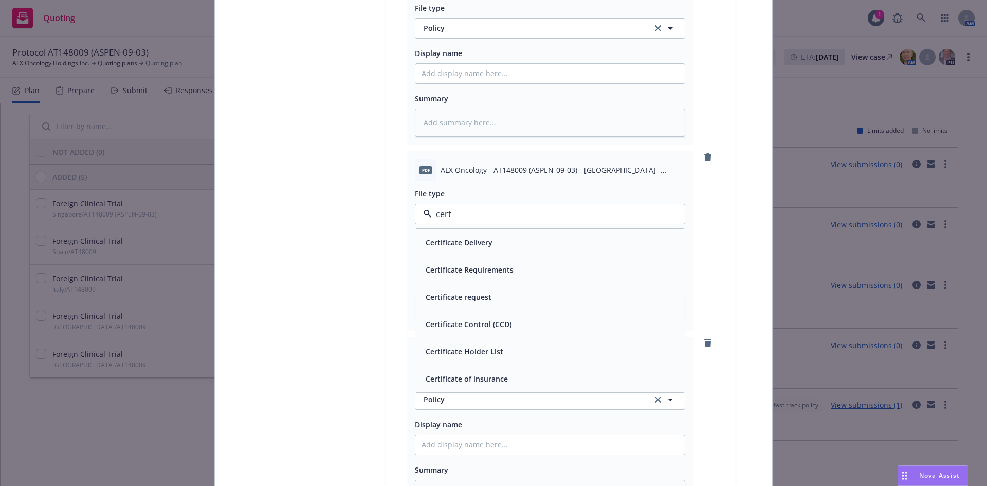
type input "certi"
click at [476, 373] on span "Certificate of insurance" at bounding box center [466, 378] width 82 height 11
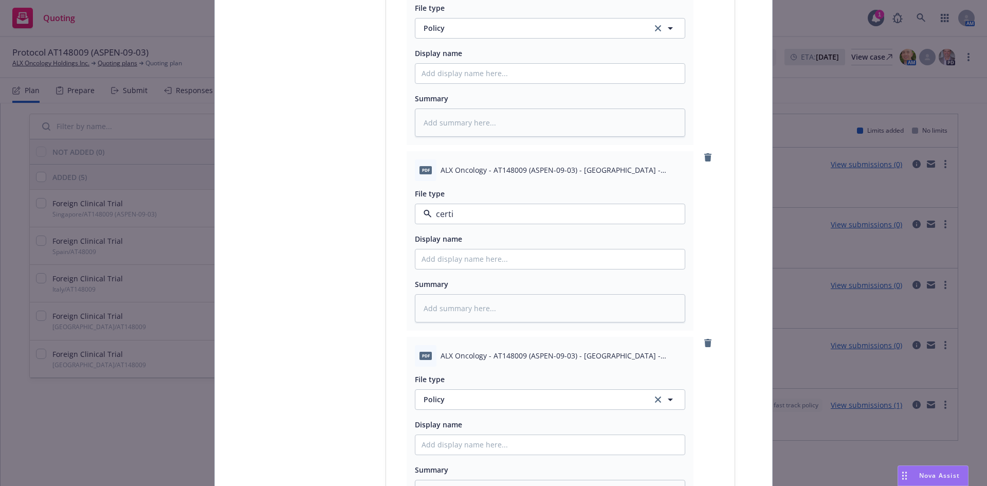
type textarea "x"
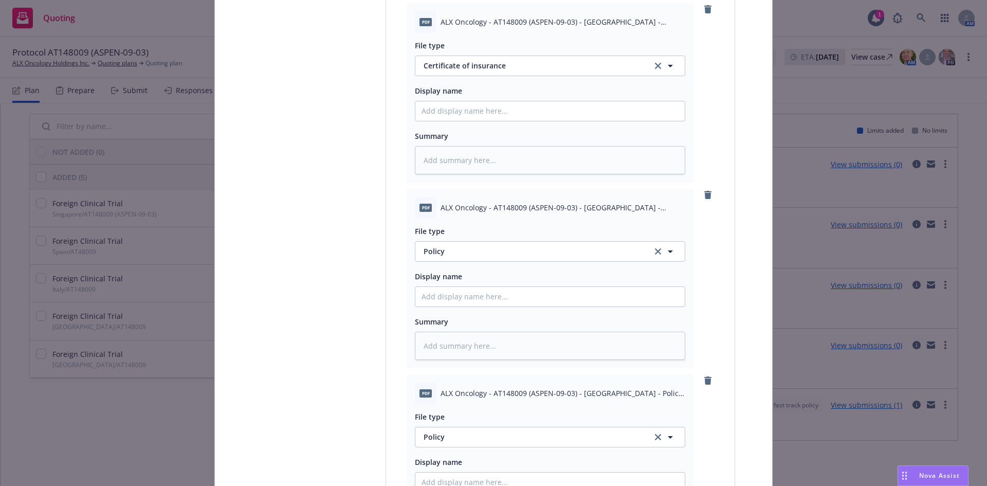
scroll to position [1772, 0]
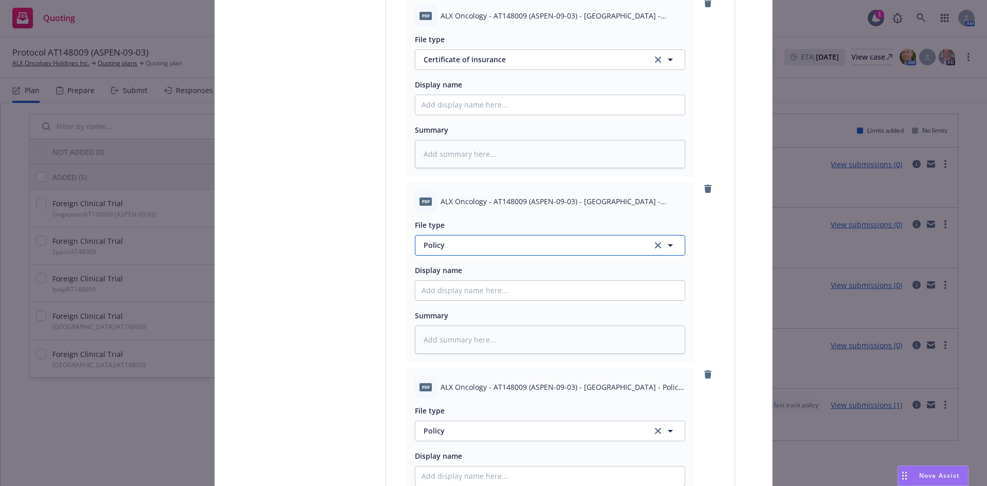
click at [458, 249] on span "Policy" at bounding box center [531, 244] width 216 height 11
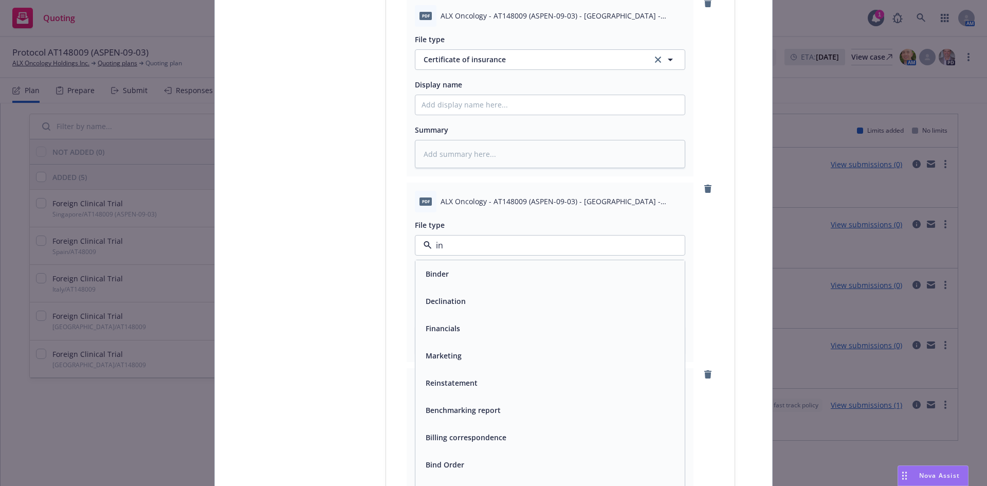
type input "inv"
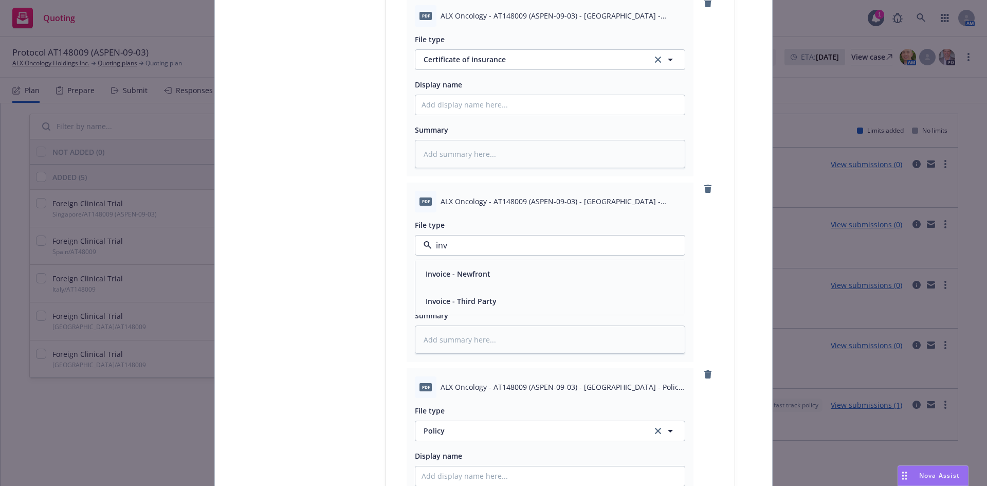
click at [507, 309] on div "Invoice - Third Party" at bounding box center [549, 300] width 269 height 27
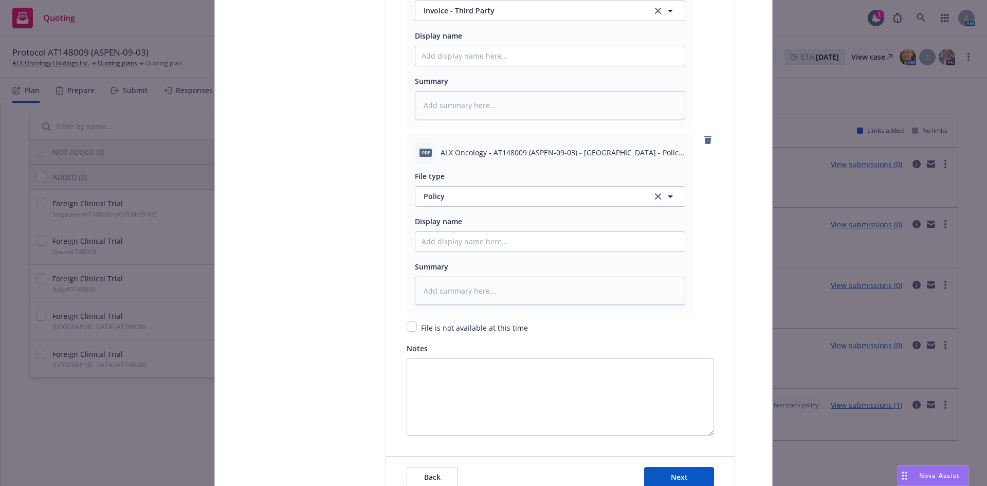
scroll to position [2080, 0]
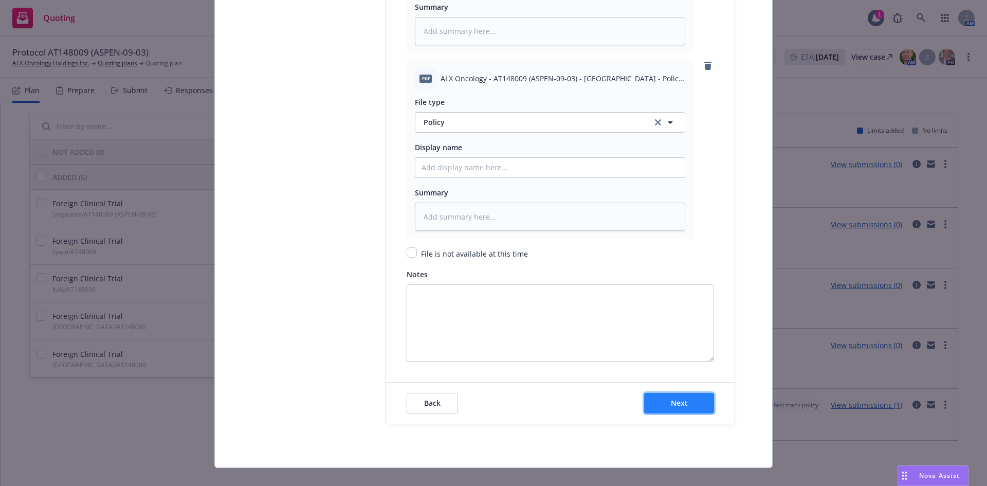
click at [679, 393] on button "Next" at bounding box center [679, 403] width 70 height 21
type textarea "x"
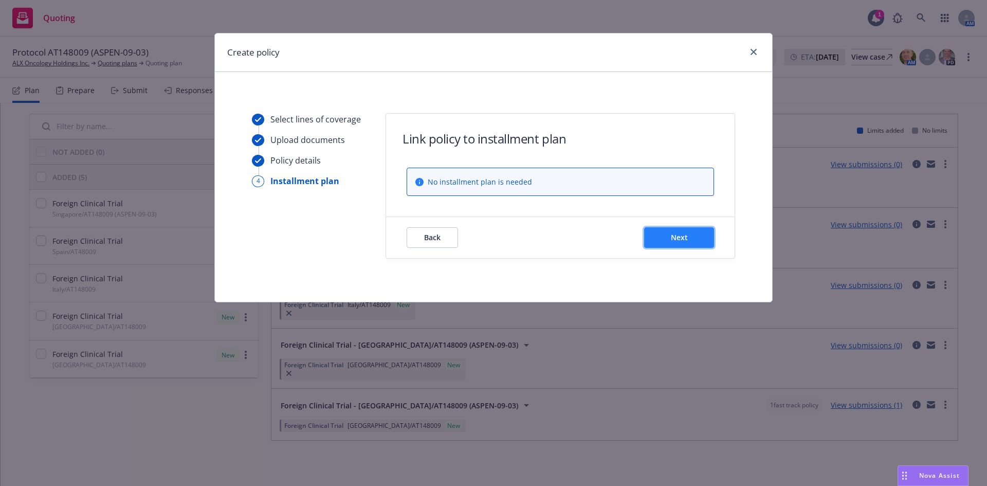
click at [674, 244] on button "Next" at bounding box center [679, 237] width 70 height 21
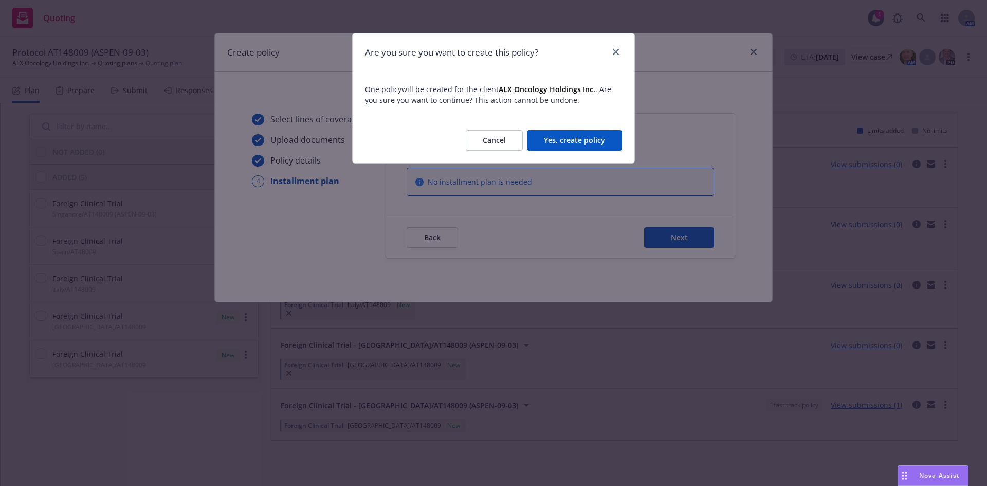
click at [582, 139] on button "Yes, create policy" at bounding box center [574, 140] width 95 height 21
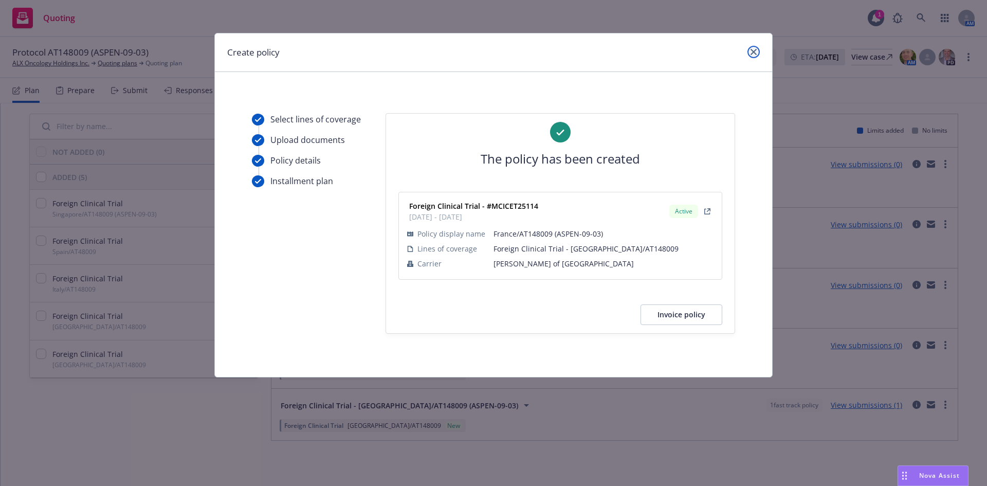
click at [750, 50] on icon "close" at bounding box center [753, 52] width 6 height 6
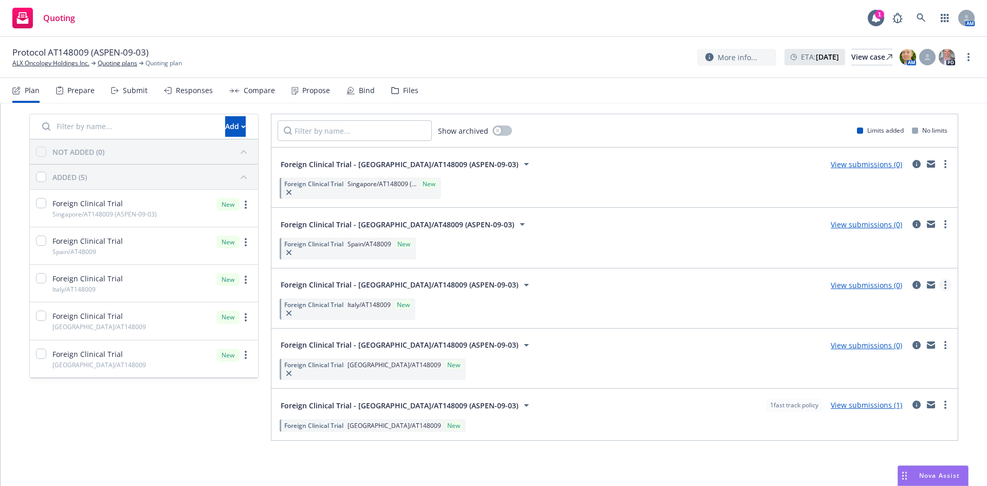
click at [939, 280] on link "more" at bounding box center [945, 284] width 12 height 12
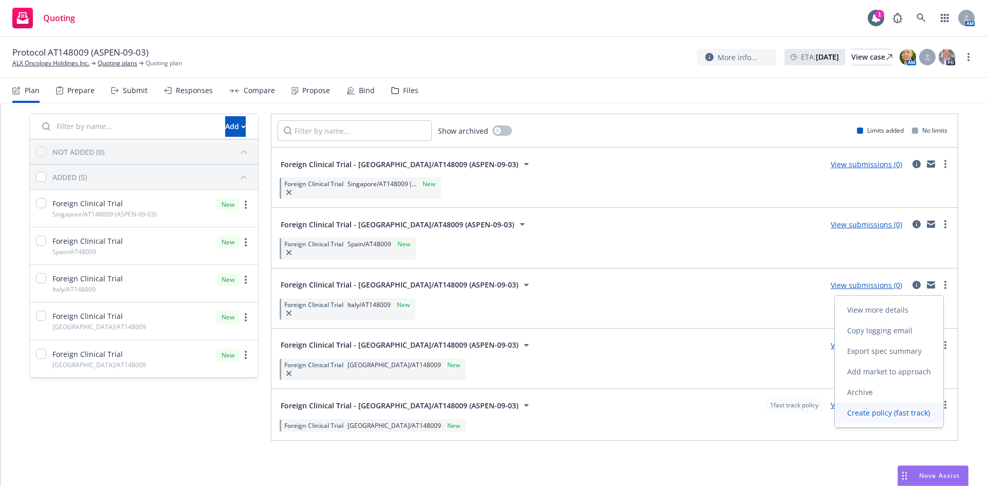
click at [904, 409] on span "Create policy (fast track)" at bounding box center [887, 412] width 107 height 10
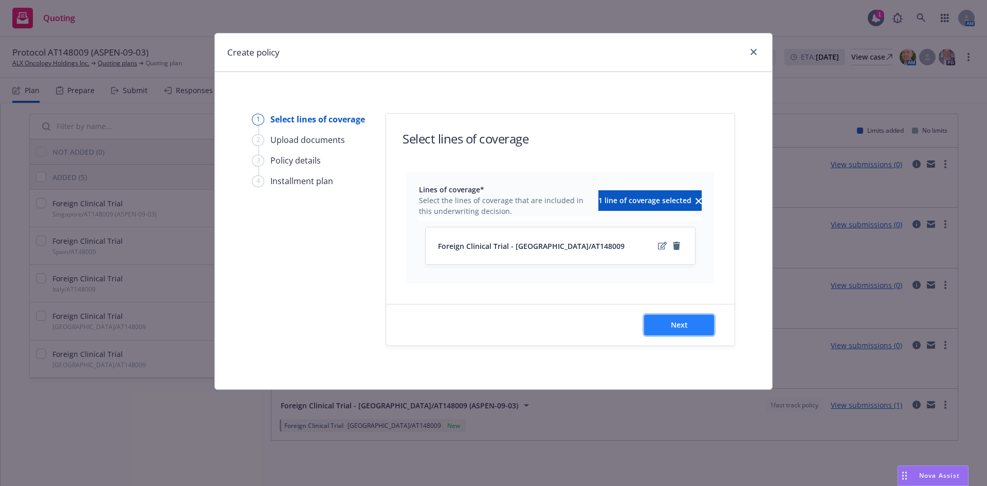
click at [676, 331] on button "Next" at bounding box center [679, 324] width 70 height 21
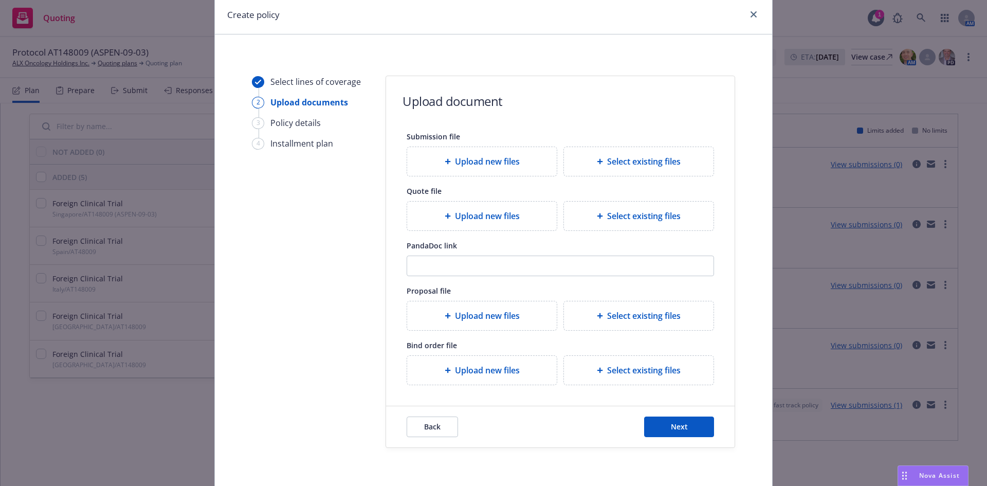
scroll to position [76, 0]
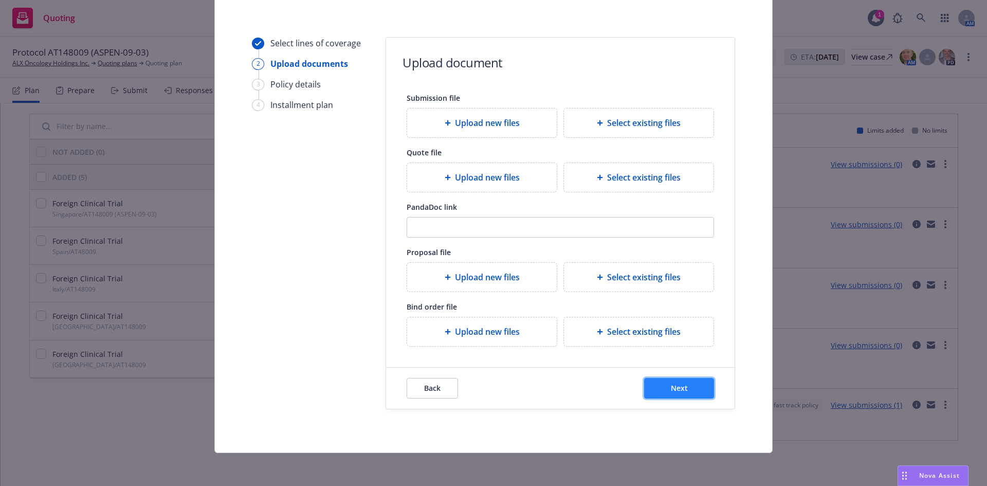
click at [677, 389] on span "Next" at bounding box center [679, 388] width 17 height 10
select select "12"
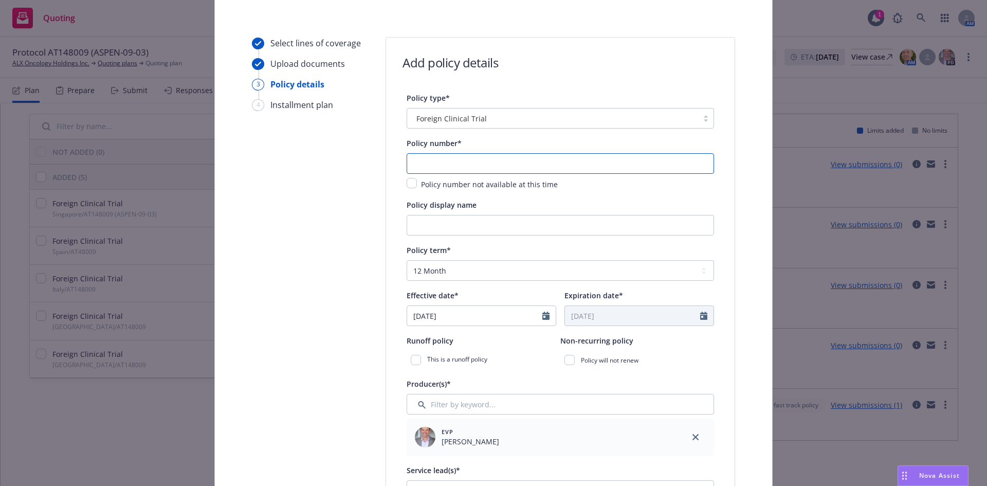
click at [489, 161] on input "text" at bounding box center [559, 163] width 307 height 21
type input "MCICET25115"
click at [463, 229] on input "Policy display name" at bounding box center [559, 225] width 307 height 21
paste input "AT148009 (ASPEN-09-03)"
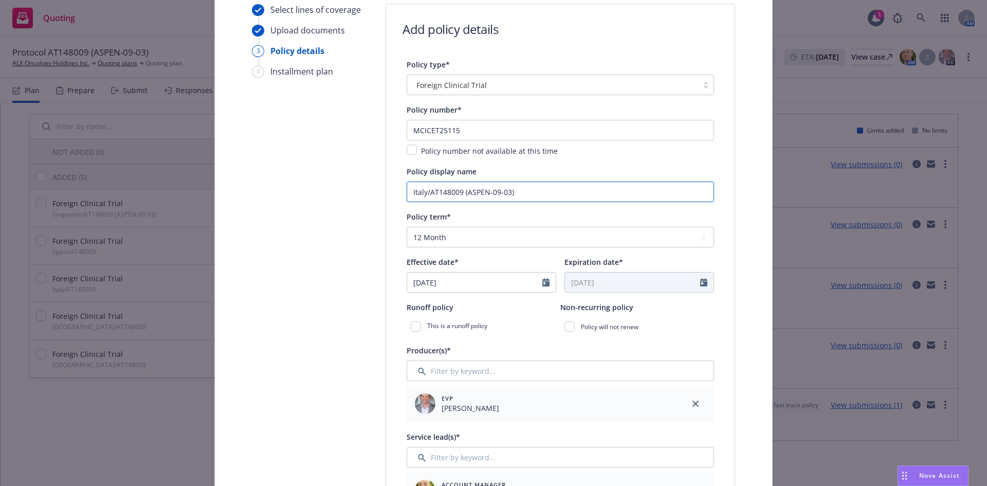
scroll to position [127, 0]
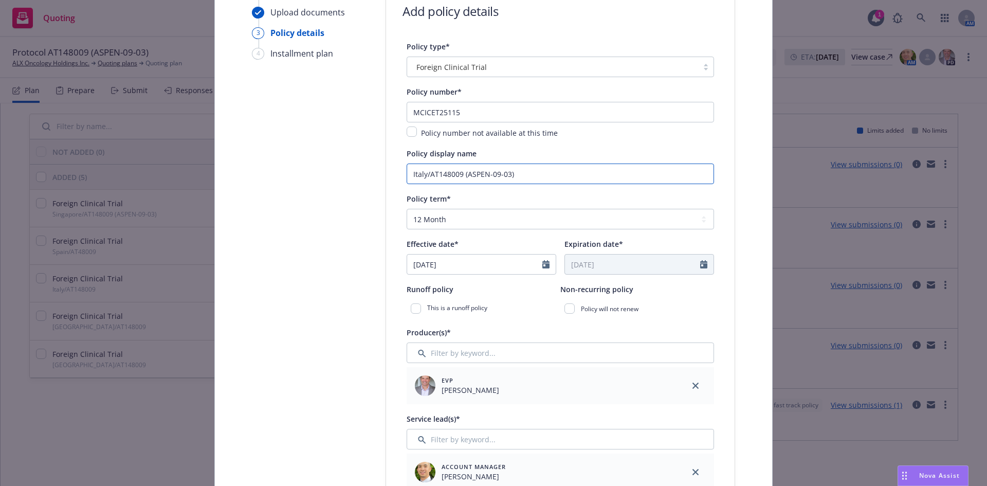
type input "Italy/AT148009 (ASPEN-09-03)"
click at [529, 225] on select "Select policy term 12 Month 6 Month 4 Month 3 Month 2 Month 1 Month 36 Month (3…" at bounding box center [559, 219] width 307 height 21
select select "other"
click at [406, 209] on select "Select policy term 12 Month 6 Month 4 Month 3 Month 2 Month 1 Month 36 Month (3…" at bounding box center [559, 219] width 307 height 21
select select "8"
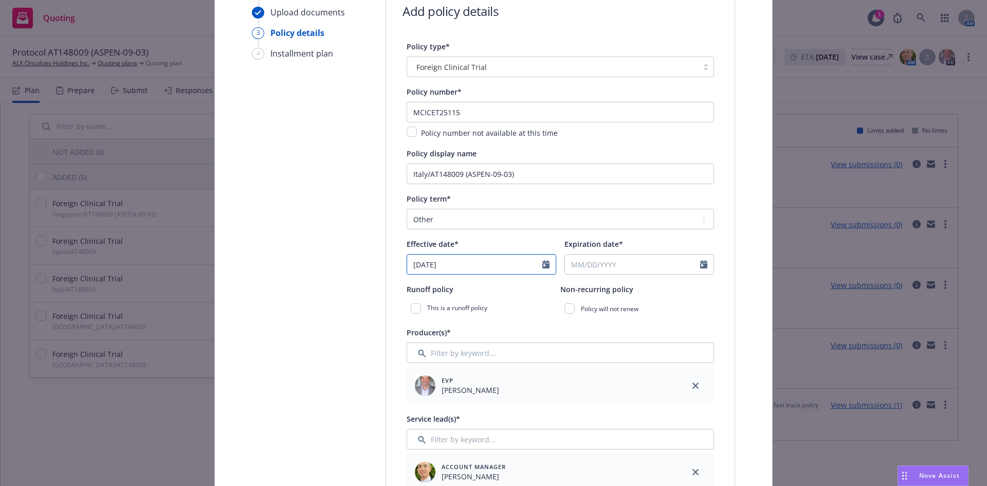
click at [474, 270] on input "08/20/2025" at bounding box center [474, 264] width 135 height 20
click at [485, 370] on span "21" at bounding box center [486, 370] width 14 height 13
type input "[DATE]"
select select "8"
click at [628, 263] on input "Expiration date*" at bounding box center [632, 264] width 135 height 20
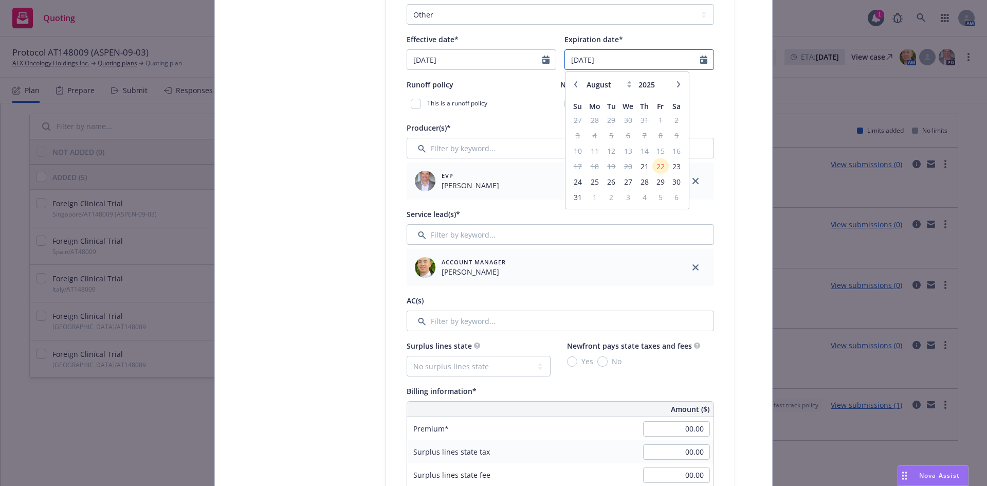
scroll to position [333, 0]
type input "[DATE]"
click at [695, 262] on link "close" at bounding box center [695, 266] width 12 height 12
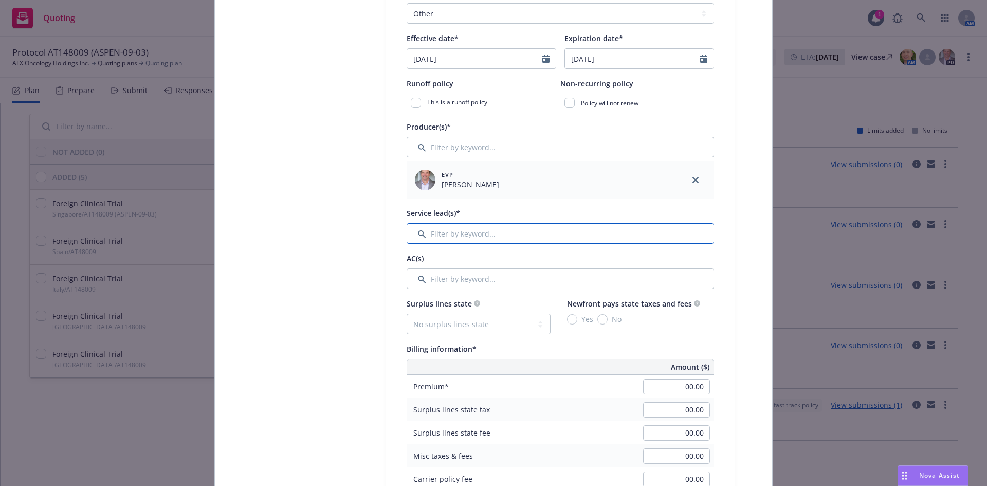
click at [448, 237] on input "Filter by keyword..." at bounding box center [559, 233] width 307 height 21
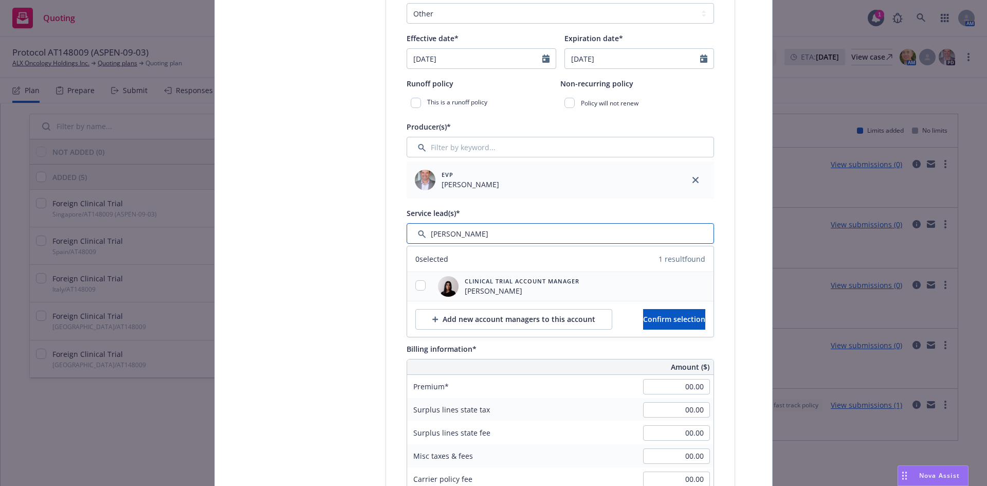
type input "ravee"
click at [415, 282] on input "checkbox" at bounding box center [420, 285] width 10 height 10
checkbox input "true"
click at [651, 316] on span "Confirm selection" at bounding box center [674, 319] width 62 height 10
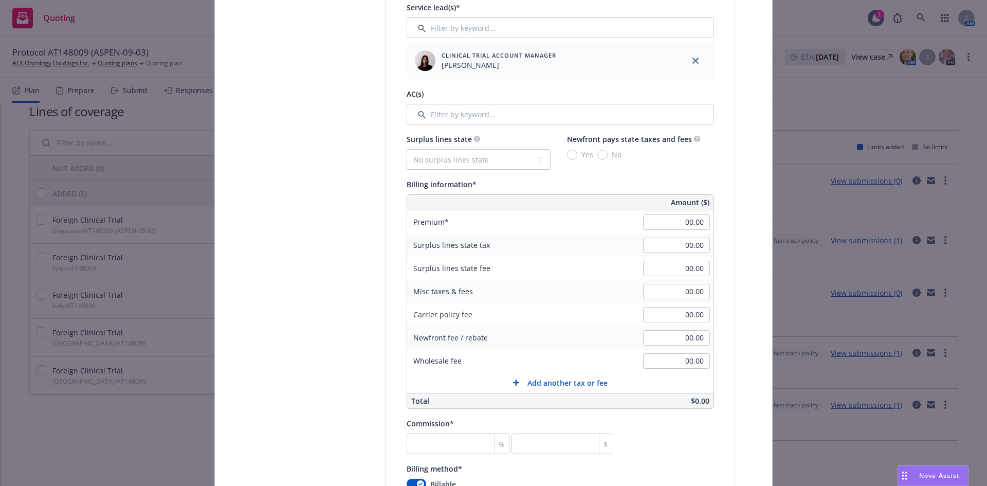
scroll to position [17, 0]
click at [698, 220] on input "00.00" at bounding box center [676, 221] width 67 height 15
type input "5,000.00"
click at [691, 291] on input "00.00" at bounding box center [676, 291] width 67 height 15
type input "1,112.50"
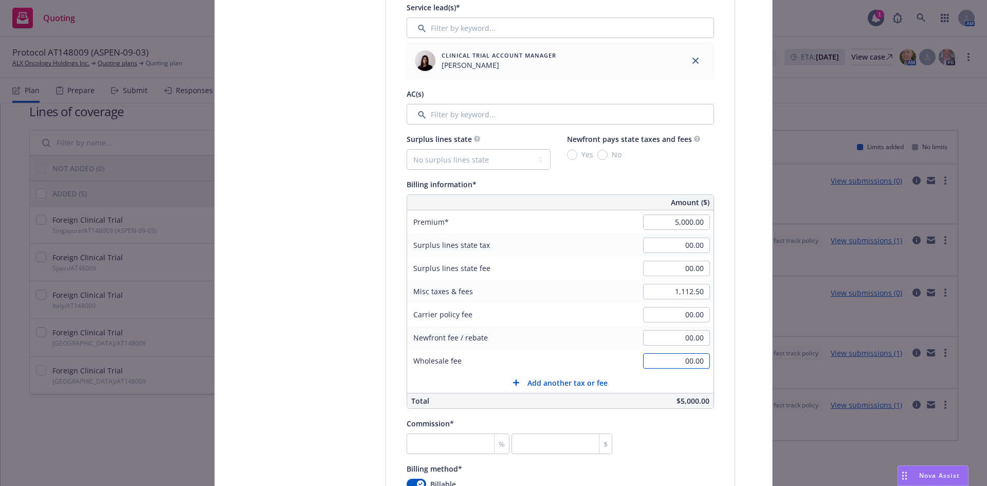
click at [680, 365] on input "00.00" at bounding box center [676, 360] width 67 height 15
type input "1,000.00"
click at [733, 281] on div "Select lines of coverage Upload documents 3 Policy details 4 Installment plan A…" at bounding box center [493, 285] width 532 height 1420
click at [447, 434] on input "number" at bounding box center [457, 443] width 103 height 21
type input "2"
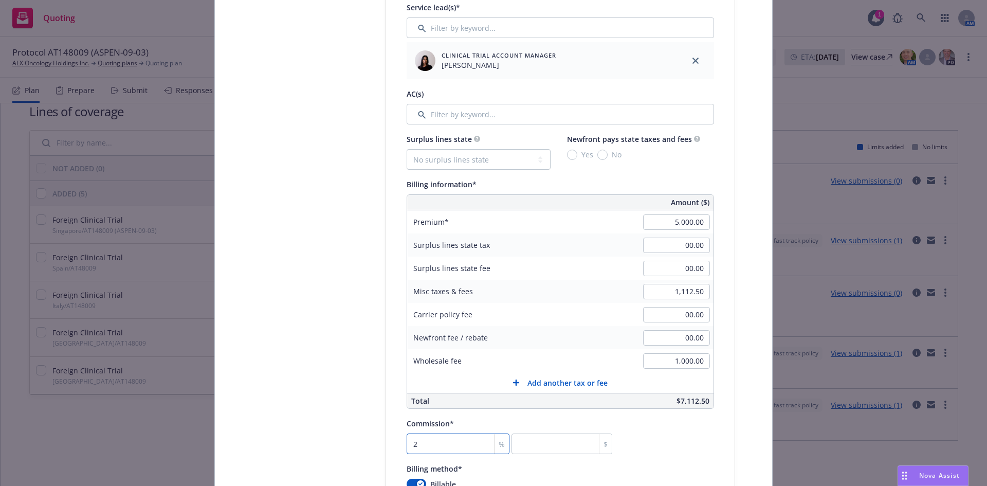
type input "100"
type input "27"
type input "1350"
type input "27.5"
type input "1375"
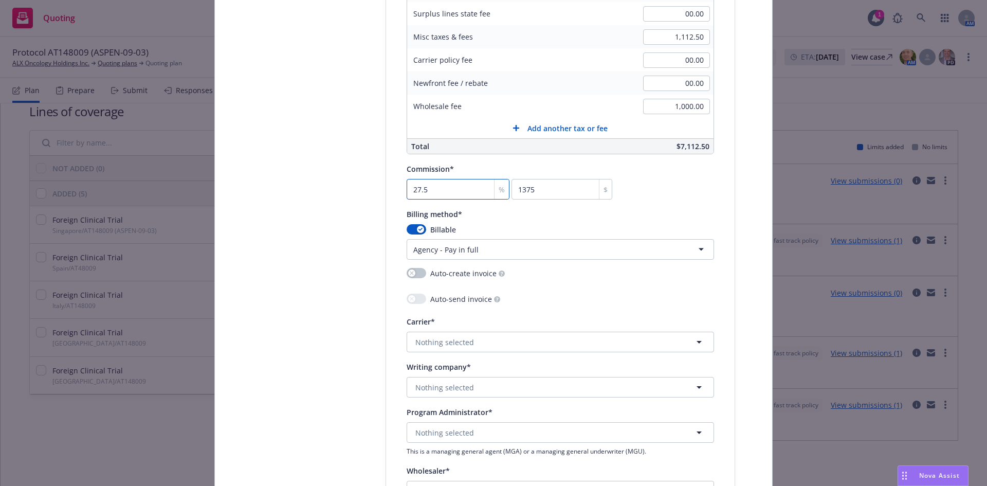
scroll to position [925, 0]
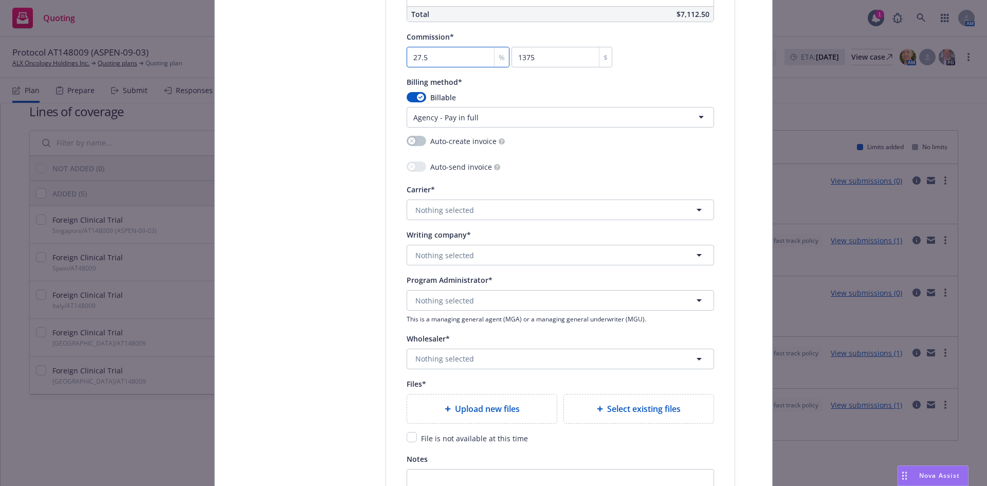
type input "27.5"
click at [499, 211] on button "Nothing selected" at bounding box center [559, 209] width 307 height 21
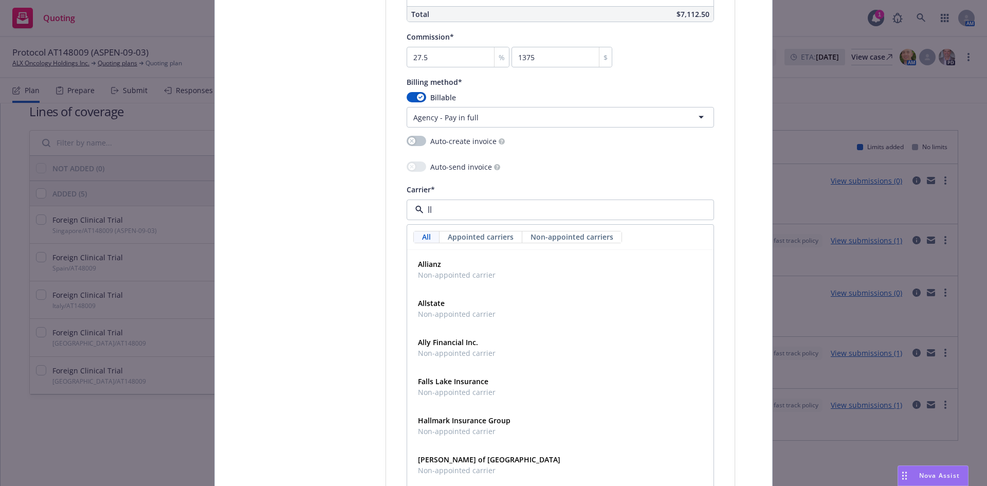
type input "llo"
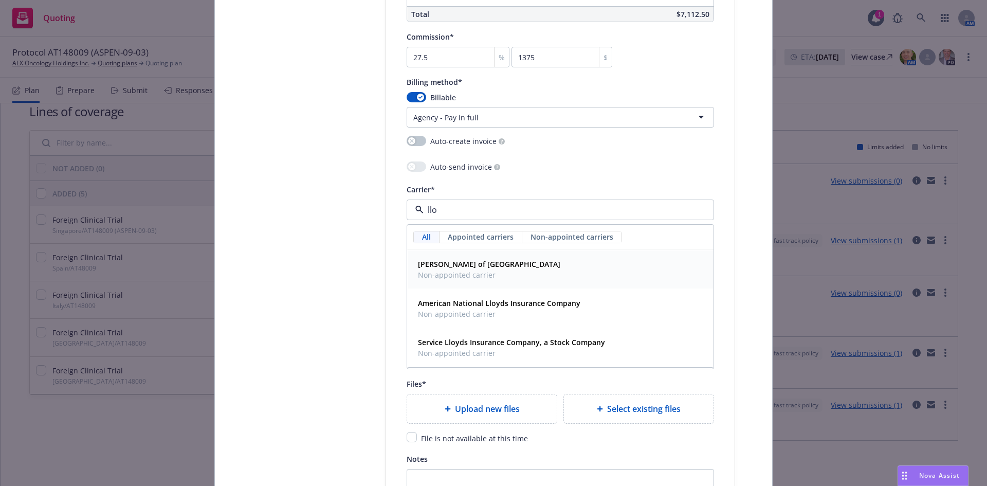
click at [483, 266] on span "[PERSON_NAME] of [GEOGRAPHIC_DATA]" at bounding box center [489, 263] width 142 height 11
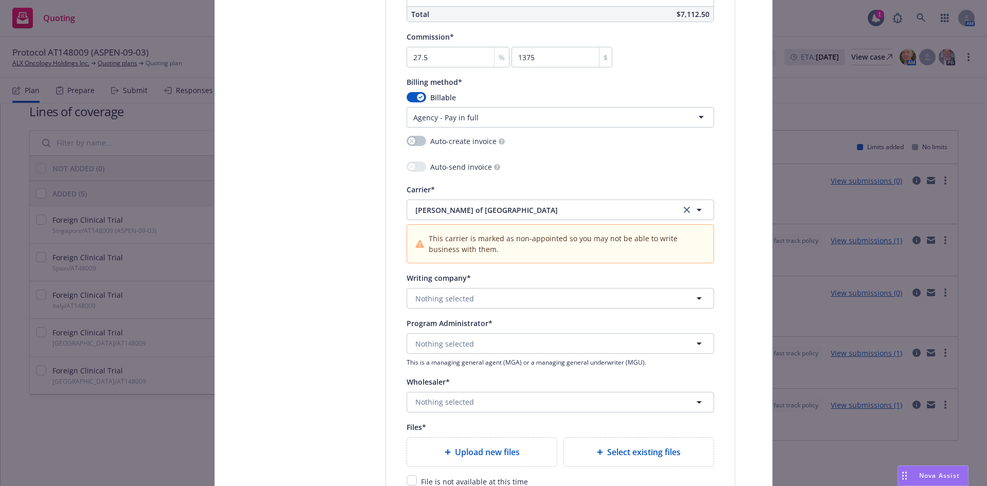
click at [477, 276] on div "Writing company*" at bounding box center [559, 277] width 307 height 12
click at [474, 306] on button "Nothing selected" at bounding box center [559, 298] width 307 height 21
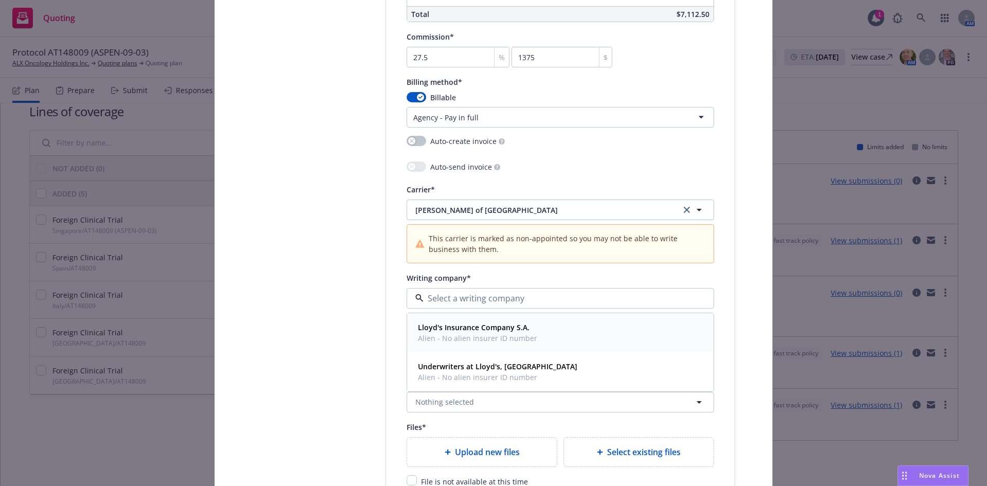
click at [472, 324] on strong "Lloyd's Insurance Company S.A." at bounding box center [473, 327] width 111 height 10
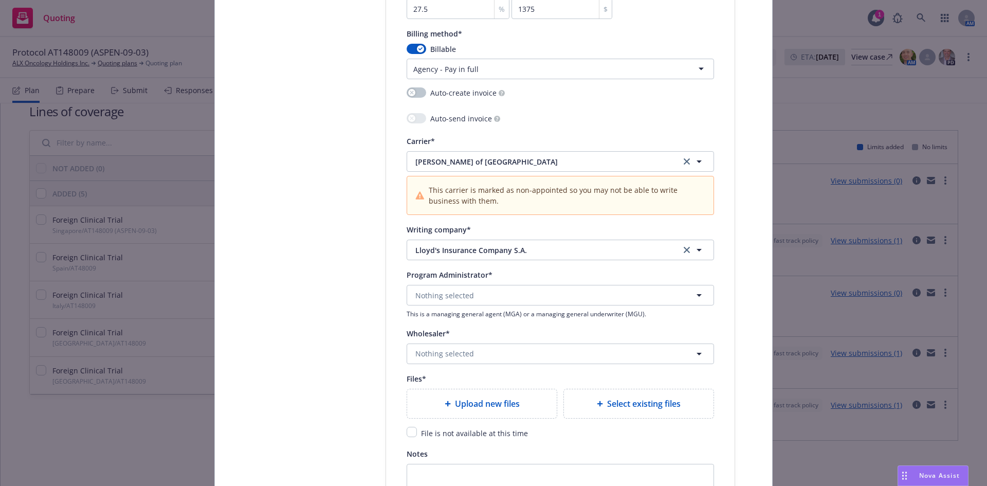
scroll to position [1028, 0]
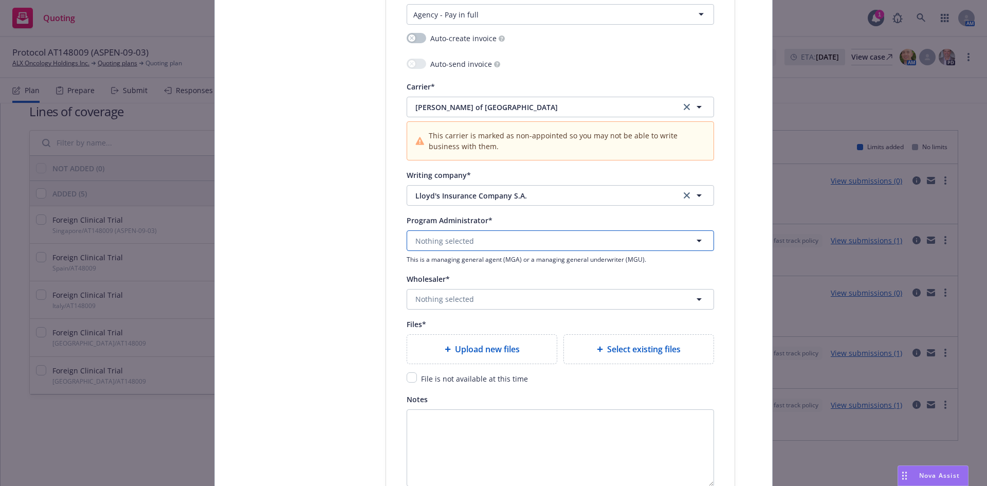
click at [460, 245] on span "Nothing selected" at bounding box center [444, 240] width 59 height 11
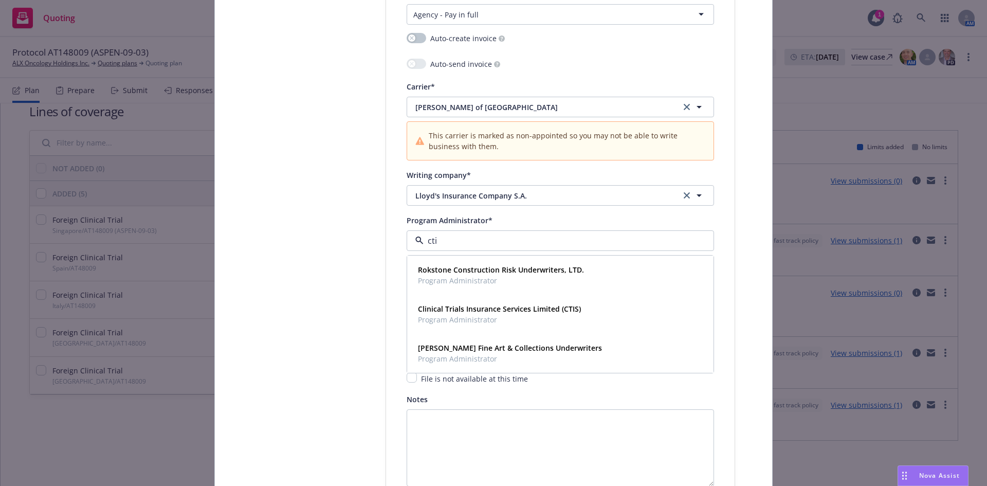
type input "ctis"
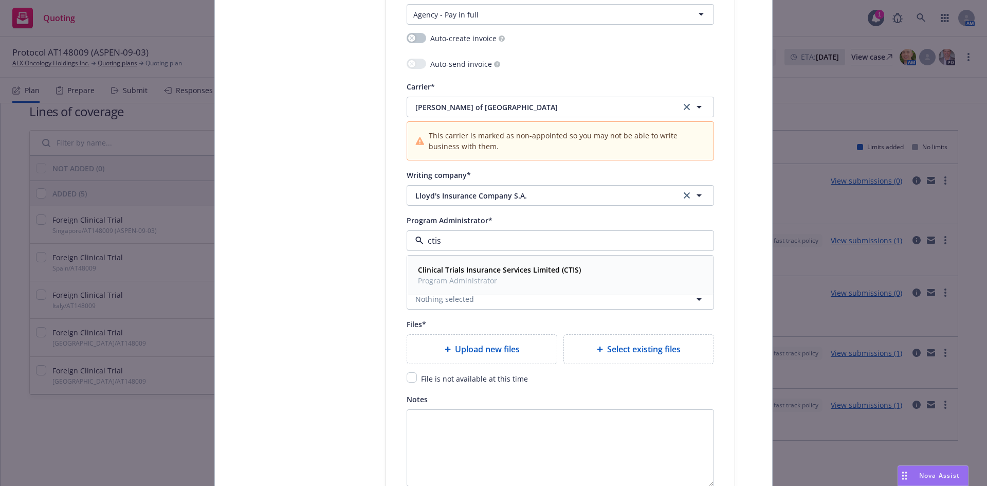
click at [459, 268] on strong "Clinical Trials Insurance Services Limited (CTIS)" at bounding box center [499, 270] width 163 height 10
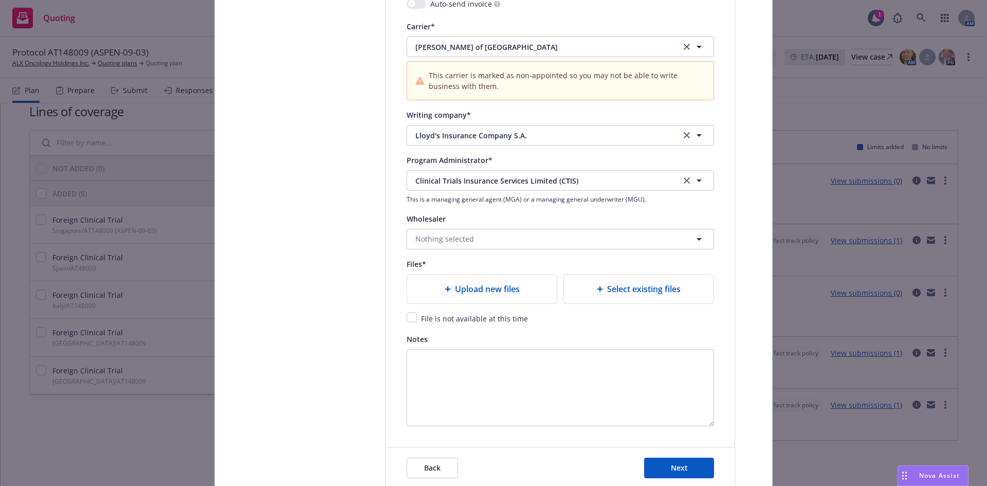
scroll to position [1130, 0]
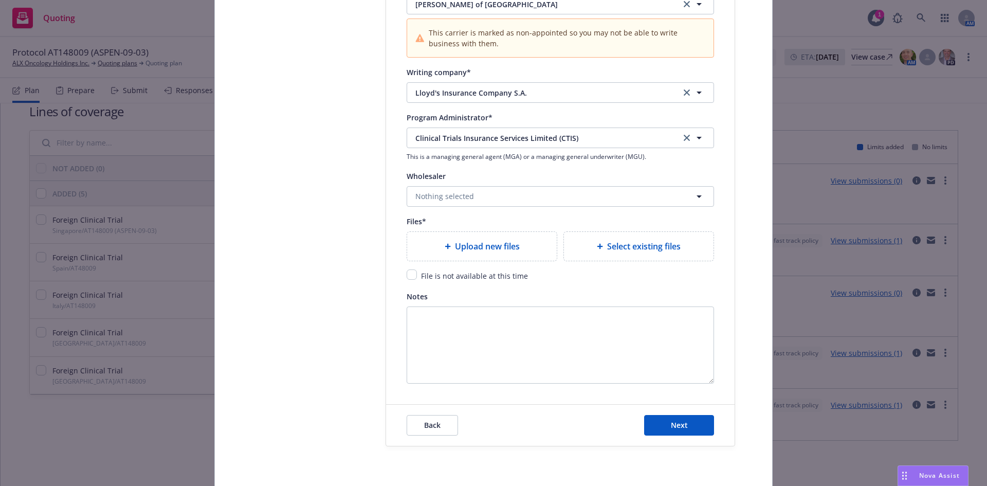
type textarea "x"
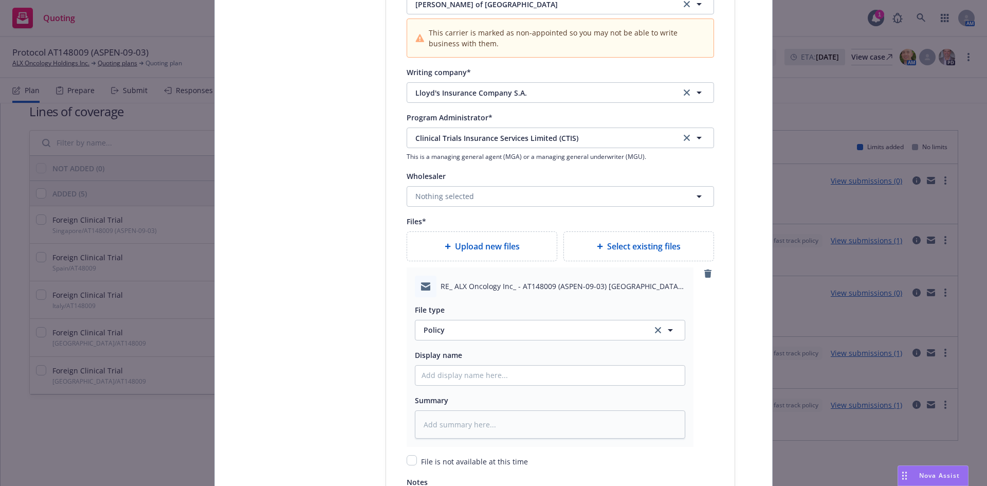
drag, startPoint x: 483, startPoint y: 315, endPoint x: 481, endPoint y: 325, distance: 10.0
click at [482, 322] on div "File type Policy Policy" at bounding box center [550, 321] width 270 height 37
click at [493, 327] on span "Policy" at bounding box center [531, 329] width 216 height 11
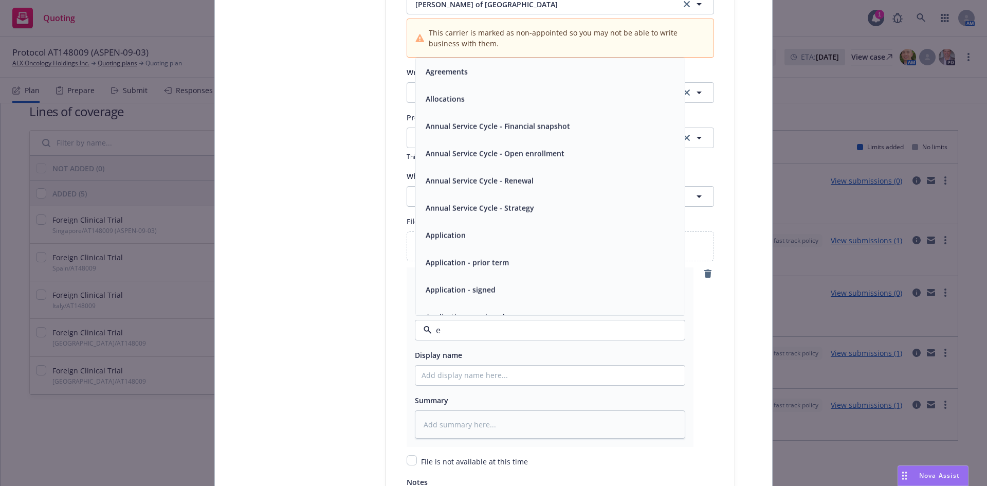
type input "em"
click at [463, 102] on div "Email" at bounding box center [549, 98] width 257 height 15
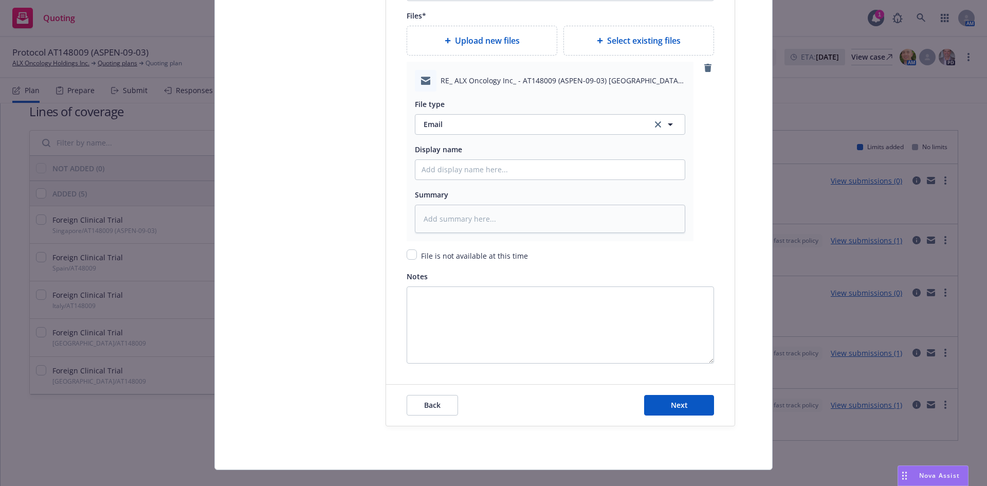
scroll to position [1285, 0]
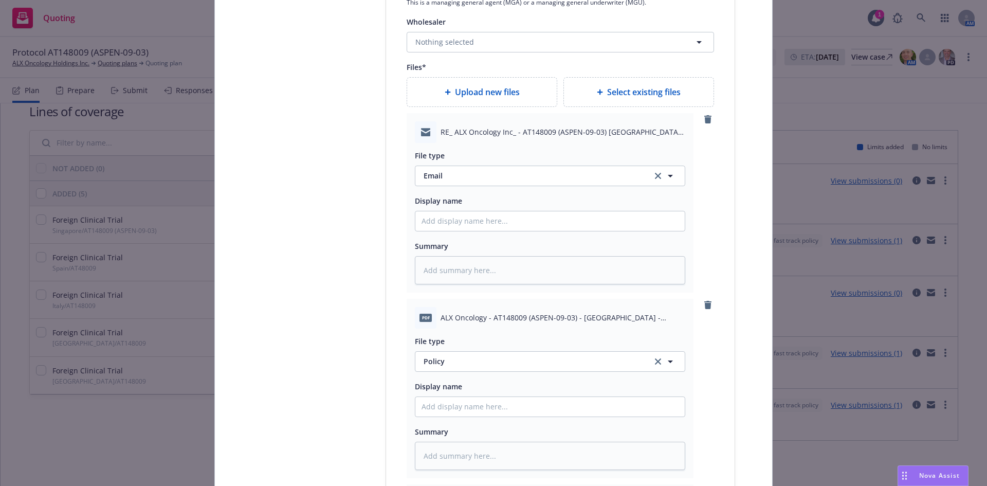
type textarea "x"
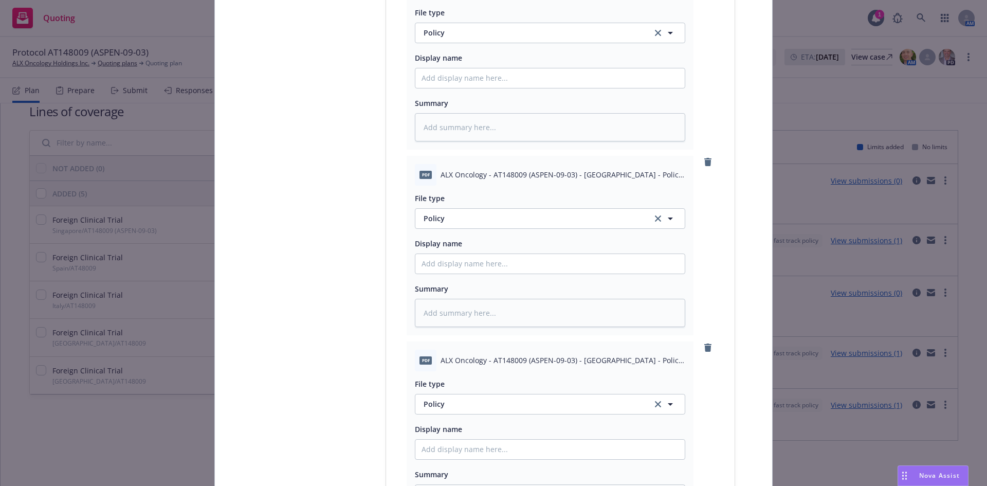
scroll to position [1696, 0]
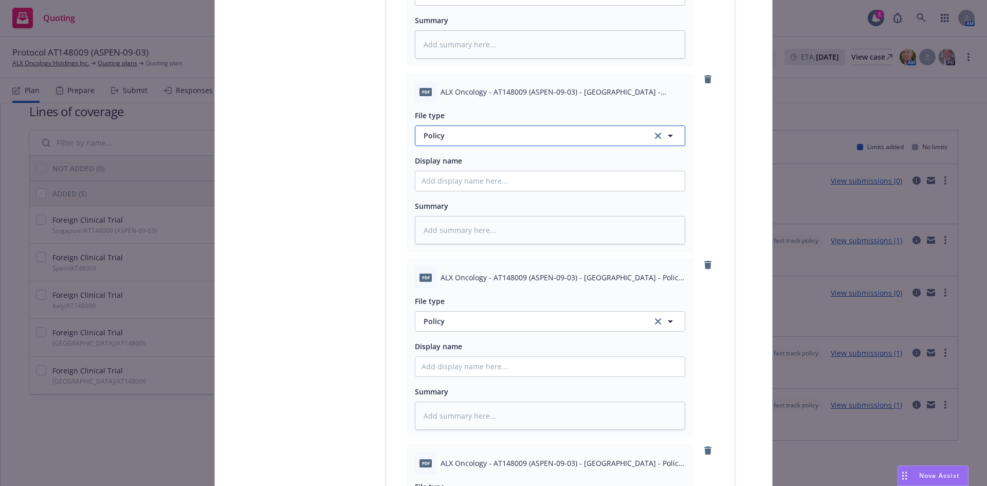
click at [485, 139] on span "Policy" at bounding box center [531, 135] width 216 height 11
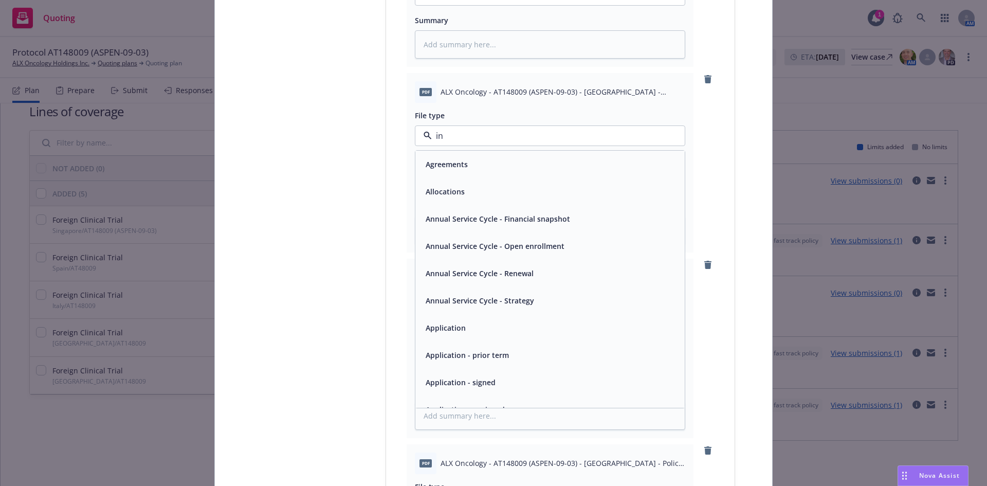
type input "inv"
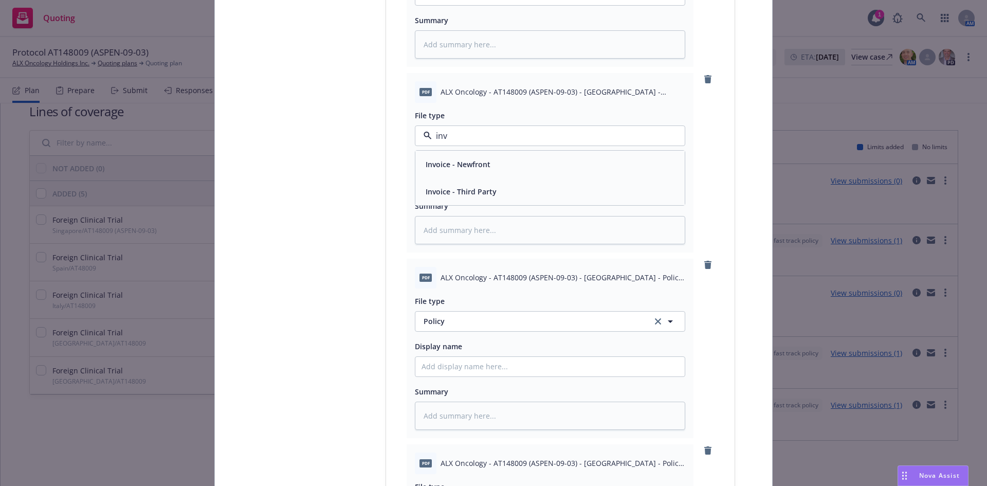
click at [497, 195] on div "Invoice - Third Party" at bounding box center [549, 191] width 257 height 15
type textarea "x"
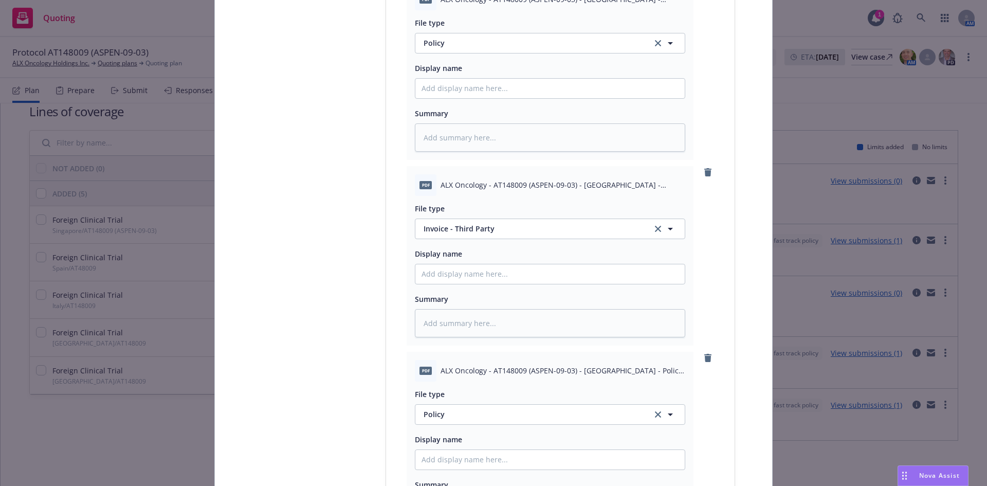
scroll to position [1490, 0]
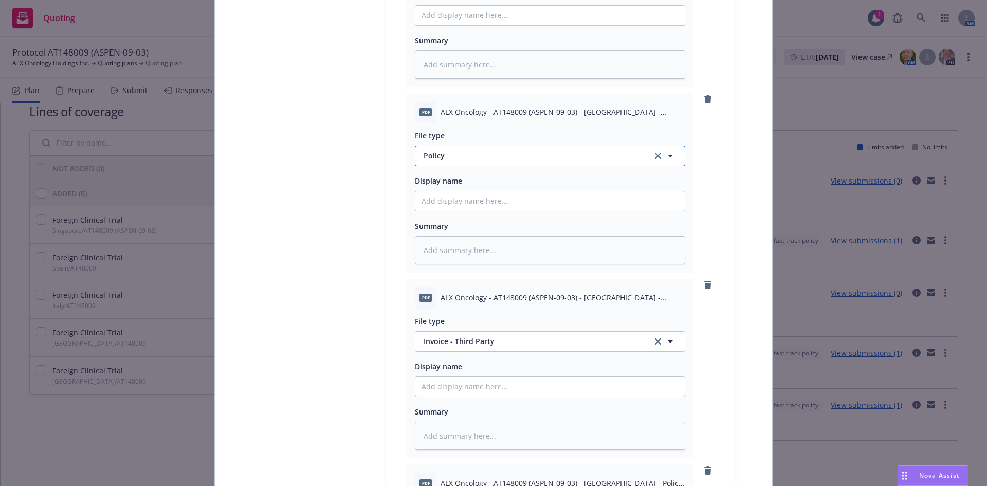
click at [496, 157] on span "Policy" at bounding box center [531, 155] width 216 height 11
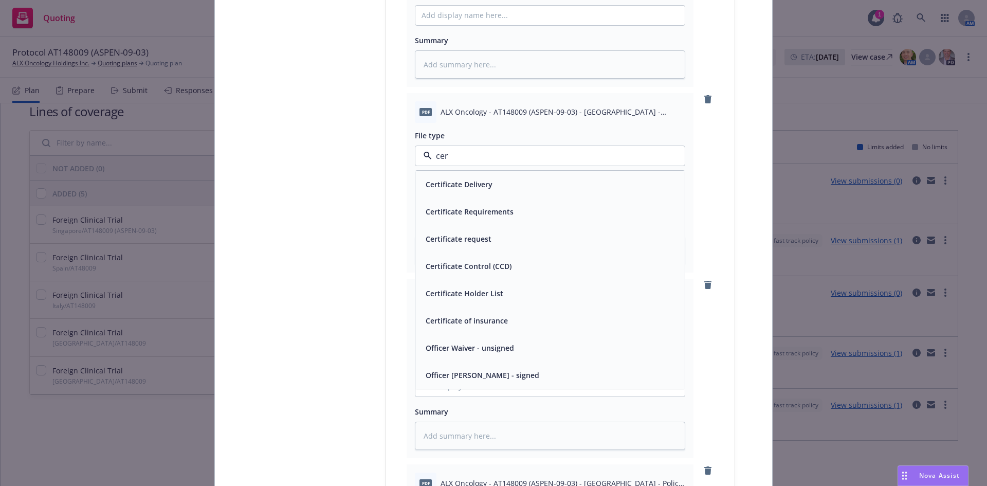
type input "cert"
click at [526, 323] on div "Certificate of insurance" at bounding box center [549, 320] width 257 height 15
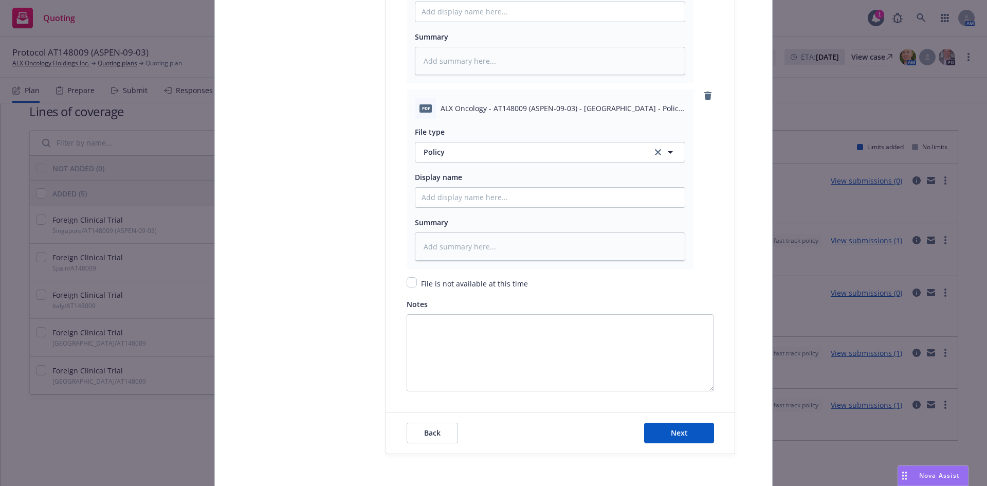
scroll to position [2055, 0]
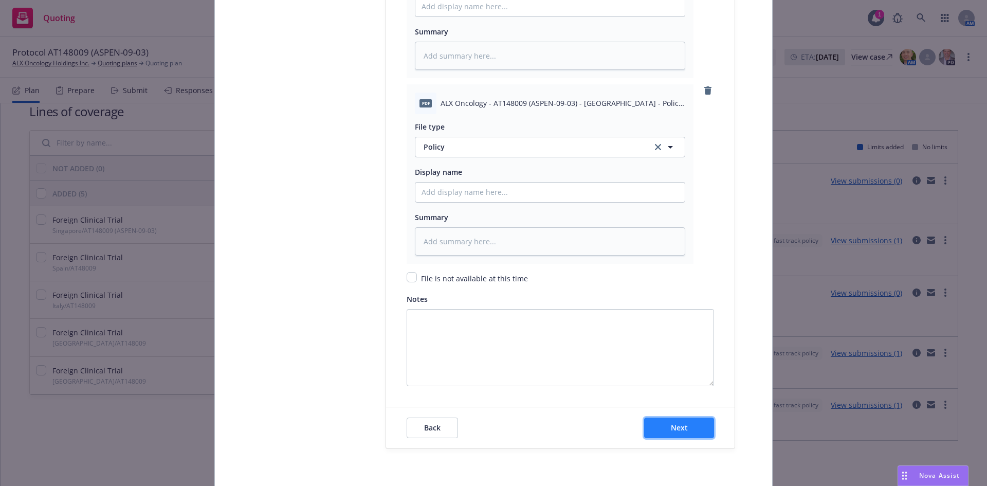
click at [679, 431] on span "Next" at bounding box center [679, 427] width 17 height 10
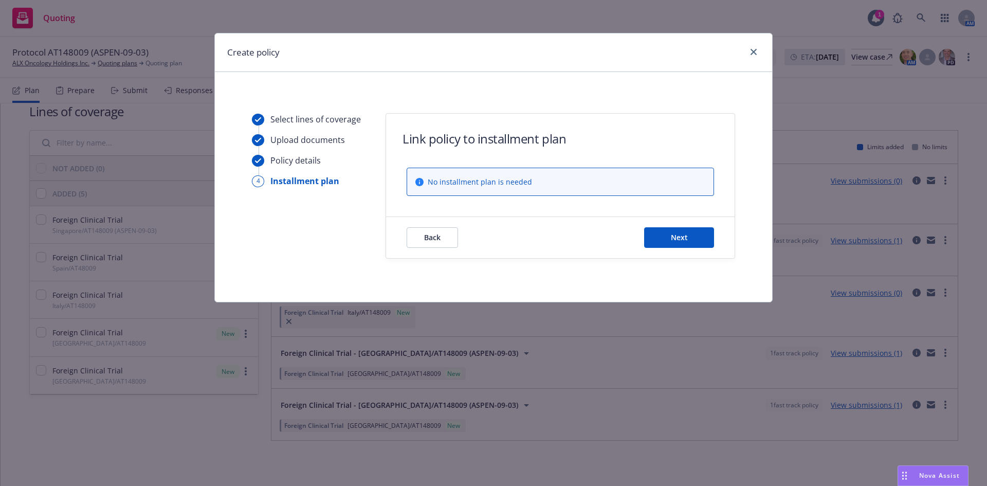
scroll to position [0, 0]
click at [680, 240] on span "Next" at bounding box center [679, 237] width 17 height 10
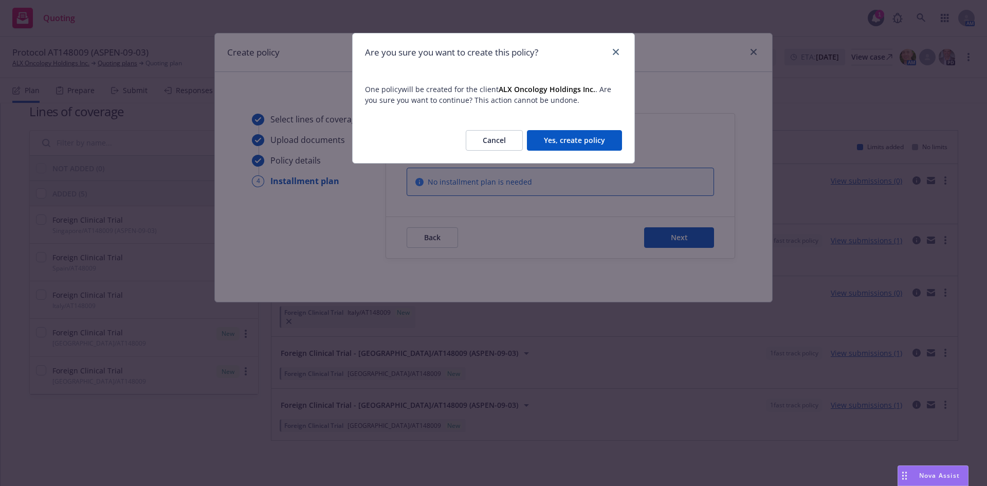
click at [482, 140] on button "Cancel" at bounding box center [494, 140] width 57 height 21
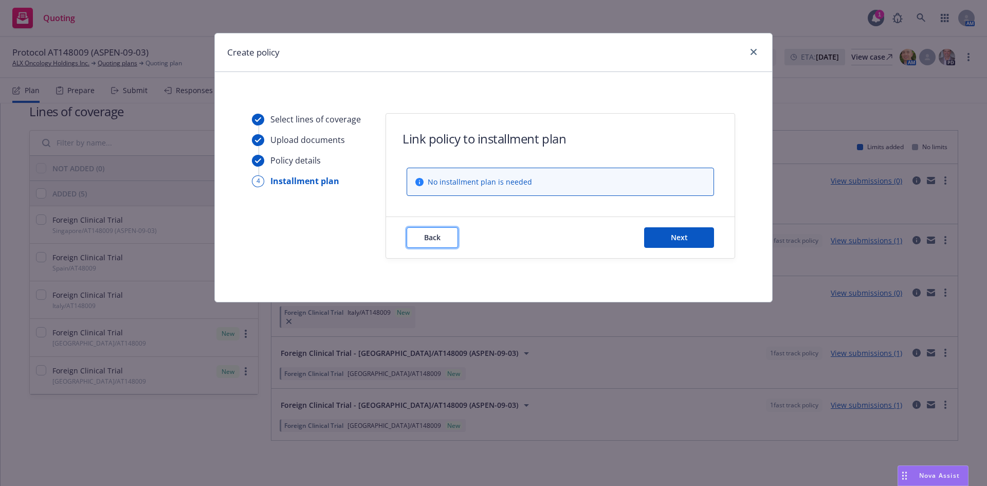
click at [441, 234] on button "Back" at bounding box center [431, 237] width 51 height 21
type textarea "x"
select select "other"
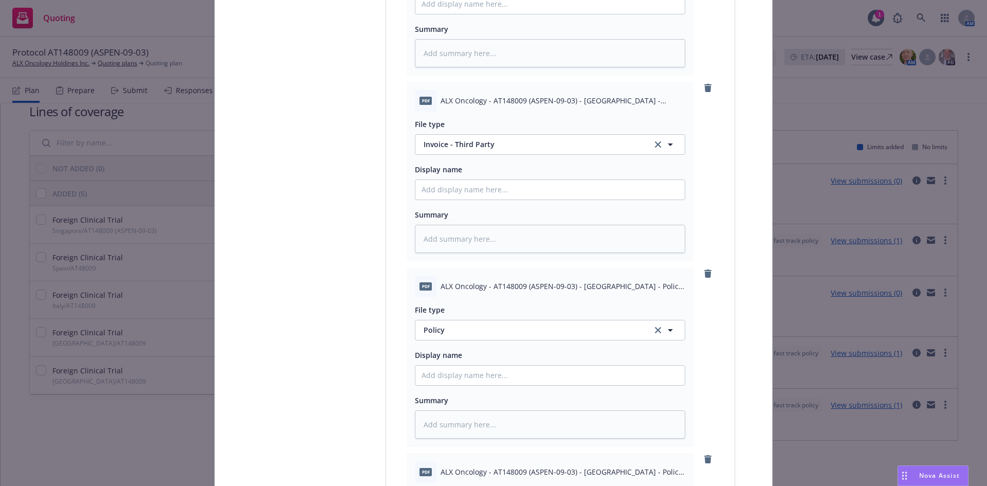
scroll to position [1696, 0]
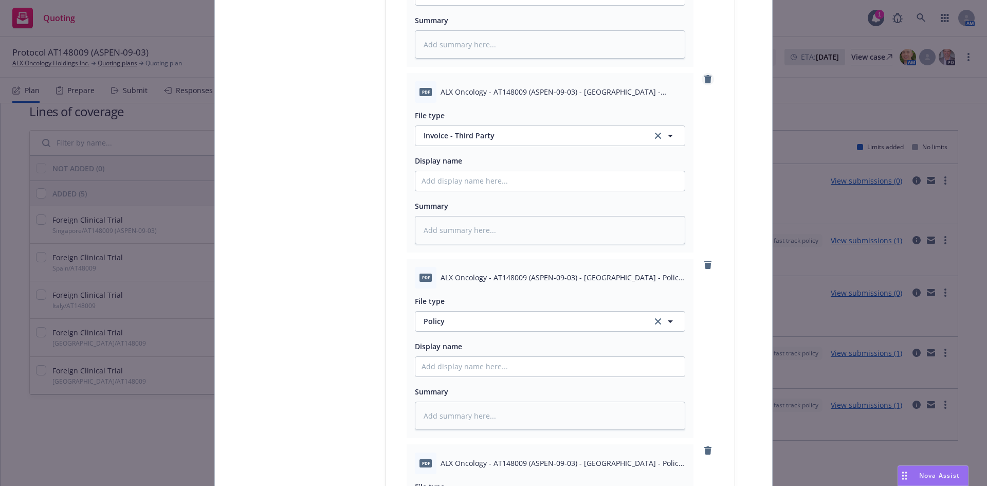
click at [703, 75] on icon "remove" at bounding box center [707, 79] width 8 height 8
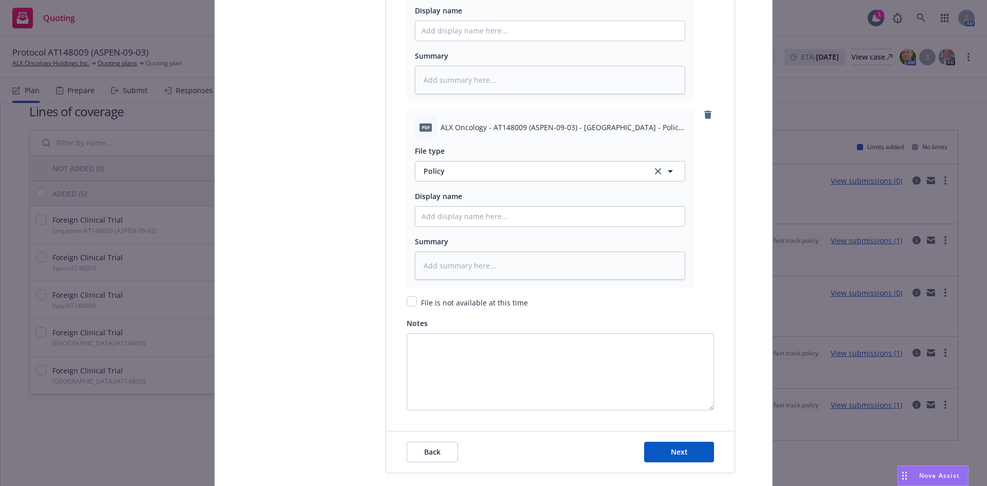
scroll to position [1909, 0]
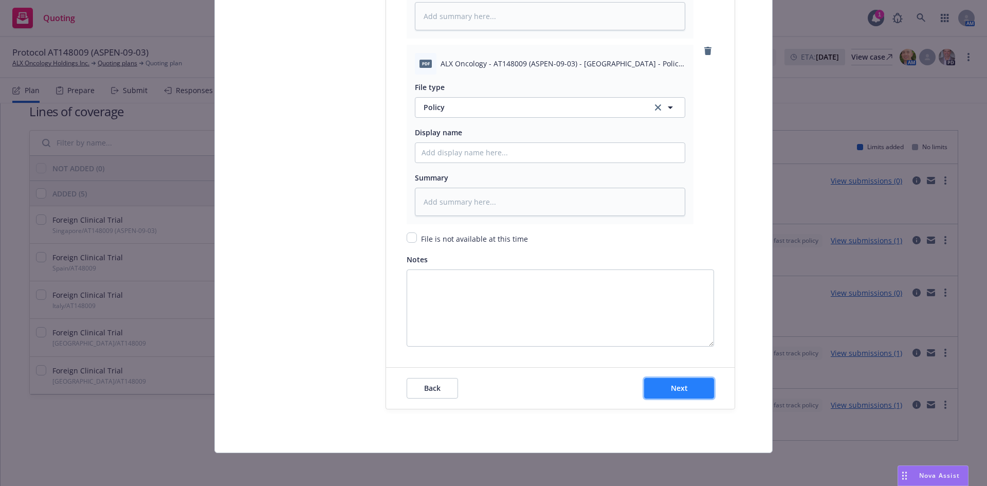
click at [681, 393] on button "Next" at bounding box center [679, 388] width 70 height 21
type textarea "x"
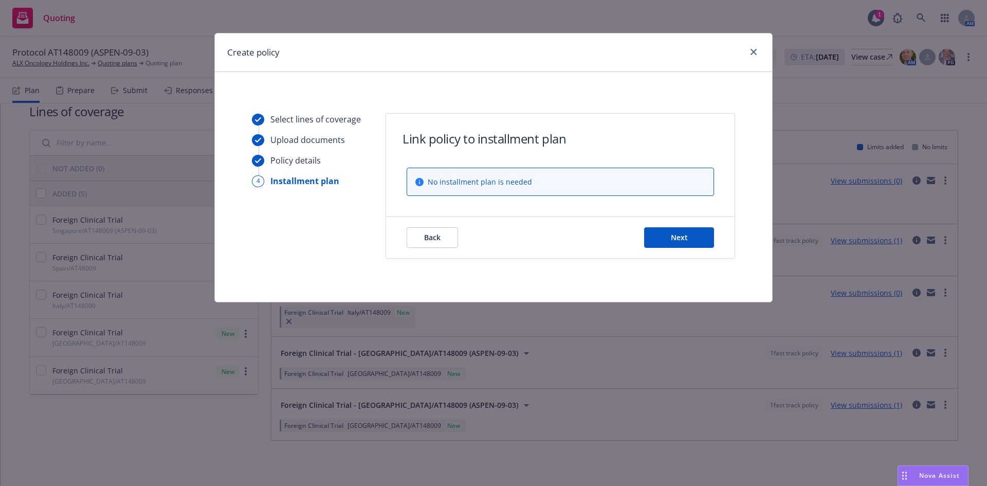
scroll to position [0, 0]
click at [703, 243] on button "Next" at bounding box center [679, 237] width 70 height 21
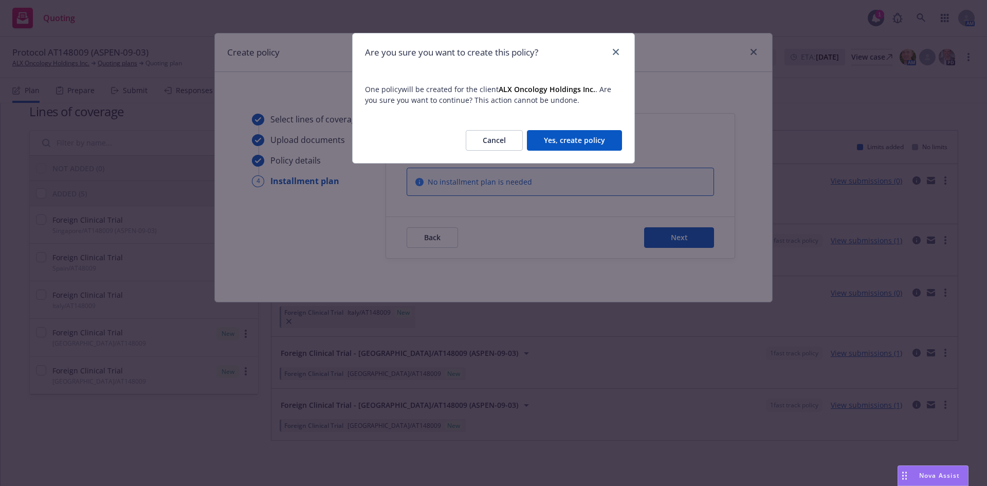
click at [594, 139] on button "Yes, create policy" at bounding box center [574, 140] width 95 height 21
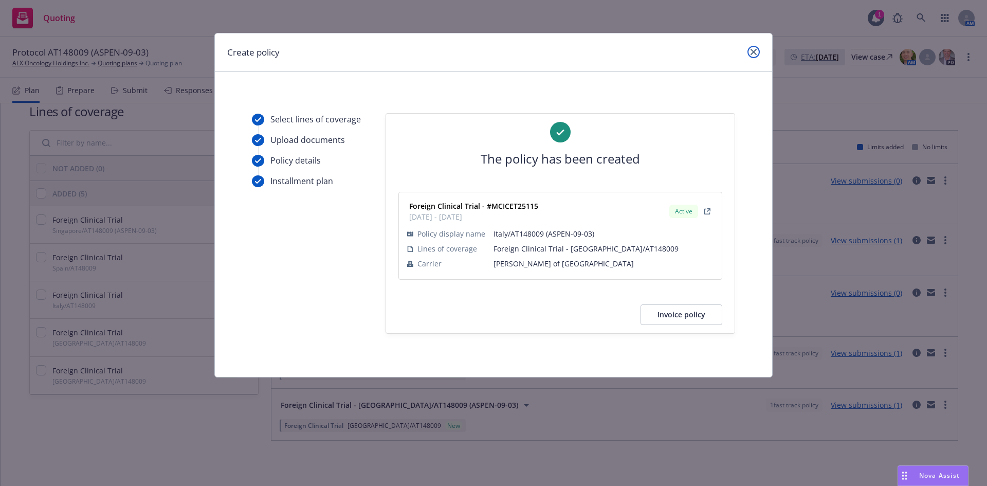
click at [752, 53] on icon "close" at bounding box center [753, 52] width 6 height 6
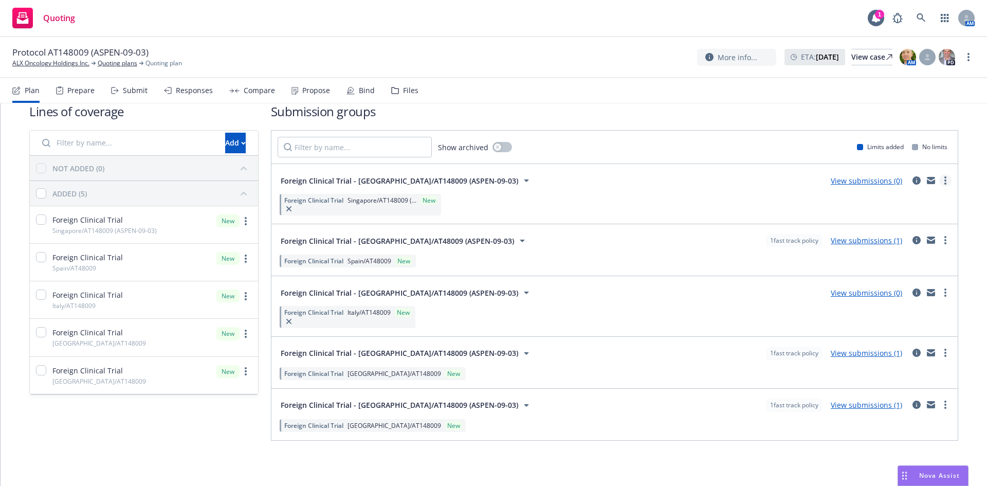
click at [941, 182] on link "more" at bounding box center [945, 180] width 12 height 12
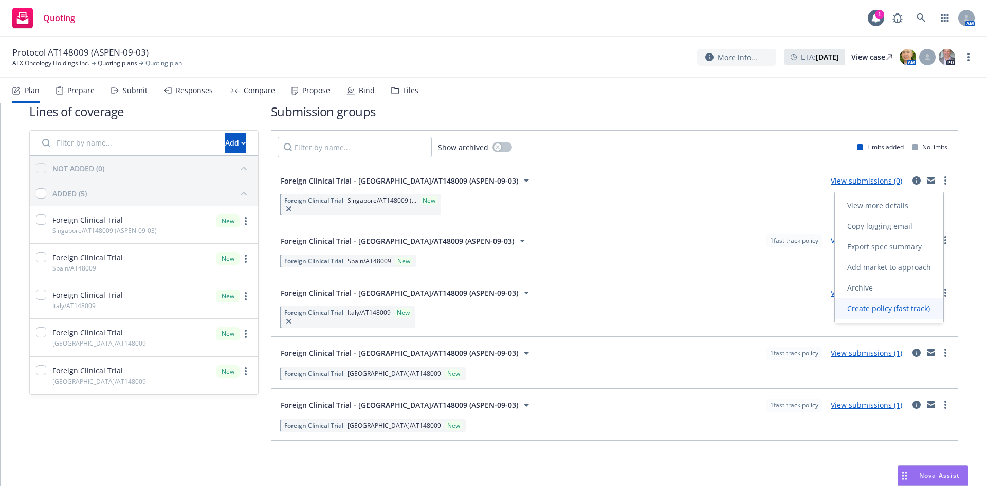
click at [905, 312] on span "Create policy (fast track)" at bounding box center [887, 308] width 107 height 10
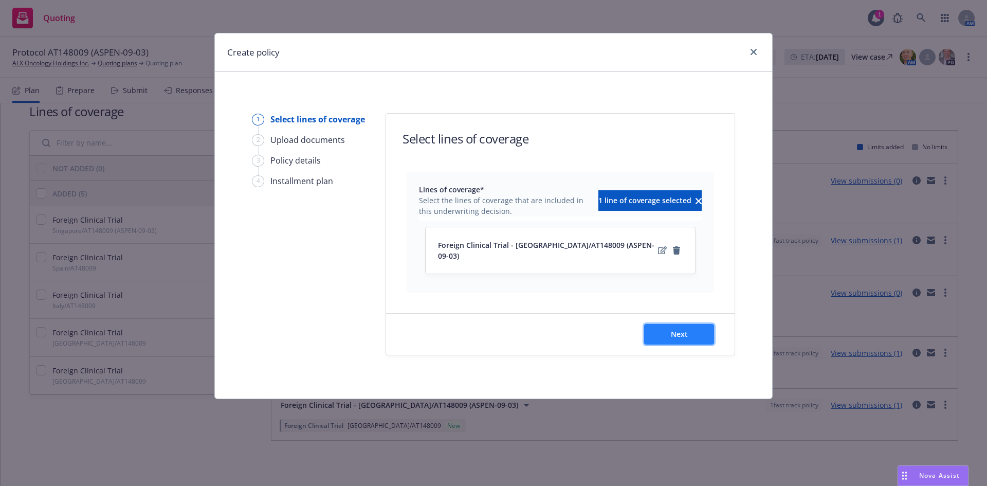
click at [687, 329] on span "Next" at bounding box center [679, 334] width 17 height 10
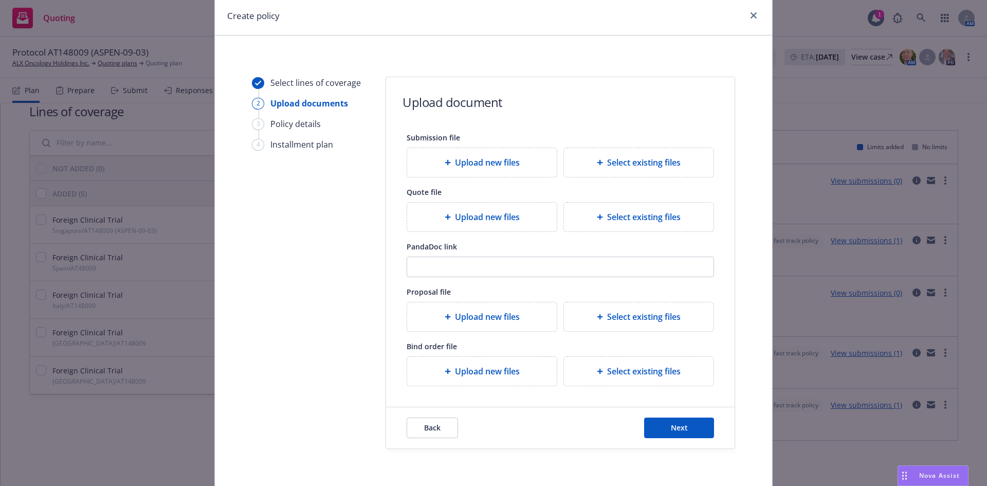
scroll to position [76, 0]
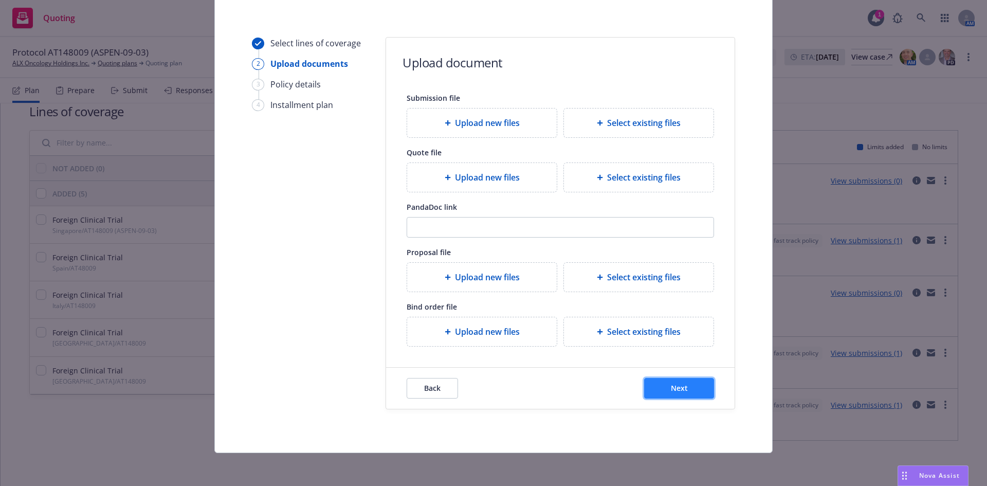
click at [692, 390] on button "Next" at bounding box center [679, 388] width 70 height 21
select select "12"
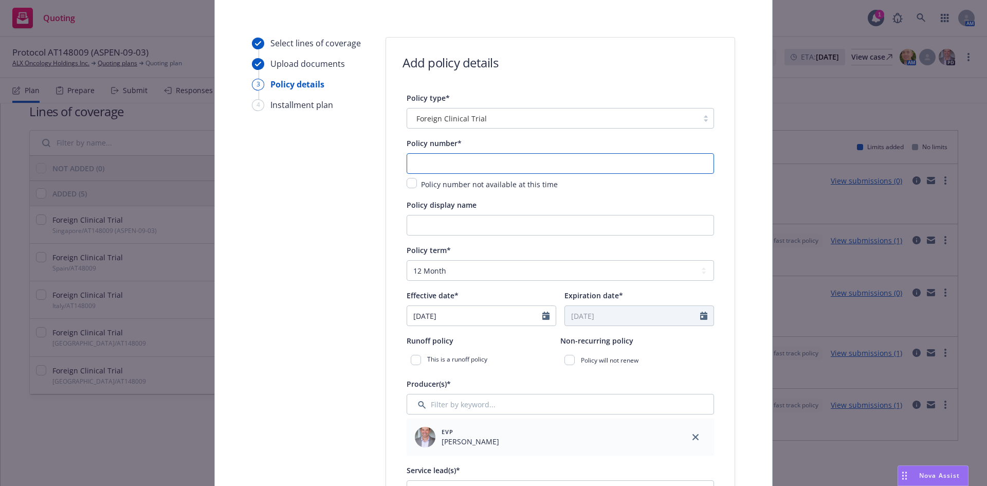
click at [517, 170] on input "text" at bounding box center [559, 163] width 307 height 21
type input "MCICLT25102"
click at [582, 231] on input "Policy display name" at bounding box center [559, 225] width 307 height 21
paste input "AT148009 (ASPEN-09-03)"
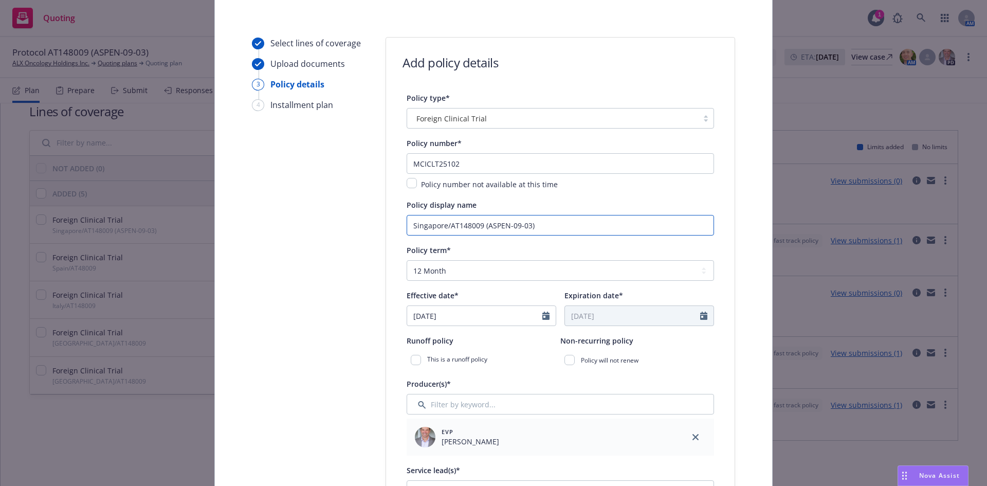
scroll to position [179, 0]
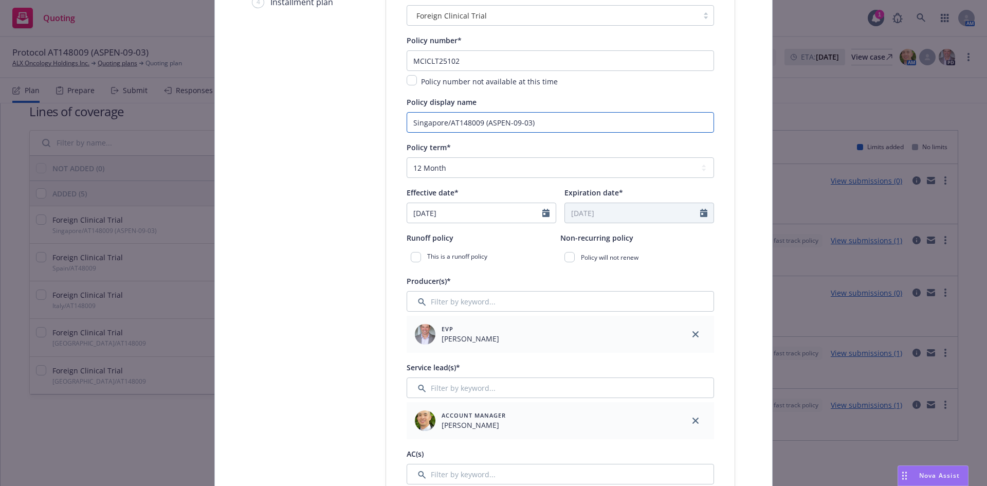
type input "Singapore/AT148009 (ASPEN-09-03)"
click at [460, 169] on select "Select policy term 12 Month 6 Month 4 Month 3 Month 2 Month 1 Month 36 Month (3…" at bounding box center [559, 167] width 307 height 21
click at [460, 388] on input "Filter by keyword..." at bounding box center [559, 387] width 307 height 21
click at [450, 214] on input "[DATE]" at bounding box center [474, 213] width 135 height 20
select select "8"
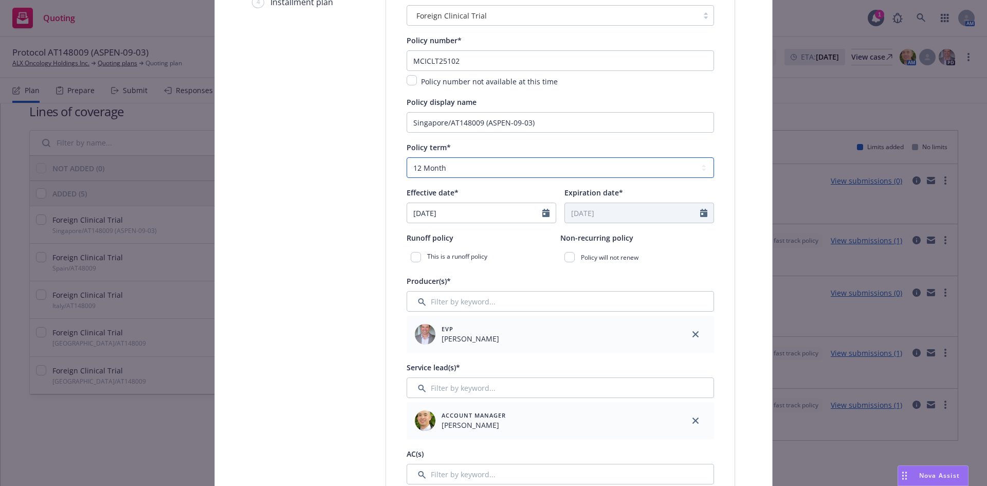
drag, startPoint x: 445, startPoint y: 166, endPoint x: 452, endPoint y: 165, distance: 7.3
click at [445, 166] on select "Select policy term 12 Month 6 Month 4 Month 3 Month 2 Month 1 Month 36 Month (3…" at bounding box center [559, 167] width 307 height 21
select select "other"
click at [406, 157] on select "Select policy term 12 Month 6 Month 4 Month 3 Month 2 Month 1 Month 36 Month (3…" at bounding box center [559, 167] width 307 height 21
click at [639, 206] on input "Expiration date*" at bounding box center [632, 213] width 135 height 20
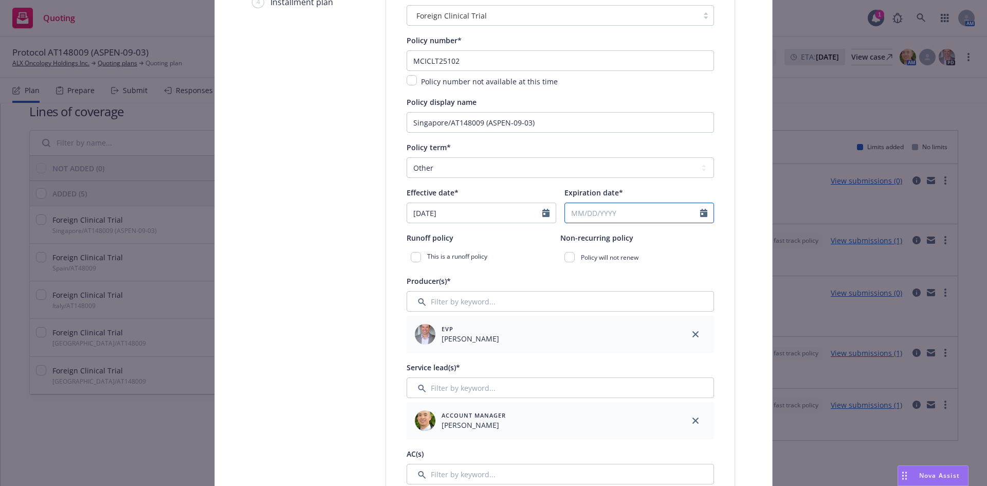
select select "8"
type input "[DATE]"
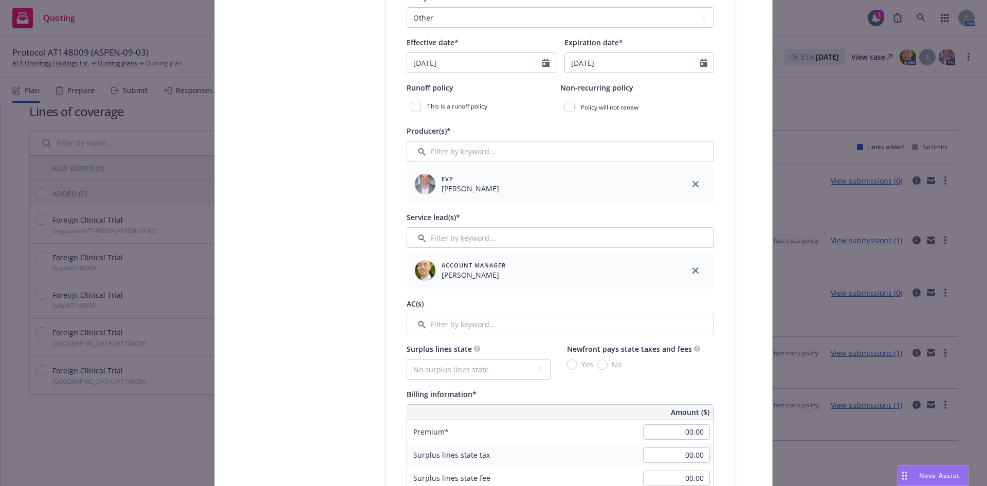
scroll to position [333, 0]
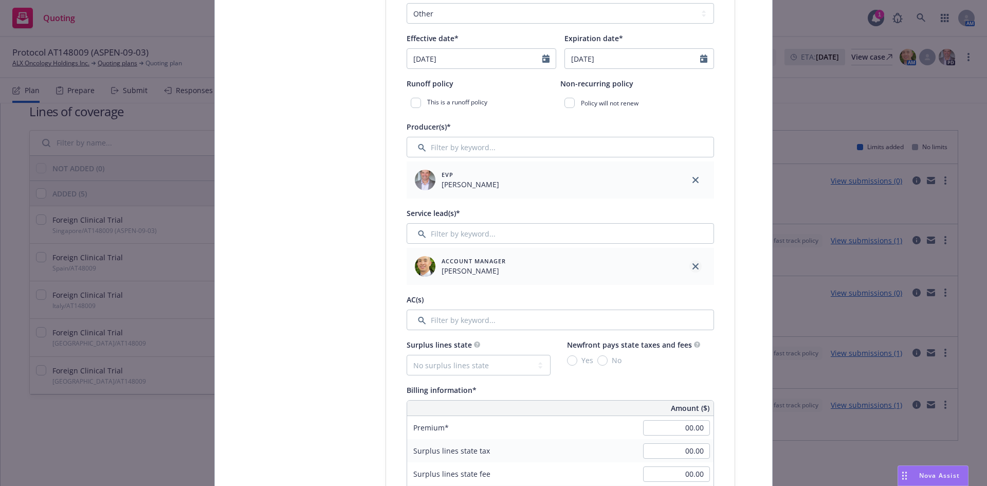
click at [695, 264] on link "close" at bounding box center [695, 266] width 12 height 12
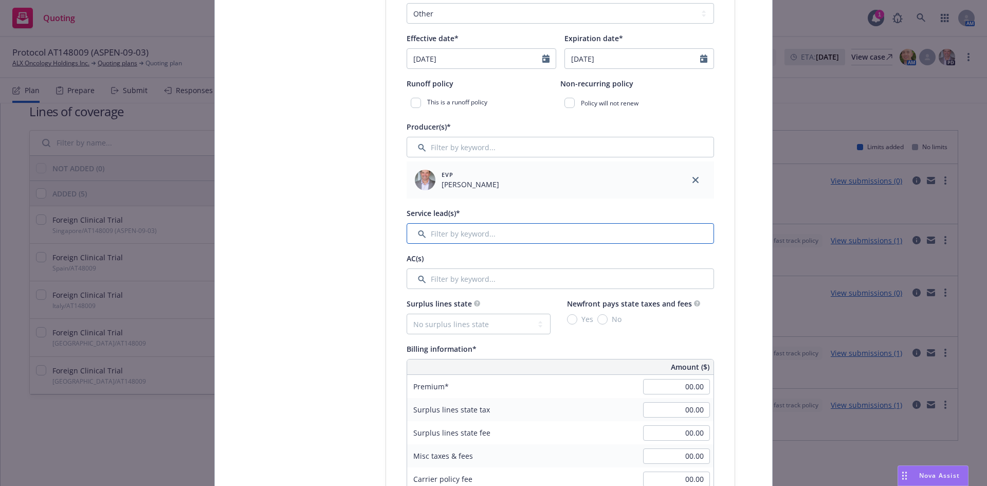
click at [475, 236] on input "Filter by keyword..." at bounding box center [559, 233] width 307 height 21
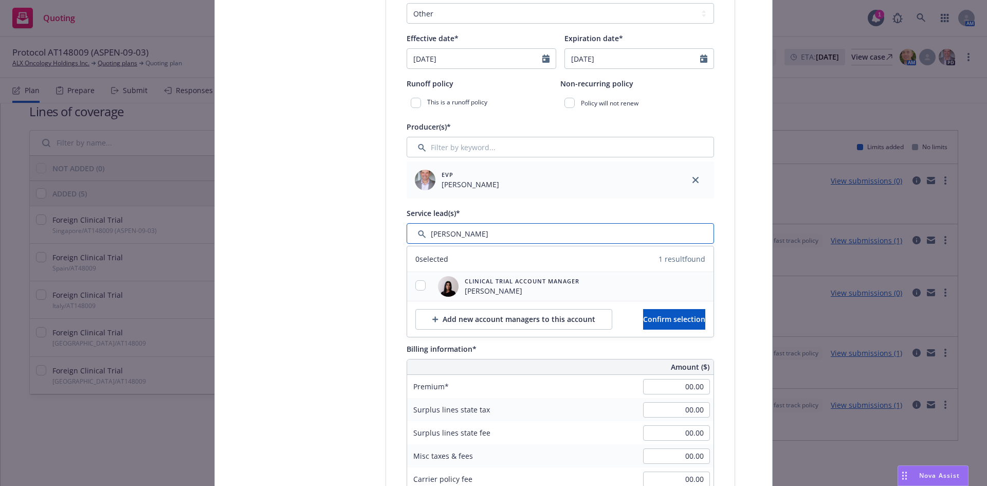
type input "raveen"
click at [407, 285] on div at bounding box center [420, 286] width 27 height 12
click at [415, 285] on input "checkbox" at bounding box center [420, 285] width 10 height 10
checkbox input "true"
click at [699, 332] on div "Add new account managers to this account Confirm selection" at bounding box center [560, 319] width 306 height 36
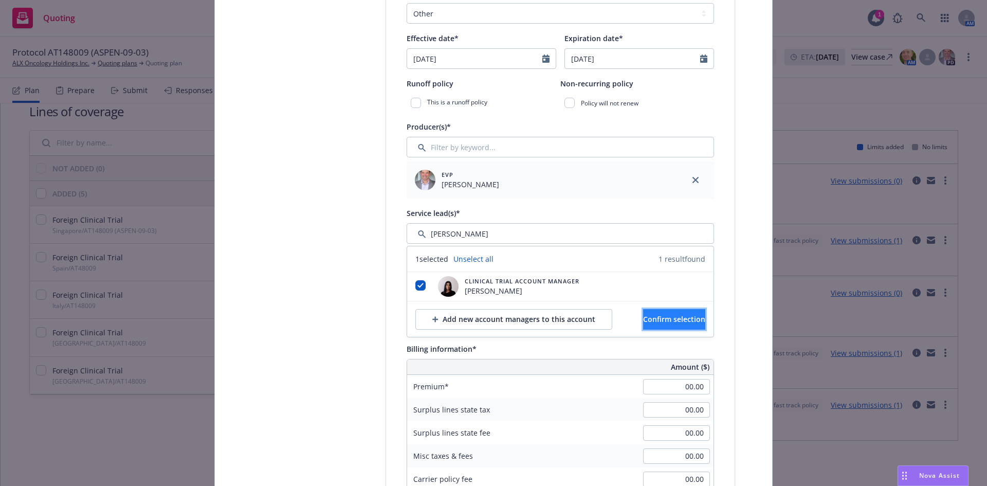
click at [682, 318] on span "Confirm selection" at bounding box center [674, 319] width 62 height 10
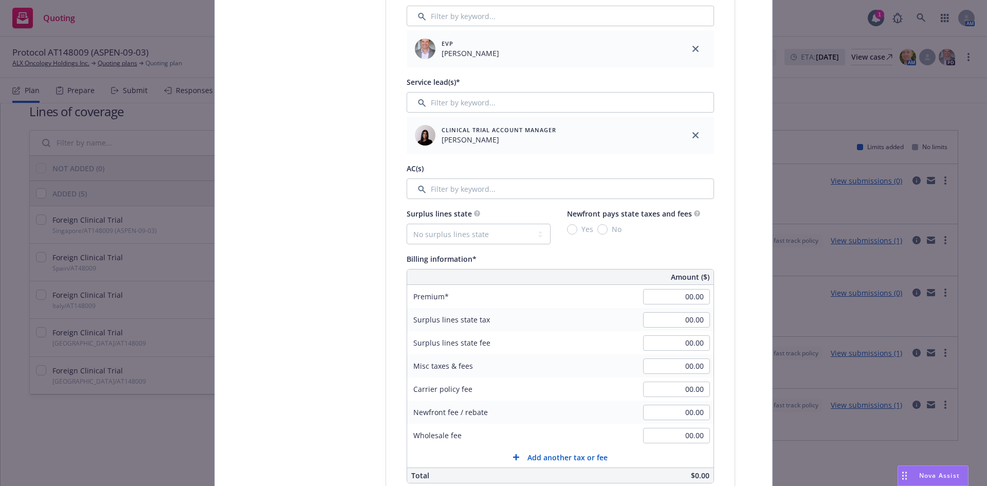
scroll to position [487, 0]
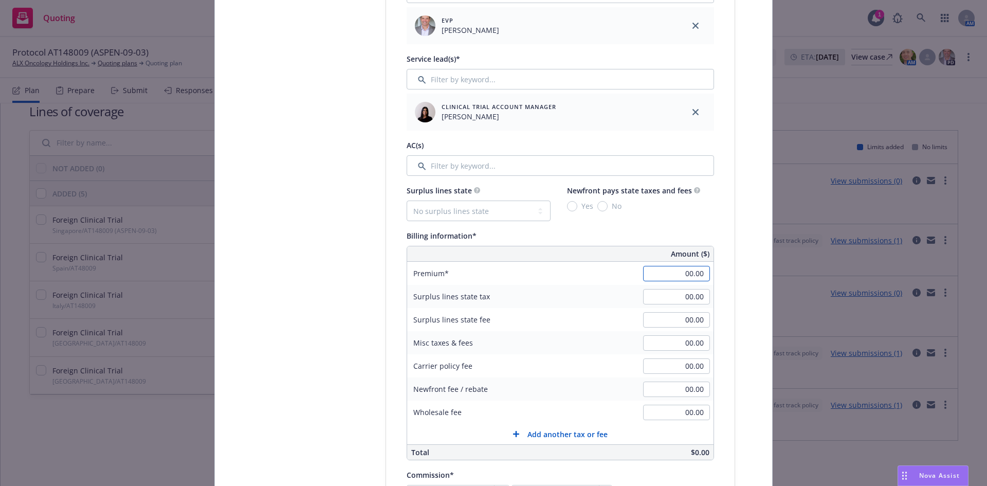
click at [671, 271] on input "00.00" at bounding box center [676, 273] width 67 height 15
type input "5,000.00"
click at [671, 414] on input "00.00" at bounding box center [676, 411] width 67 height 15
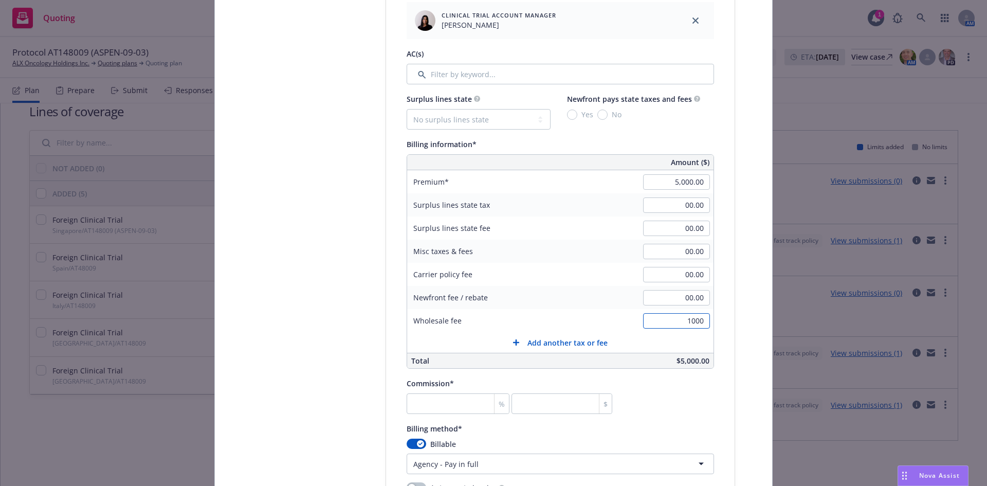
scroll to position [693, 0]
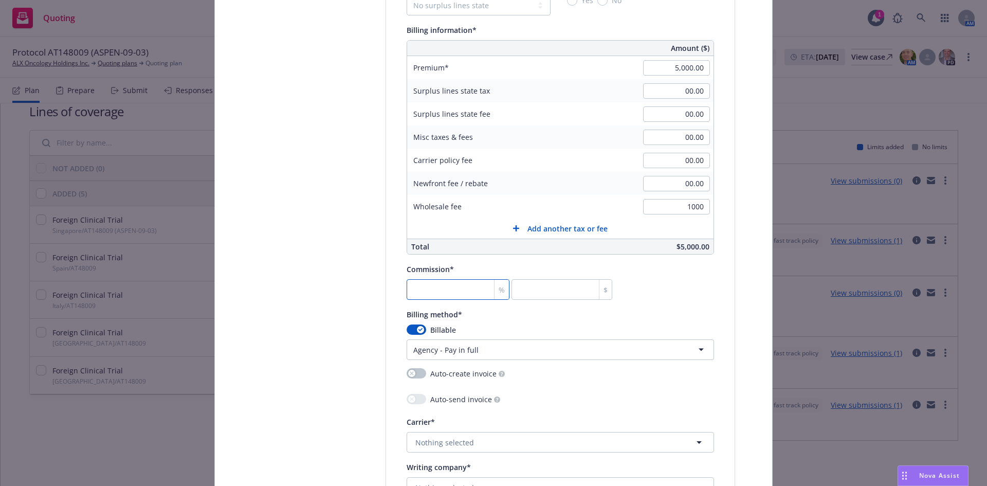
type input "1,000.00"
click at [444, 293] on input "number" at bounding box center [457, 289] width 103 height 21
type input "2"
type input "100"
type input "27"
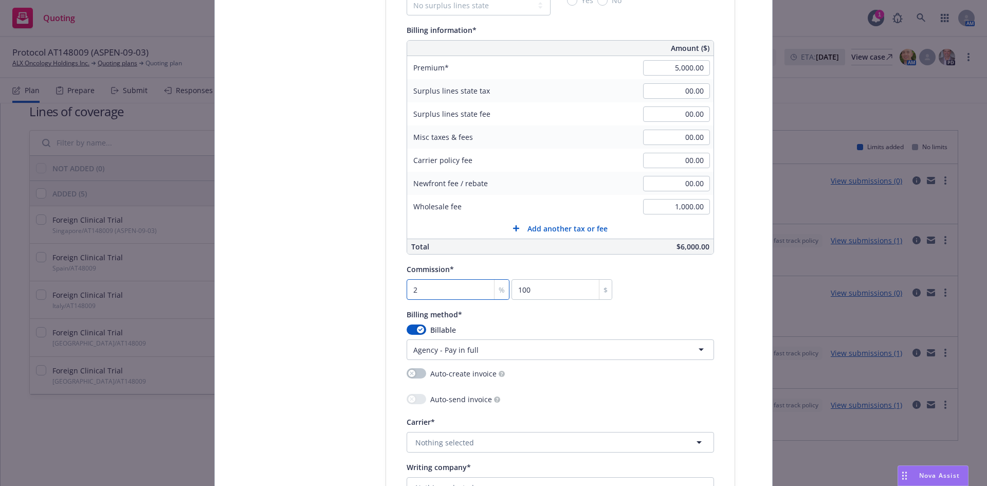
type input "1350"
type input "27.5"
type input "1375"
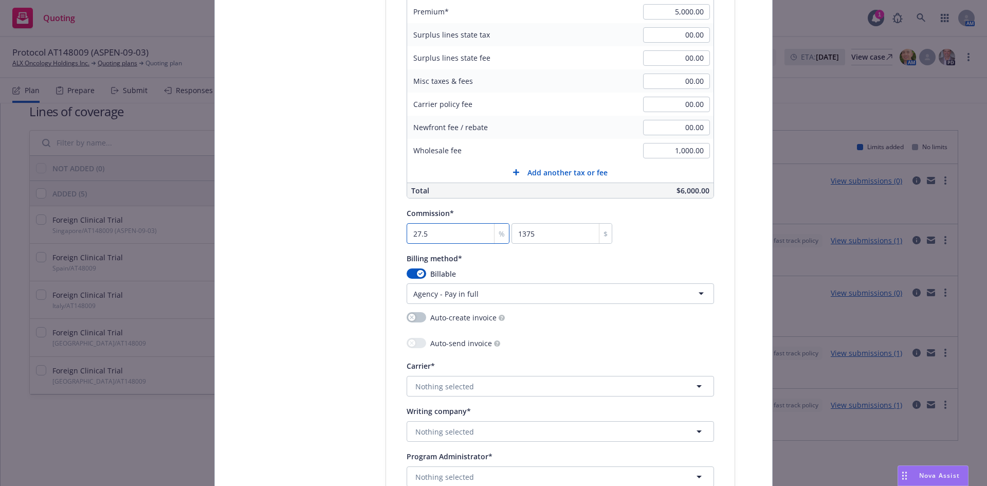
scroll to position [847, 0]
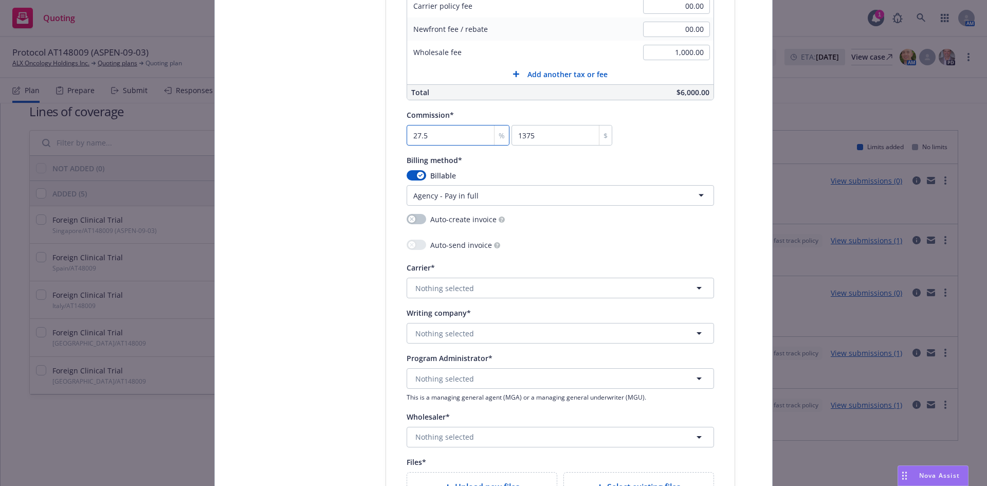
type input "27.5"
click at [492, 283] on button "Nothing selected" at bounding box center [559, 287] width 307 height 21
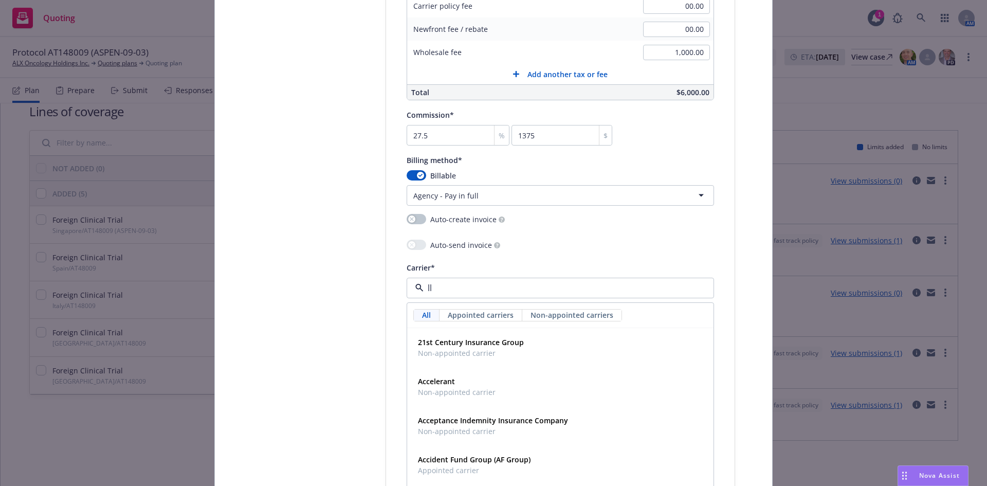
type input "llo"
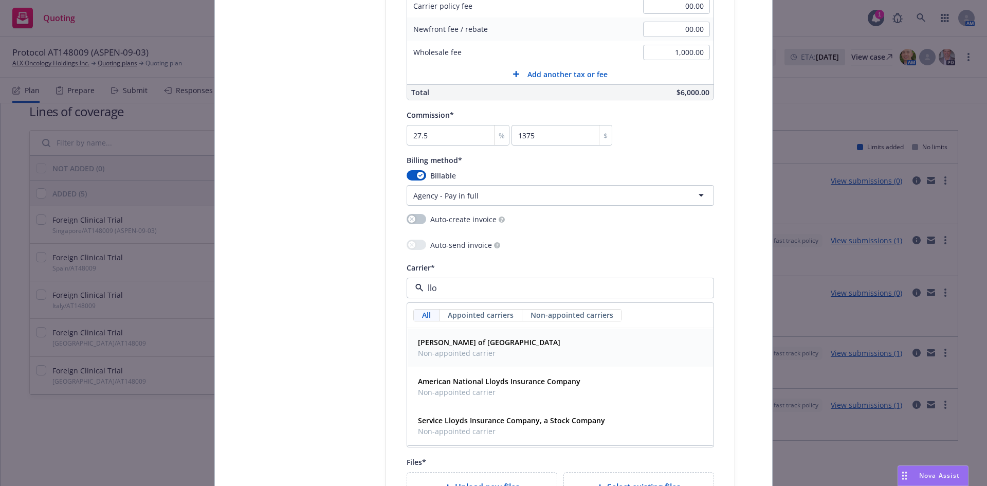
click at [510, 340] on div "Lloyd's of London Non-appointed carrier" at bounding box center [560, 347] width 293 height 26
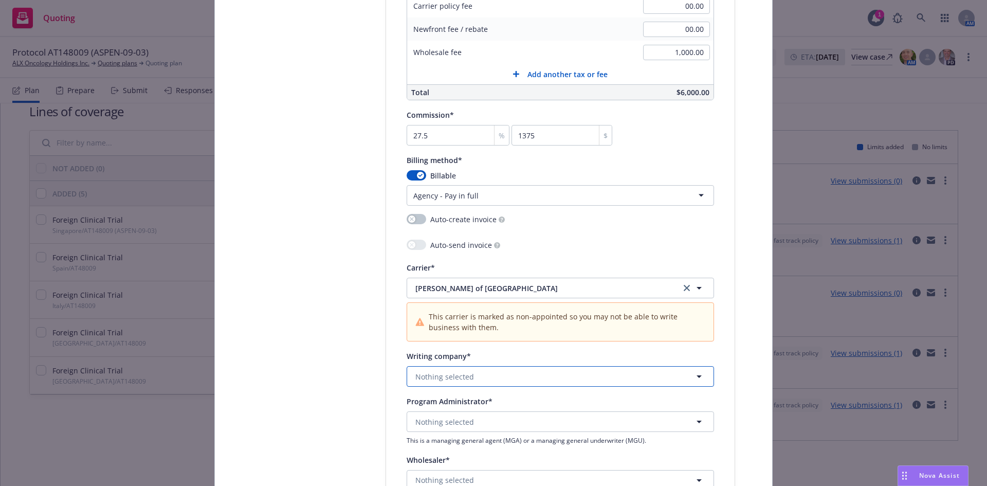
click at [470, 384] on button "Nothing selected" at bounding box center [559, 376] width 307 height 21
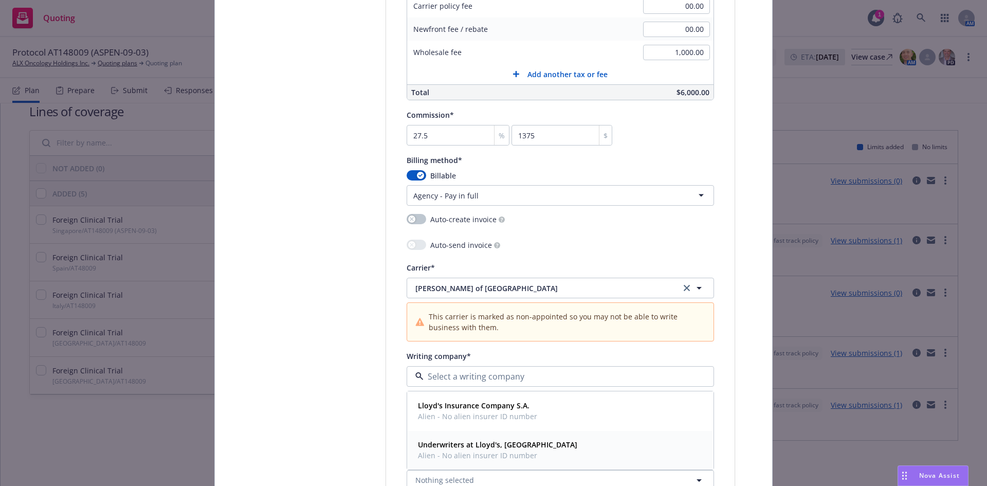
click at [473, 446] on strong "Underwriters at Lloyd's, London" at bounding box center [497, 444] width 159 height 10
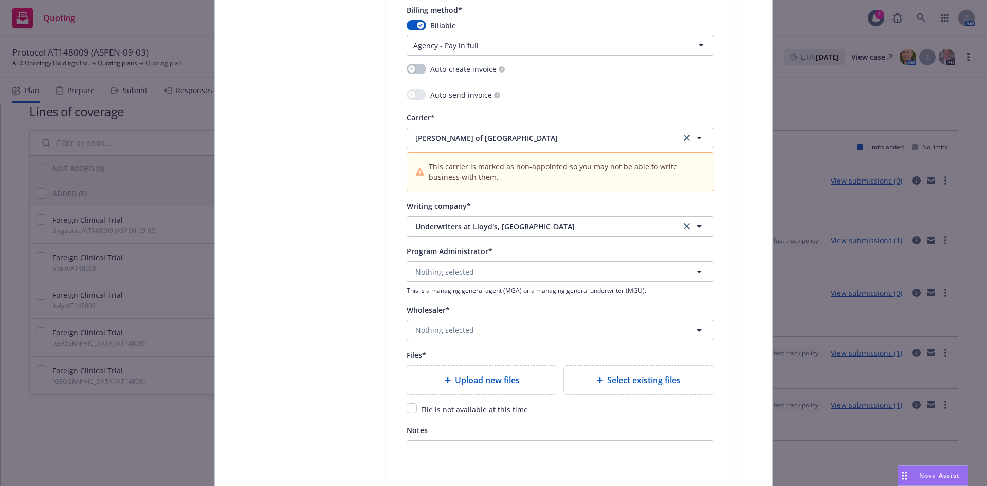
scroll to position [1001, 0]
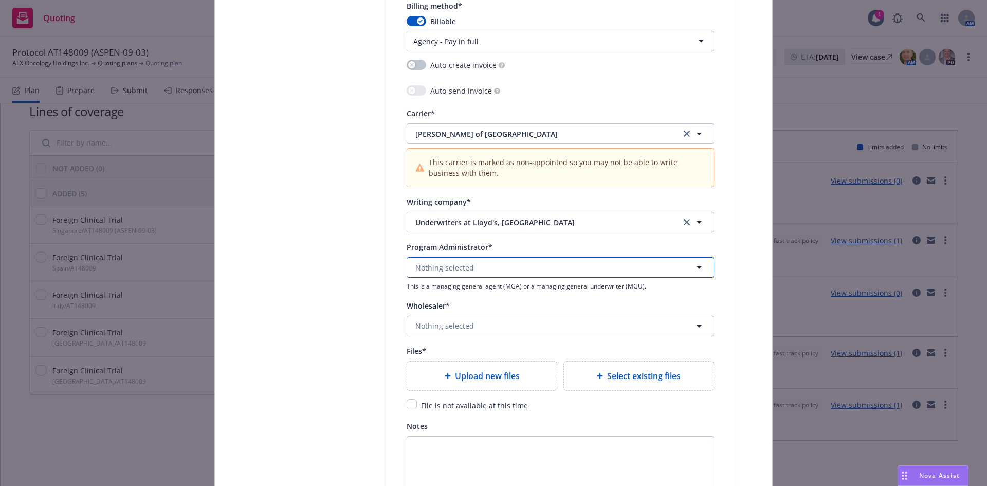
click at [487, 272] on button "Nothing selected" at bounding box center [559, 267] width 307 height 21
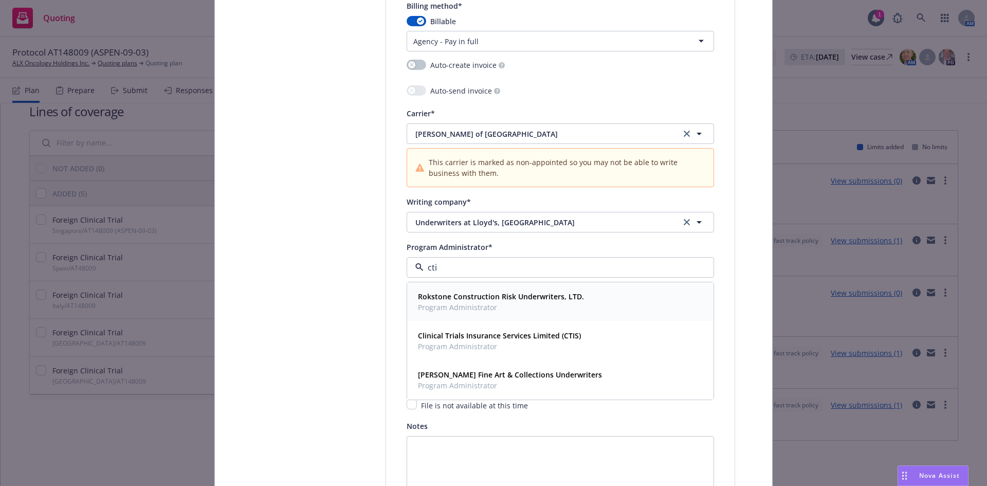
type input "ctis"
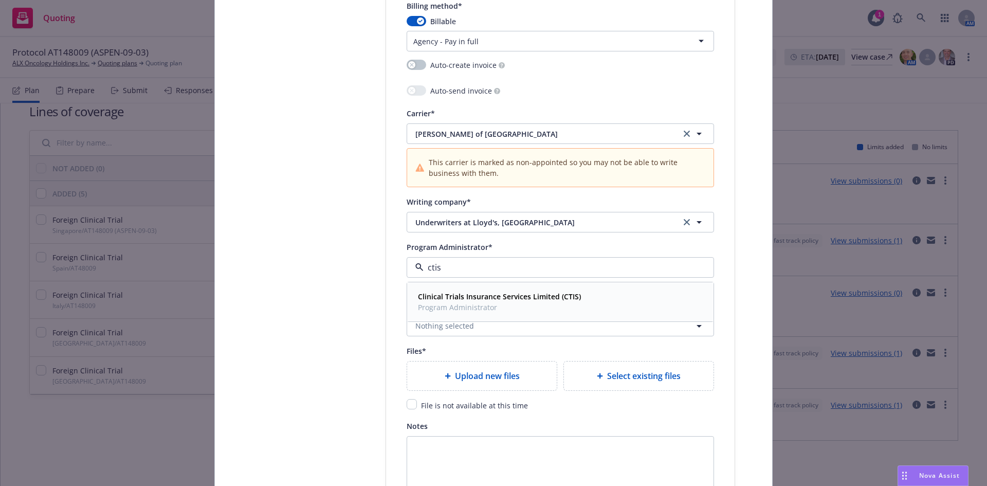
click at [499, 301] on strong "Clinical Trials Insurance Services Limited (CTIS)" at bounding box center [499, 296] width 163 height 10
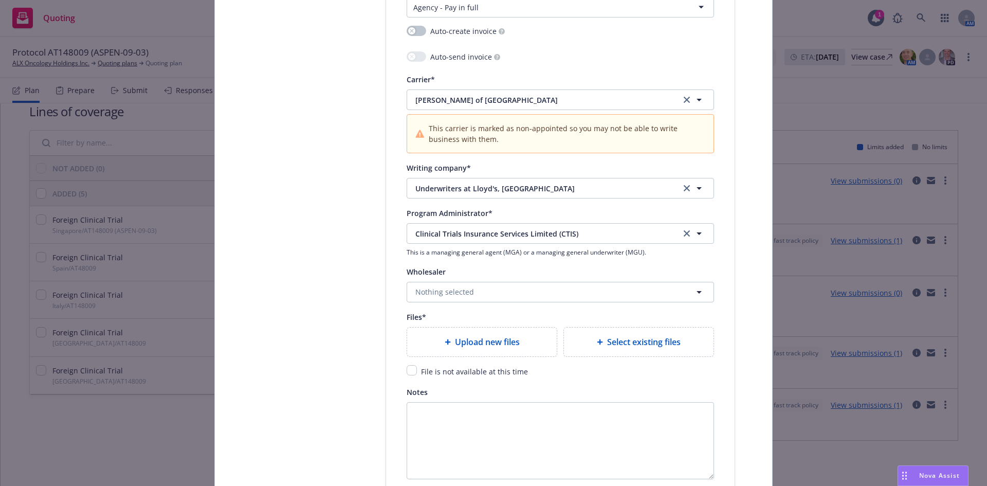
scroll to position [1052, 0]
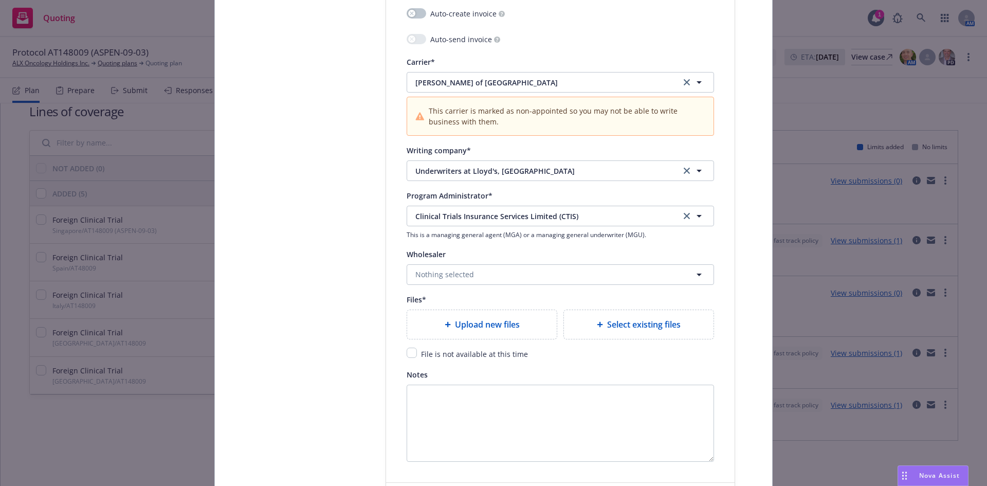
type textarea "x"
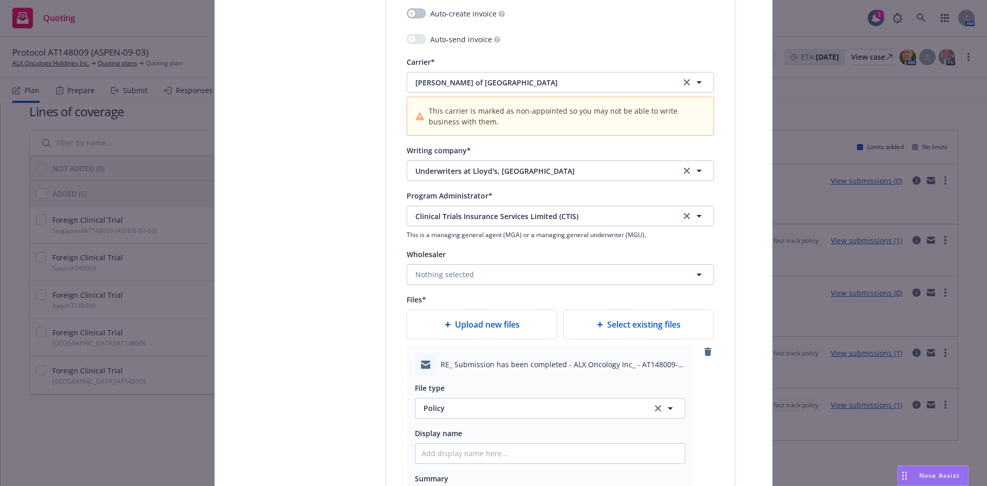
scroll to position [1206, 0]
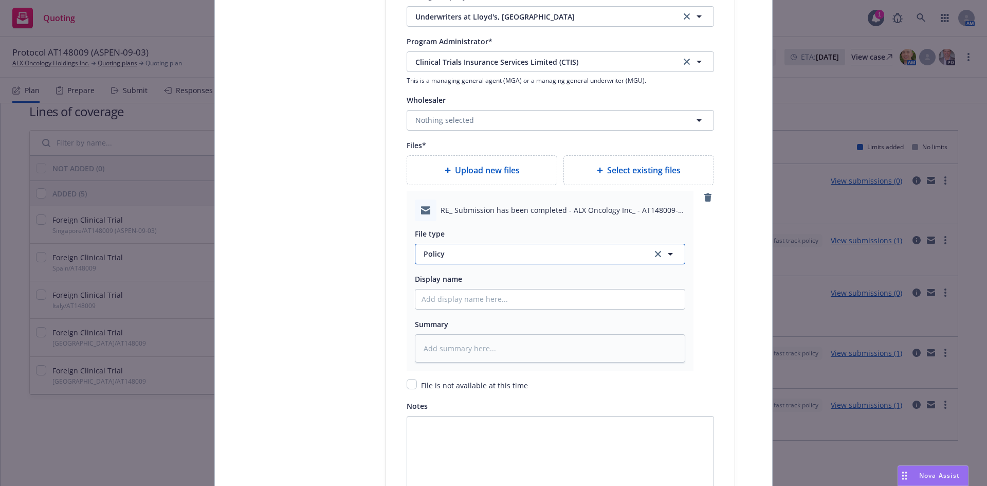
click at [538, 256] on span "Policy" at bounding box center [531, 253] width 216 height 11
type input "em"
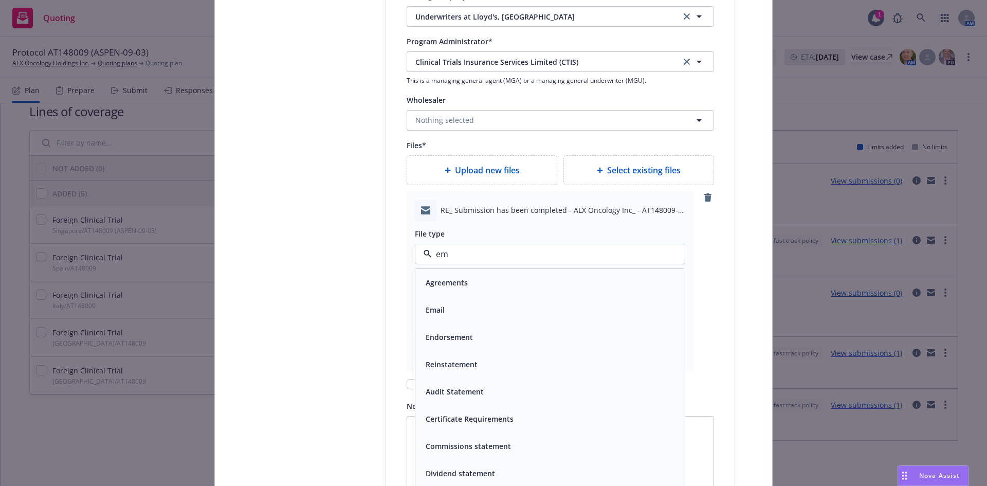
click at [466, 303] on div "Email" at bounding box center [549, 309] width 257 height 15
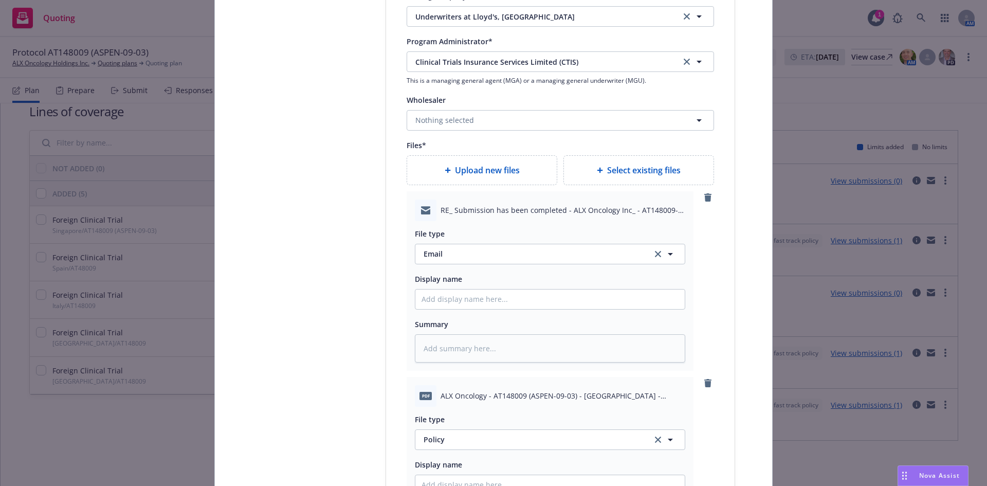
type textarea "x"
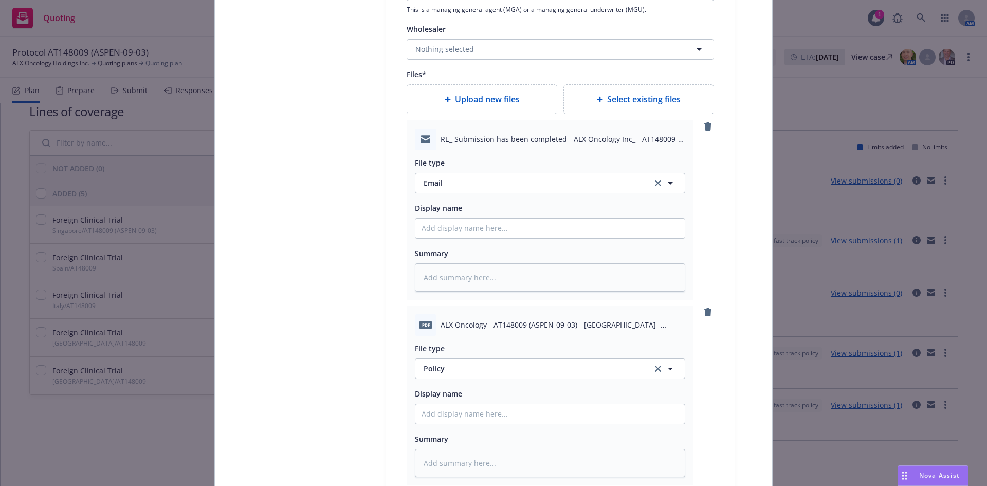
scroll to position [1412, 0]
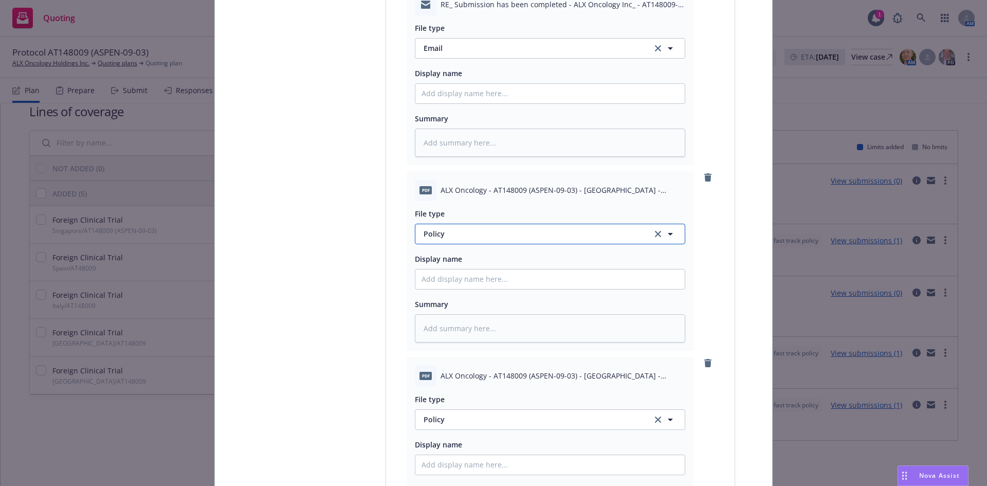
click at [501, 227] on button "Policy" at bounding box center [550, 234] width 270 height 21
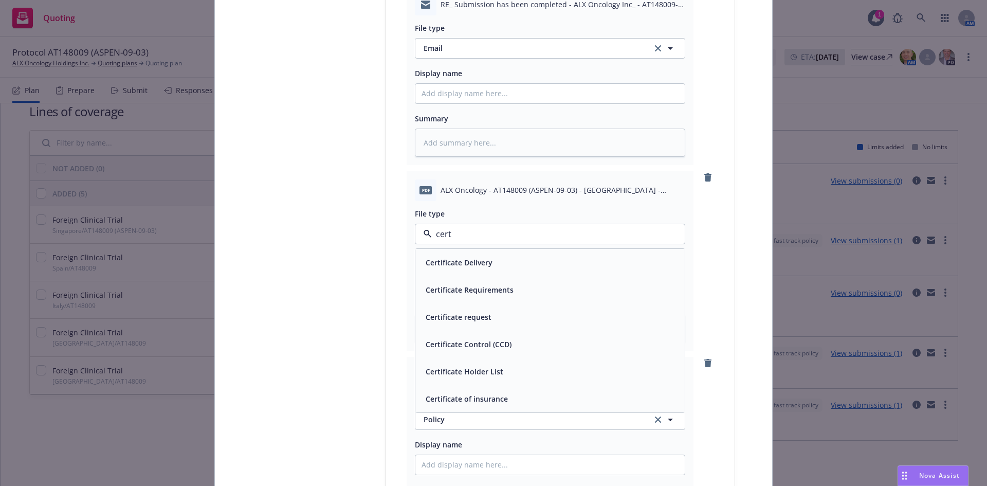
type input "certi"
click at [535, 398] on div "Certificate of insurance" at bounding box center [549, 398] width 257 height 15
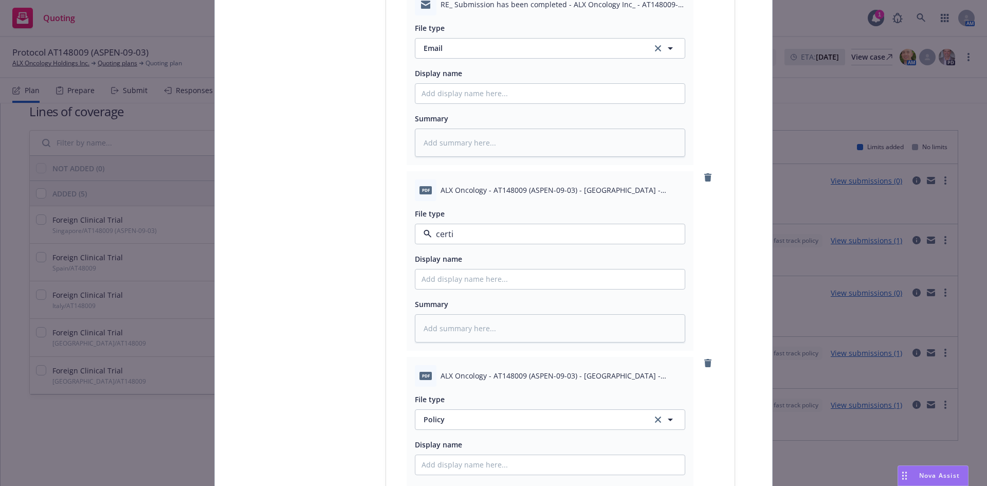
type textarea "x"
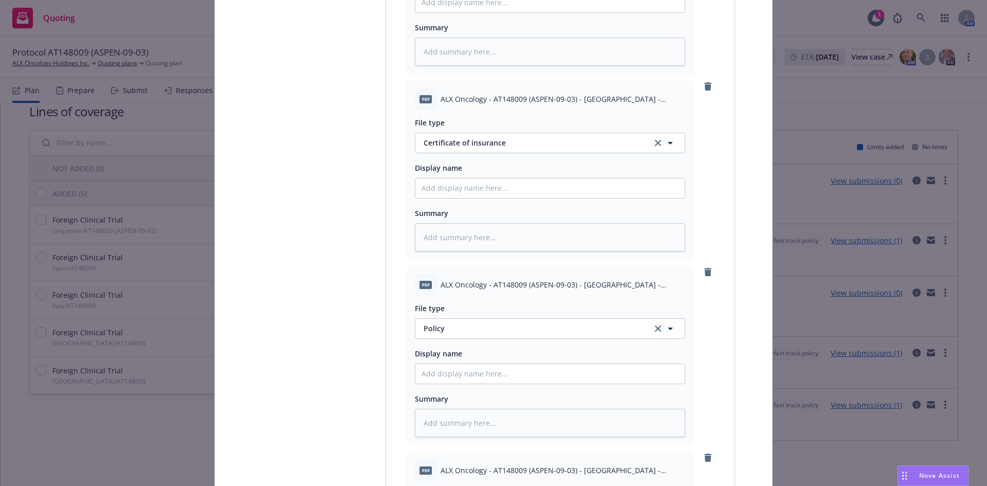
scroll to position [1617, 0]
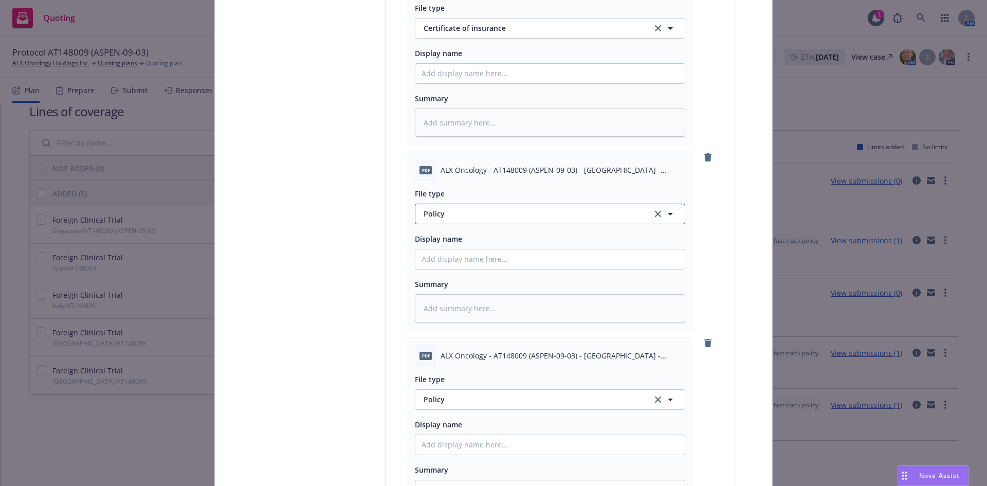
click at [532, 221] on button "Policy" at bounding box center [550, 213] width 270 height 21
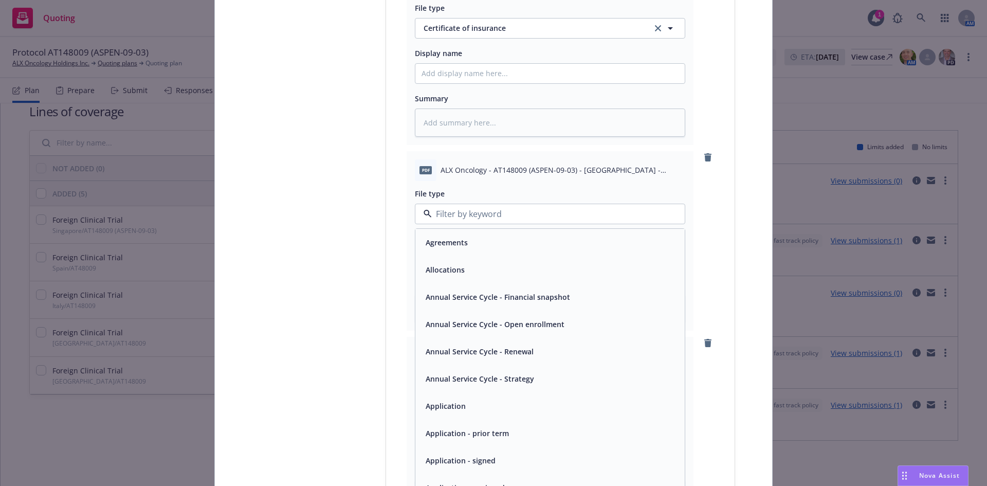
click at [705, 214] on div "pdf ALX Oncology - AT148009 (ASPEN-09-03) - Singapore - Policy.pdf File type Ag…" at bounding box center [559, 240] width 307 height 179
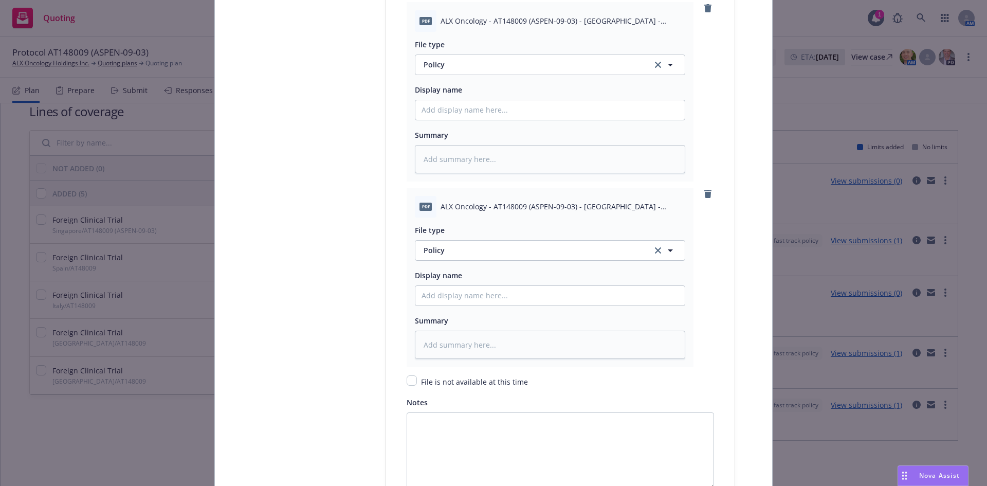
scroll to position [1772, 0]
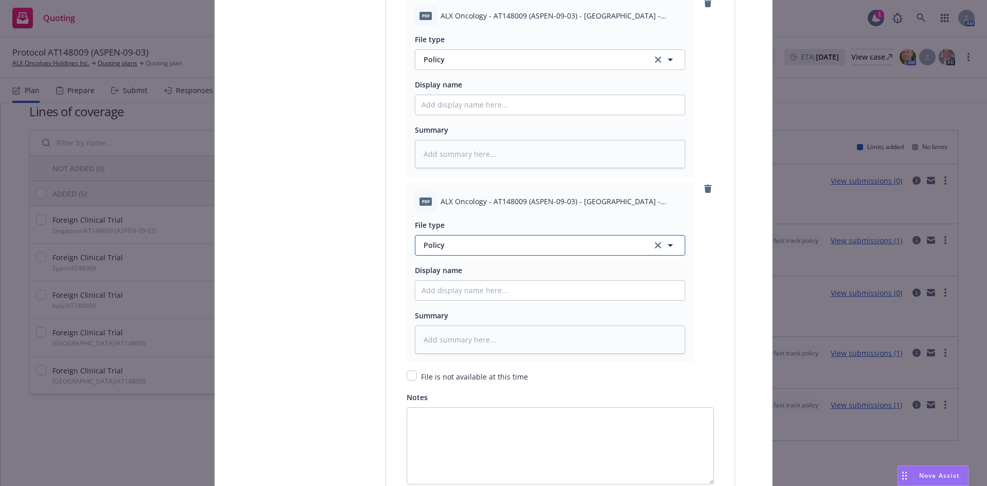
click at [555, 251] on button "Policy" at bounding box center [550, 245] width 270 height 21
type input "invoi"
click at [535, 295] on div "Invoice - Third Party" at bounding box center [549, 300] width 257 height 15
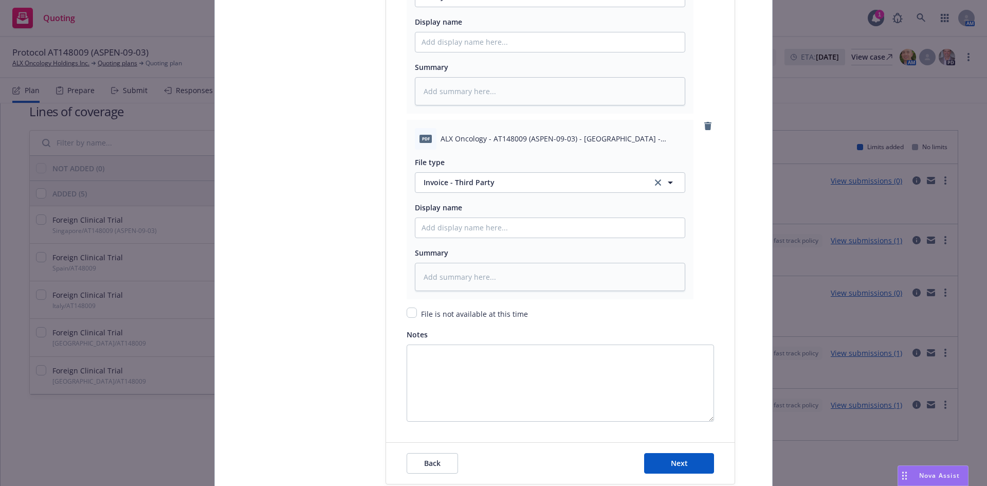
scroll to position [1909, 0]
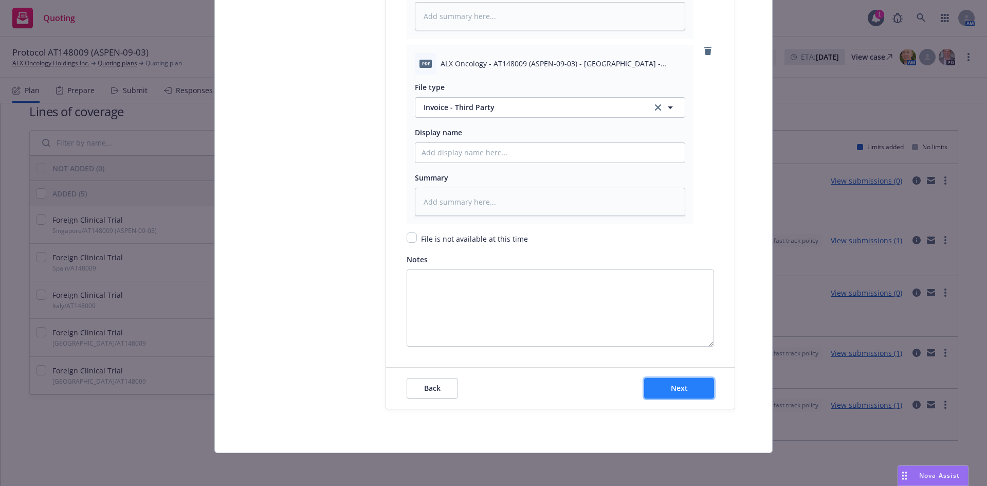
click at [689, 387] on button "Next" at bounding box center [679, 388] width 70 height 21
type textarea "x"
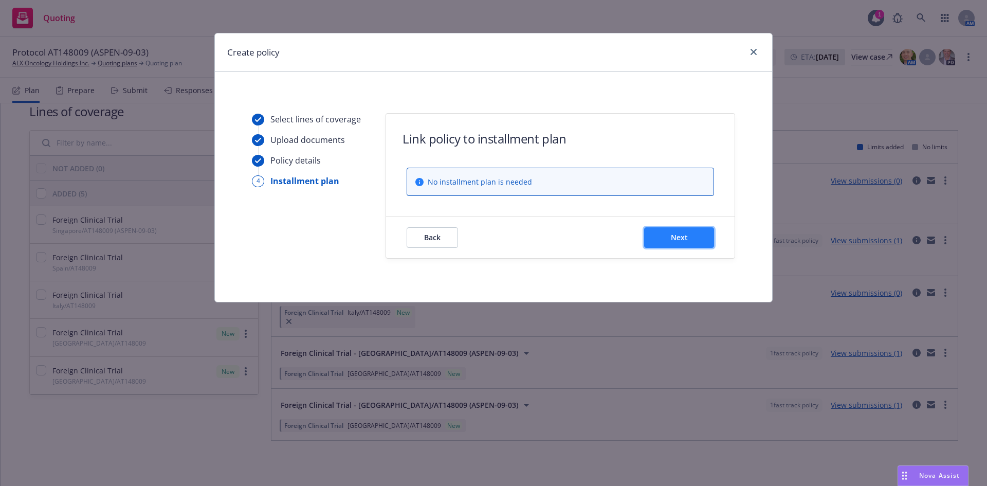
click at [678, 239] on span "Next" at bounding box center [679, 237] width 17 height 10
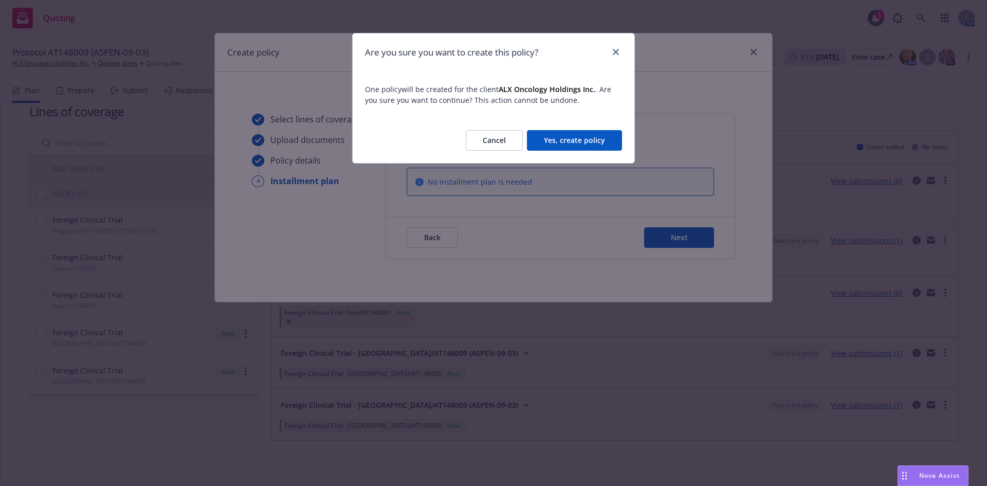
click at [597, 147] on button "Yes, create policy" at bounding box center [574, 140] width 95 height 21
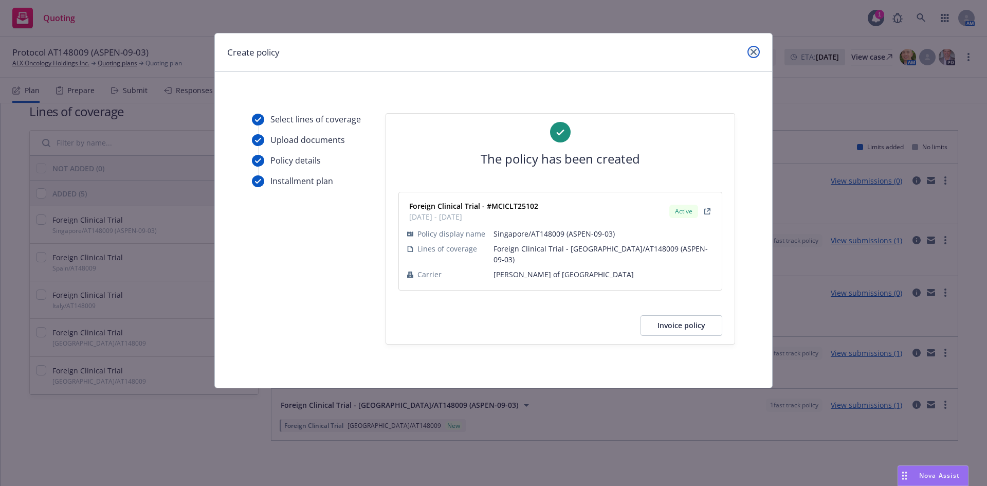
click at [752, 47] on link "close" at bounding box center [753, 52] width 12 height 12
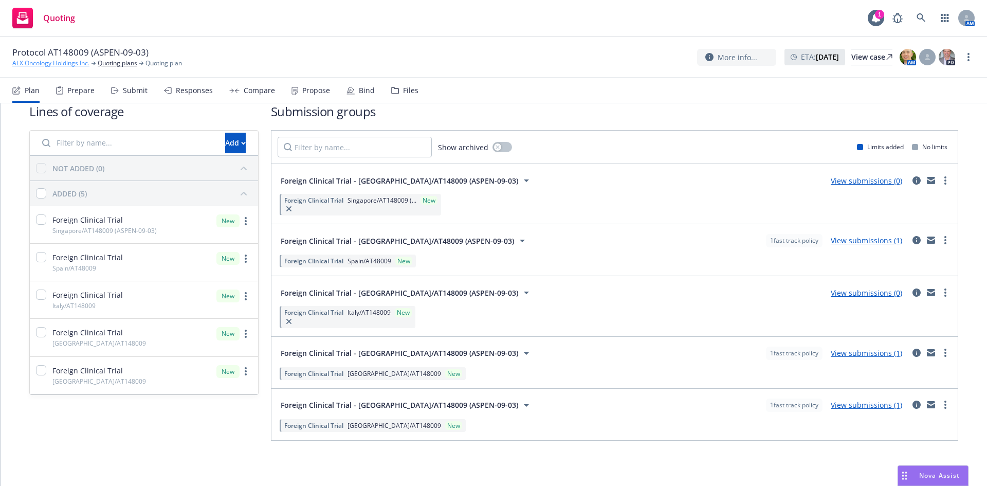
click at [72, 63] on link "ALX Oncology Holdings Inc." at bounding box center [50, 63] width 77 height 9
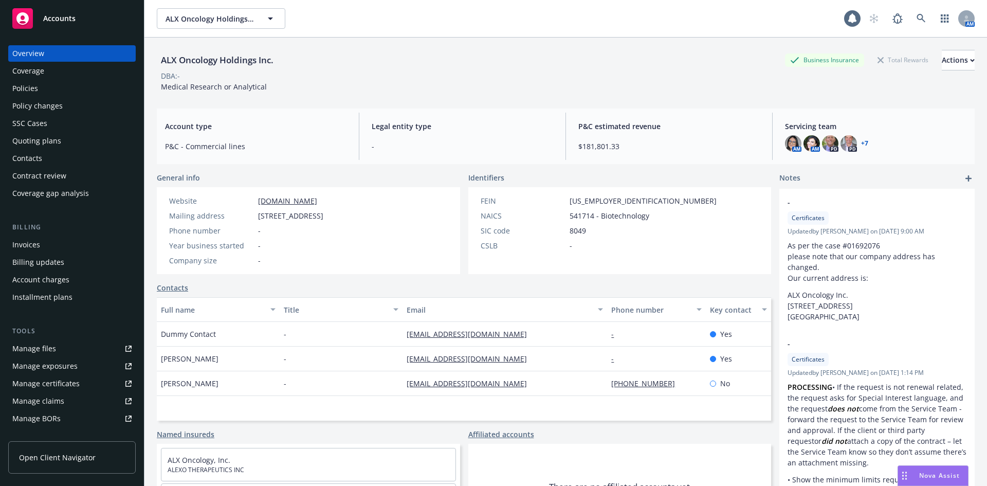
click at [33, 86] on div "Policies" at bounding box center [25, 88] width 26 height 16
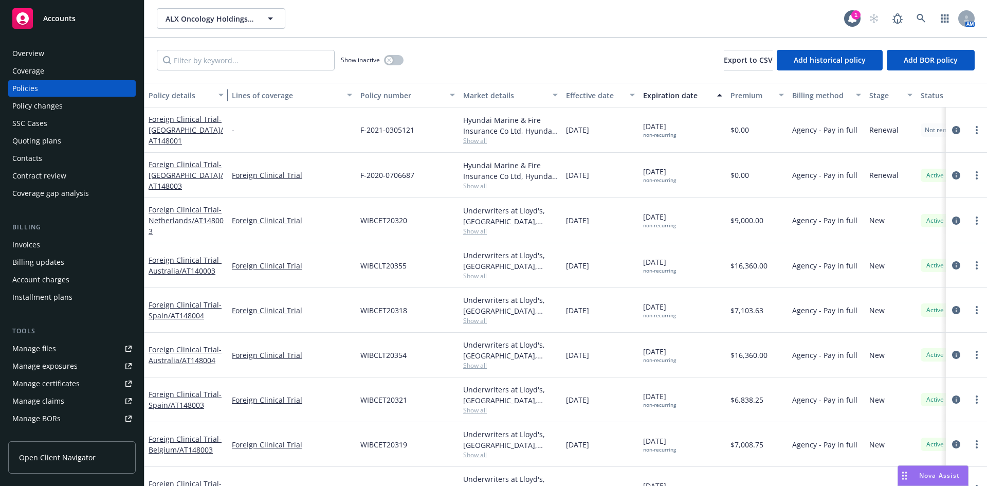
drag, startPoint x: 221, startPoint y: 92, endPoint x: 228, endPoint y: 92, distance: 6.7
click at [225, 92] on div "button" at bounding box center [222, 95] width 5 height 24
click at [213, 55] on input "Filter by keyword..." at bounding box center [246, 60] width 178 height 21
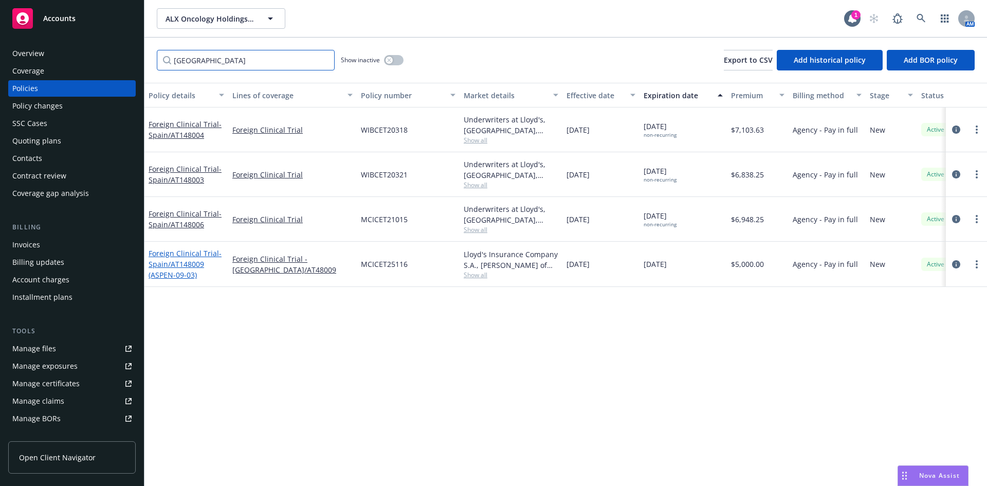
type input "[GEOGRAPHIC_DATA]"
click at [188, 270] on span "- [GEOGRAPHIC_DATA]/AT148009 (ASPEN-09-03)" at bounding box center [184, 263] width 73 height 31
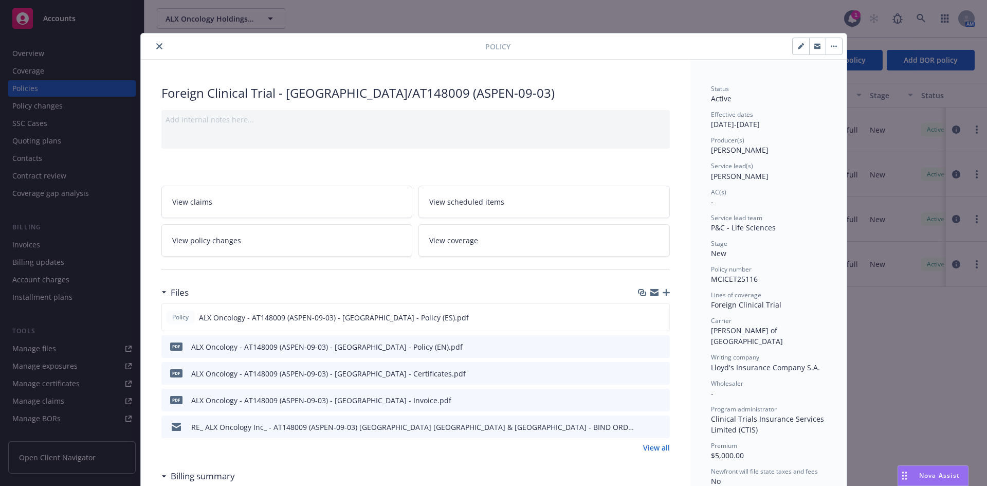
click at [797, 40] on button "button" at bounding box center [800, 46] width 16 height 16
select select "NEW"
select select "other"
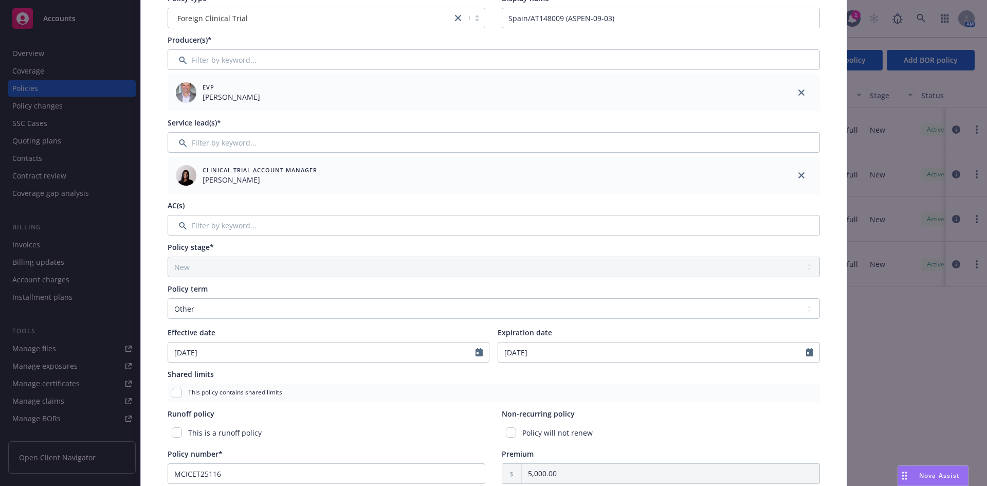
scroll to position [103, 0]
select select "7"
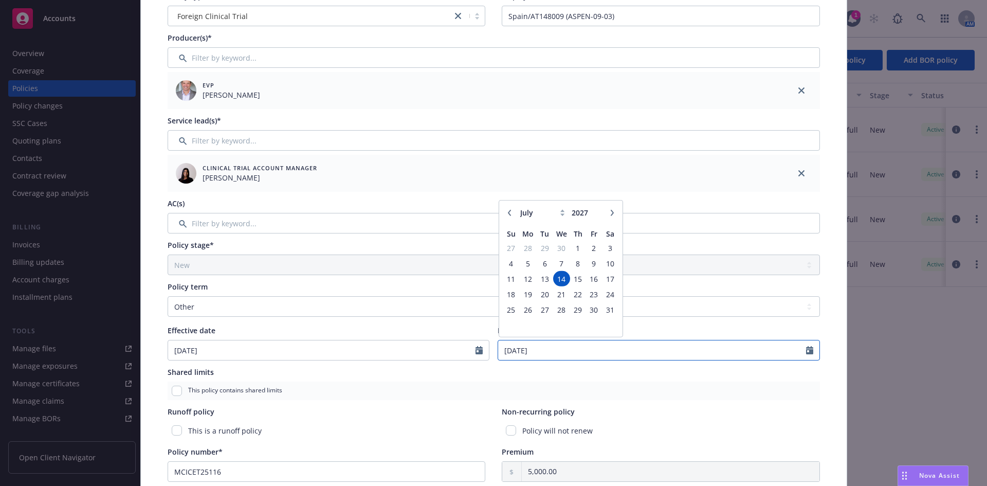
drag, startPoint x: 498, startPoint y: 348, endPoint x: 481, endPoint y: 345, distance: 17.2
click at [481, 345] on div "Effective date [DATE] Expiration date [DATE] January February March April May J…" at bounding box center [494, 342] width 652 height 35
type input "[DATE]"
click at [770, 380] on div "Shared limits This policy contains shared limits" at bounding box center [494, 382] width 652 height 33
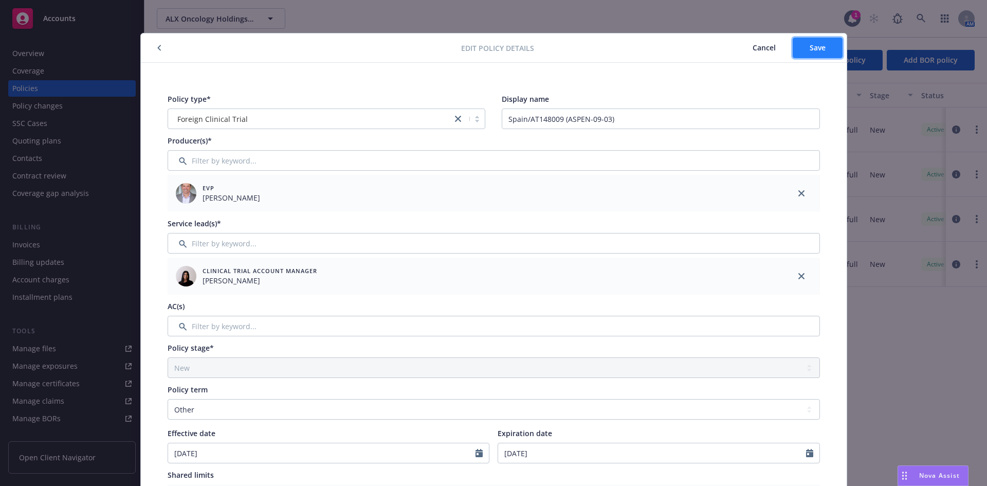
click at [809, 51] on span "Save" at bounding box center [817, 48] width 16 height 10
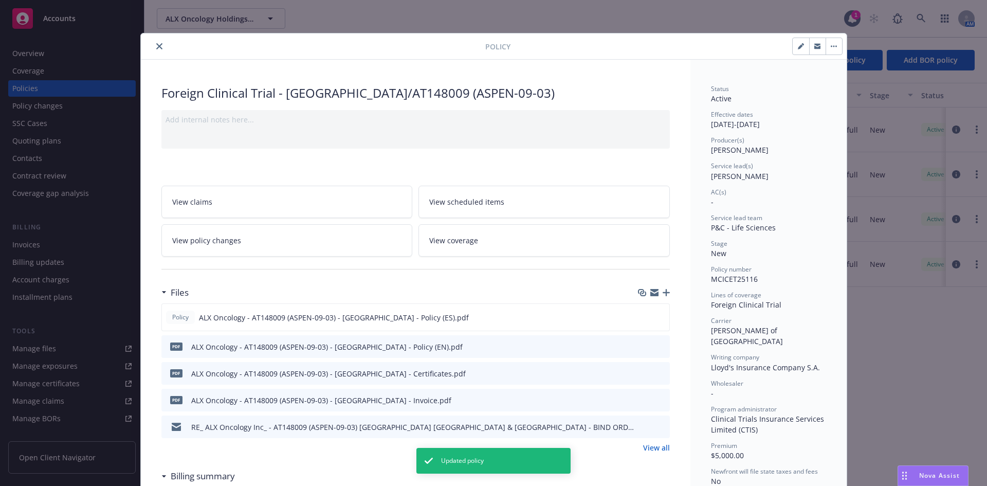
click at [158, 50] on button "close" at bounding box center [159, 46] width 12 height 12
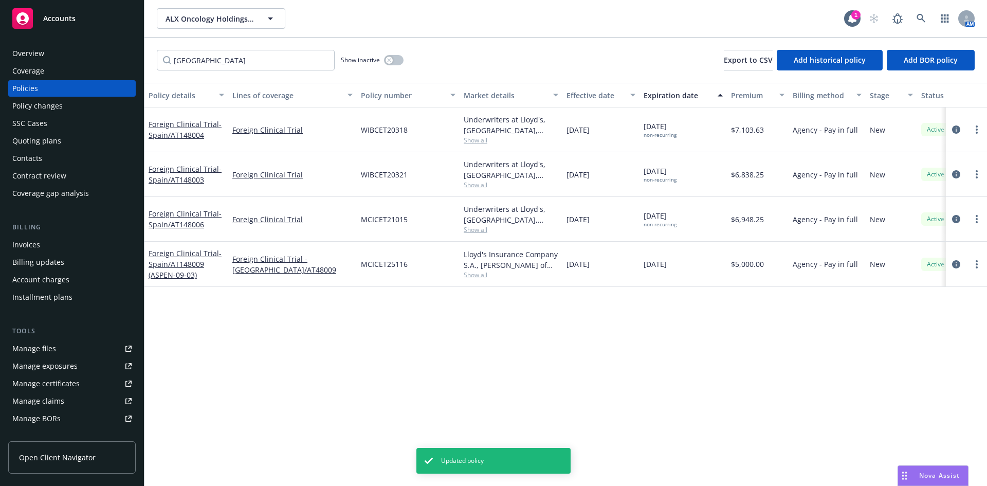
click at [53, 55] on div "Overview" at bounding box center [71, 53] width 119 height 16
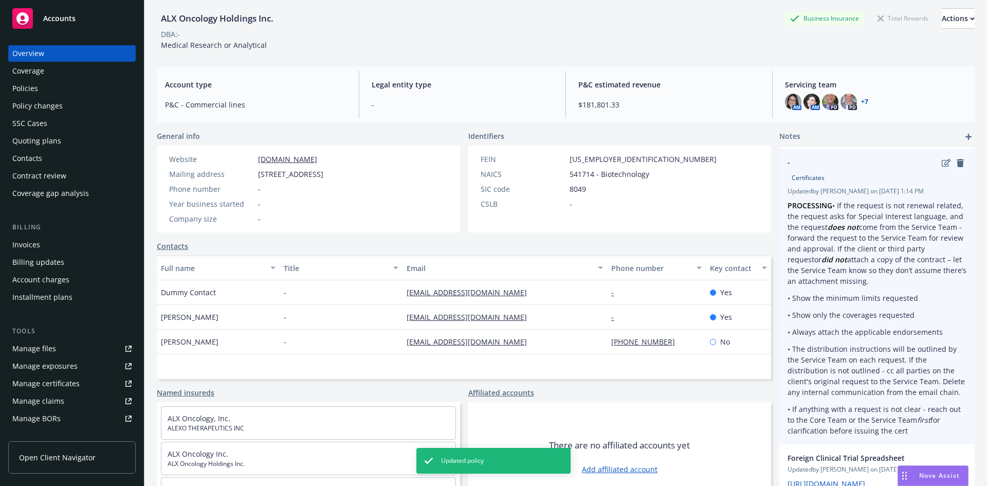
scroll to position [67, 0]
